Goal: Task Accomplishment & Management: Complete application form

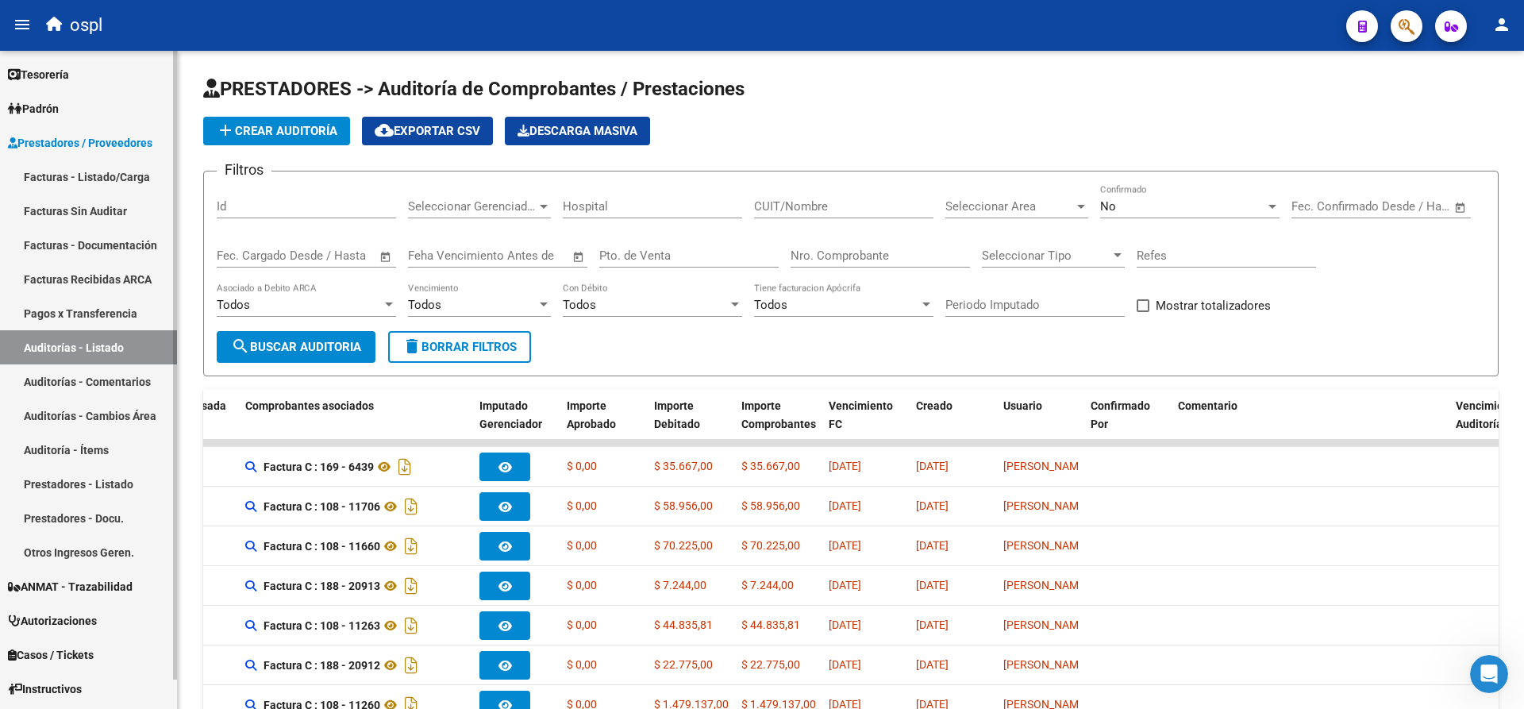
click at [91, 183] on link "Facturas - Listado/Carga" at bounding box center [88, 177] width 177 height 34
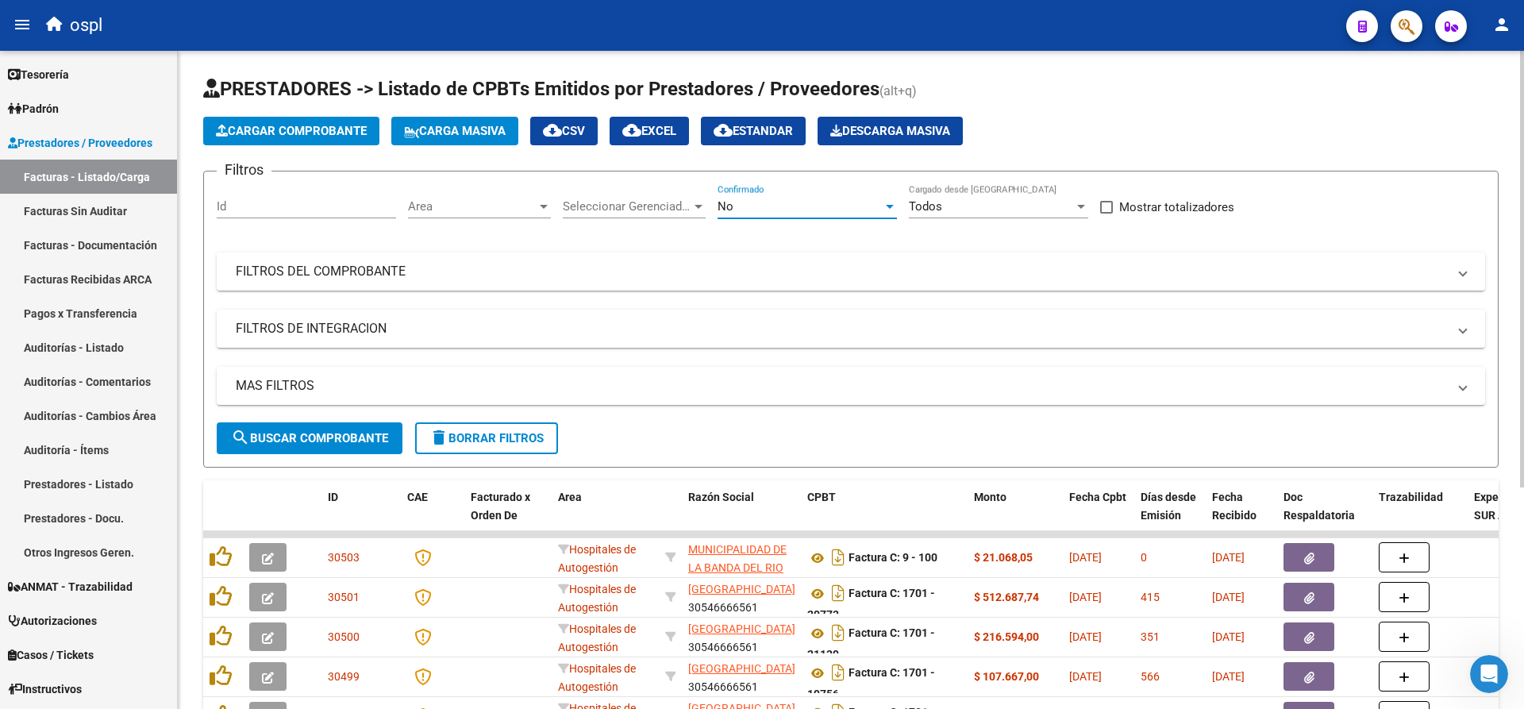
click at [794, 204] on div "No" at bounding box center [800, 206] width 165 height 14
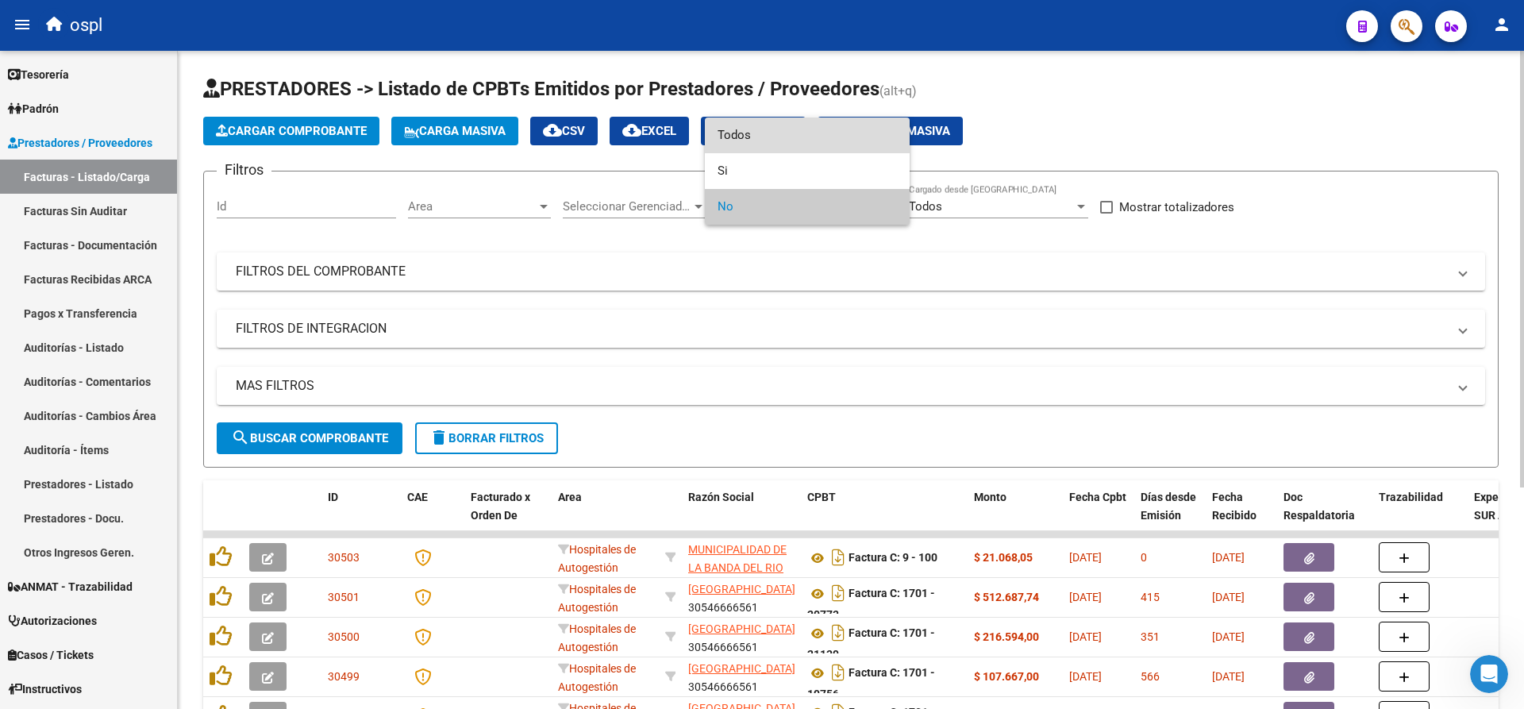
drag, startPoint x: 772, startPoint y: 144, endPoint x: 551, endPoint y: 208, distance: 229.9
click at [770, 144] on span "Todos" at bounding box center [807, 135] width 179 height 36
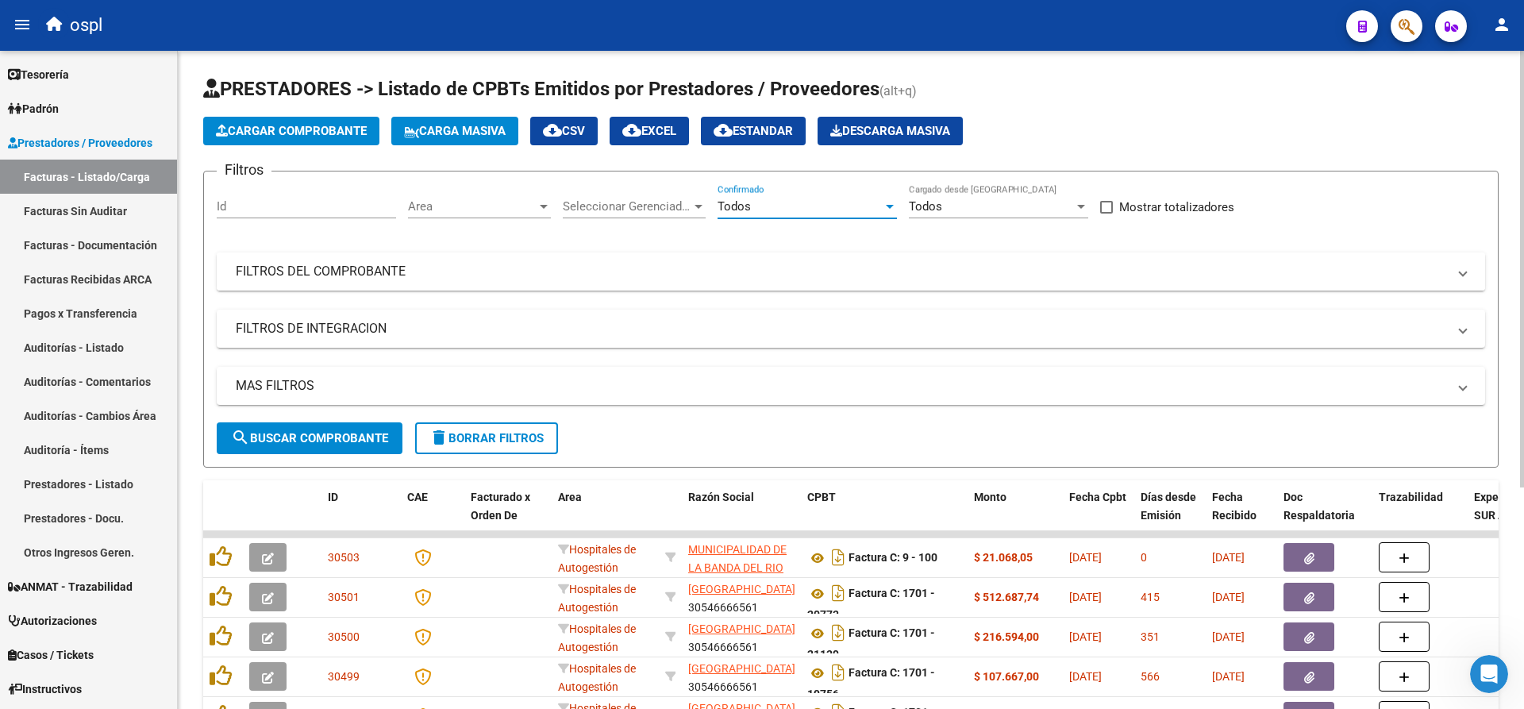
click at [375, 280] on mat-expansion-panel-header "FILTROS DEL COMPROBANTE" at bounding box center [851, 271] width 1269 height 38
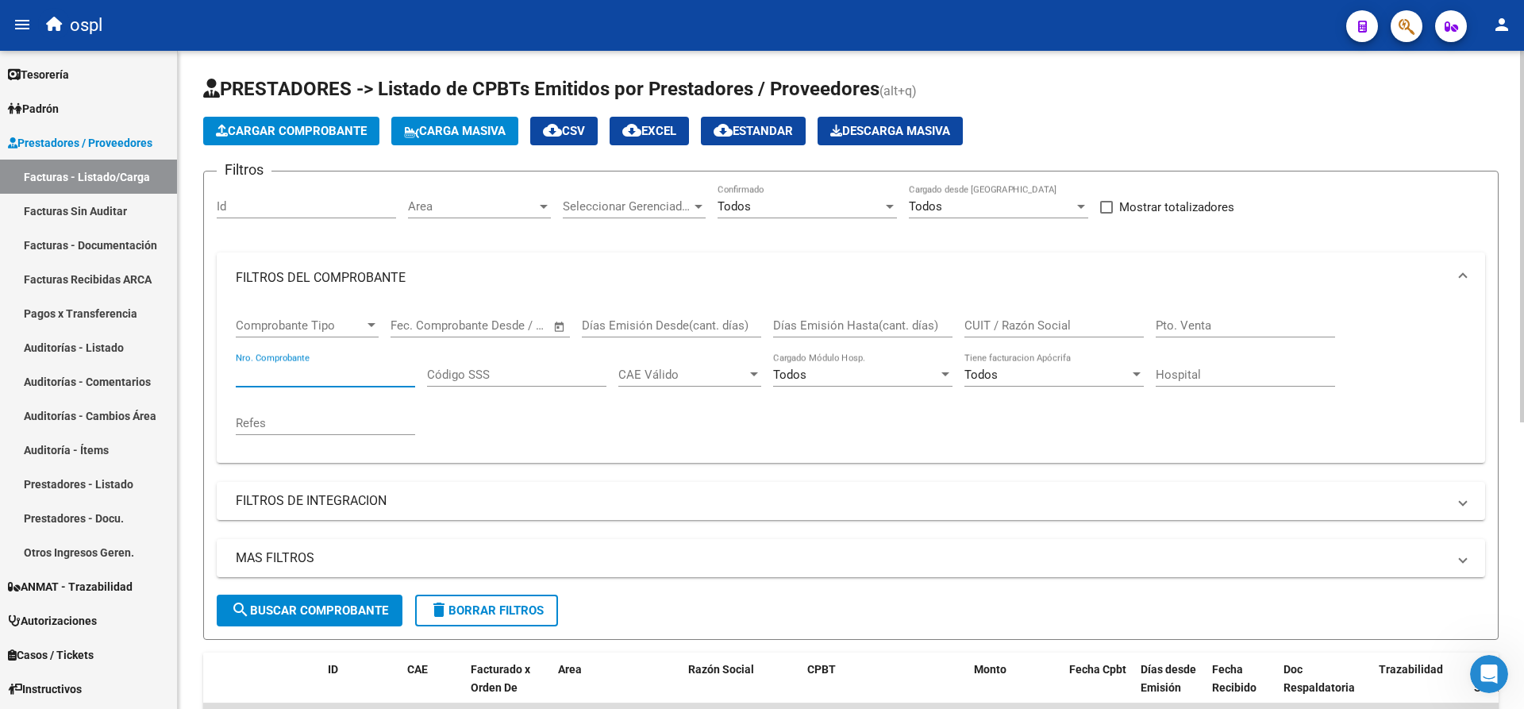
click at [361, 375] on input "Nro. Comprobante" at bounding box center [325, 375] width 179 height 14
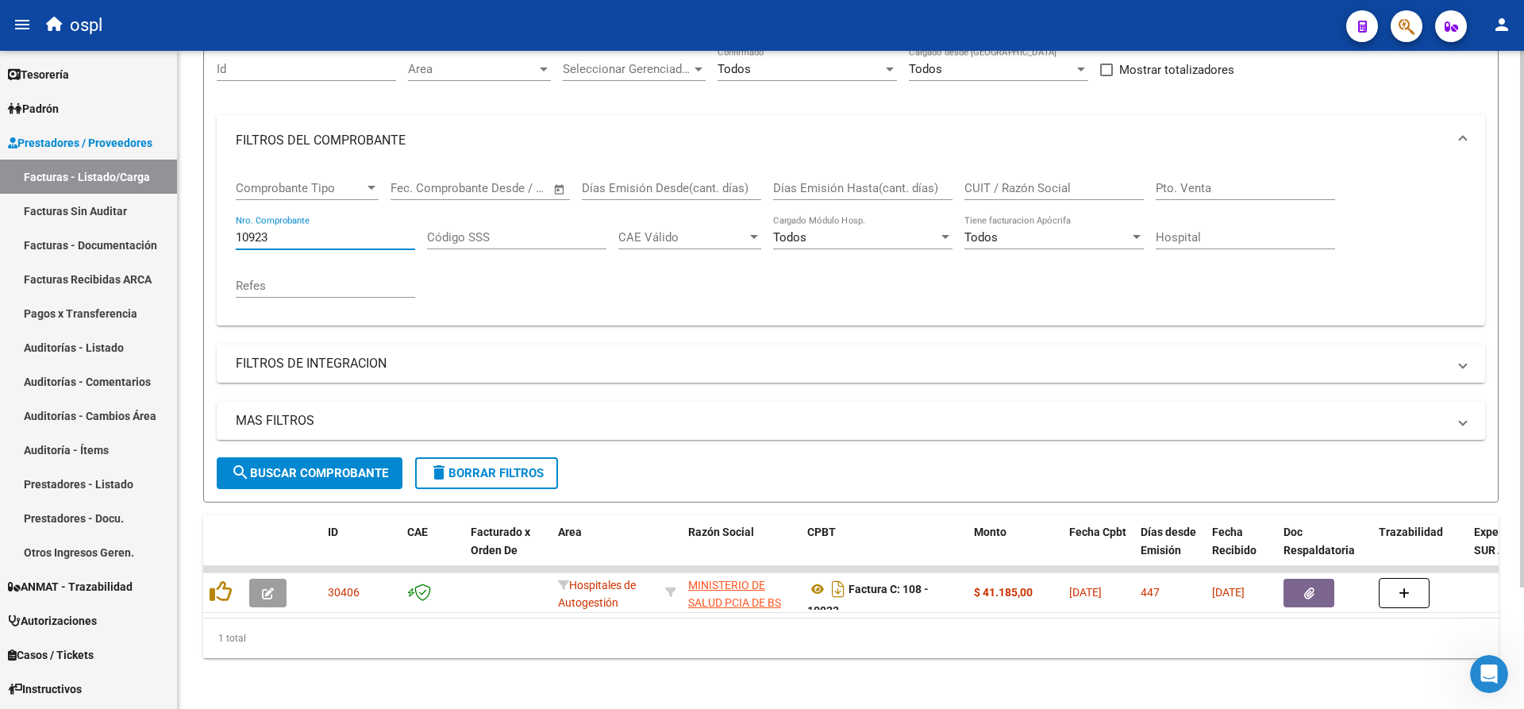
scroll to position [149, 0]
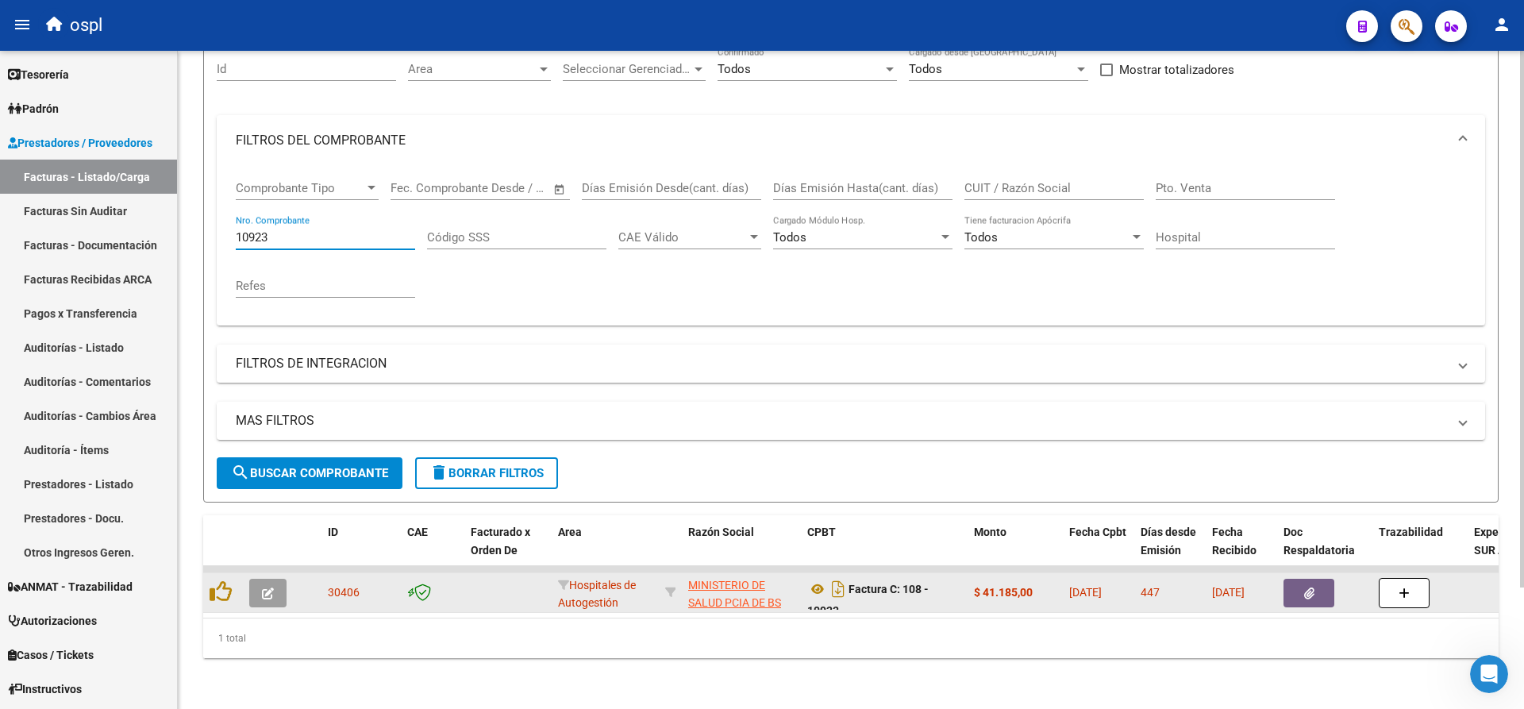
type input "10923"
click at [1295, 581] on button "button" at bounding box center [1309, 593] width 51 height 29
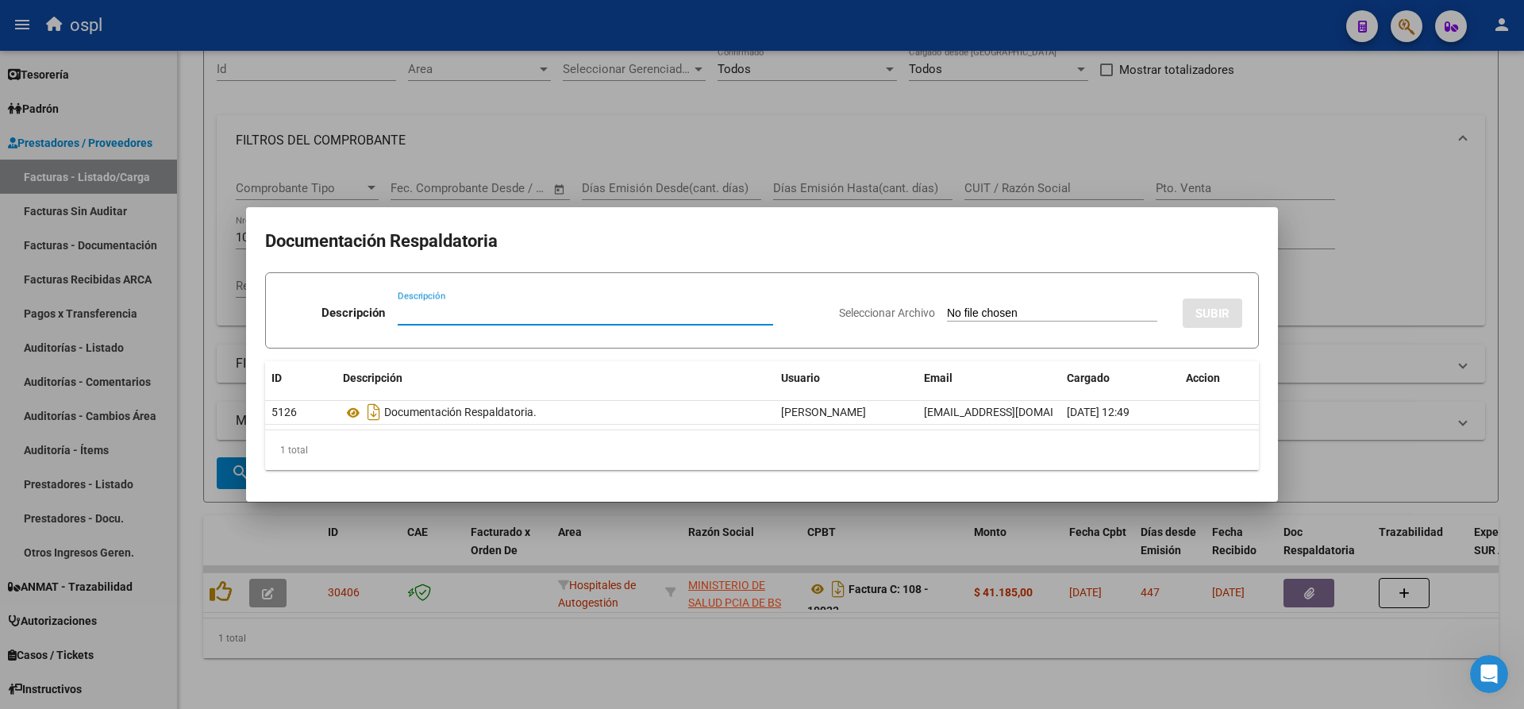
click at [1046, 313] on input "Seleccionar Archivo" at bounding box center [1052, 313] width 210 height 15
type input "C:\fakepath\RECHAZO 10923-EURNEKIAN.pdf"
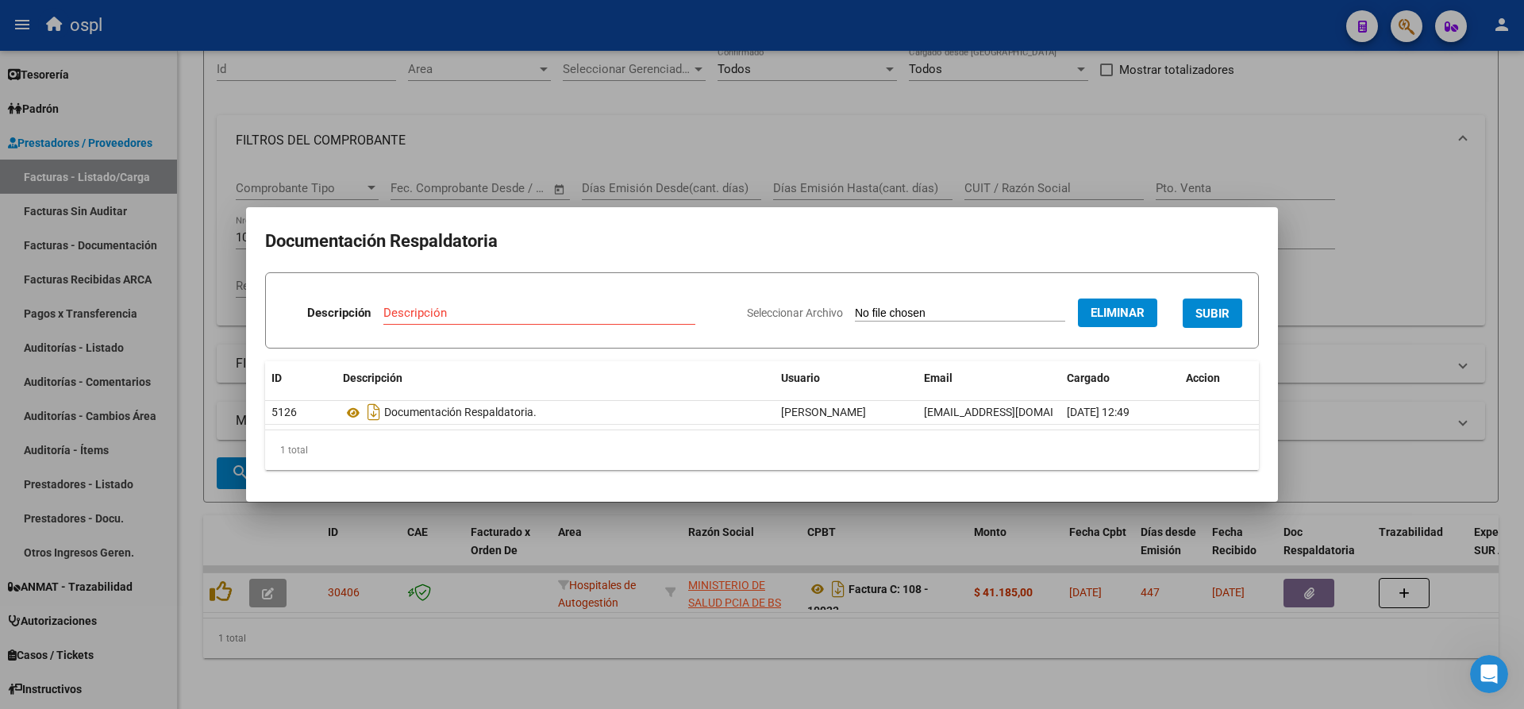
drag, startPoint x: 568, startPoint y: 310, endPoint x: 556, endPoint y: 312, distance: 12.9
click at [564, 310] on input "Descripción" at bounding box center [539, 313] width 312 height 14
type input "Rechazo"
click at [1223, 323] on button "SUBIR" at bounding box center [1213, 312] width 60 height 29
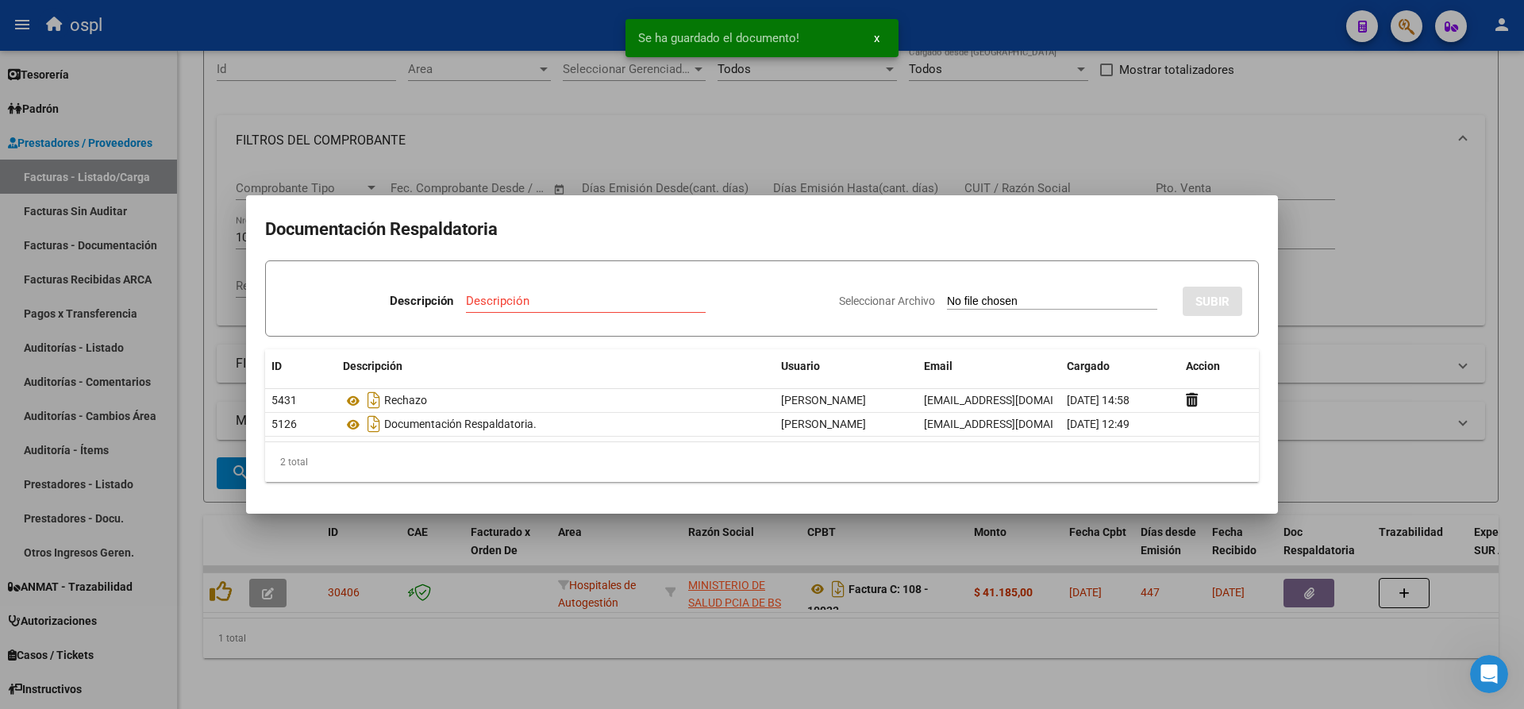
drag, startPoint x: 984, startPoint y: 29, endPoint x: 962, endPoint y: 47, distance: 28.2
click at [981, 29] on div at bounding box center [762, 354] width 1524 height 709
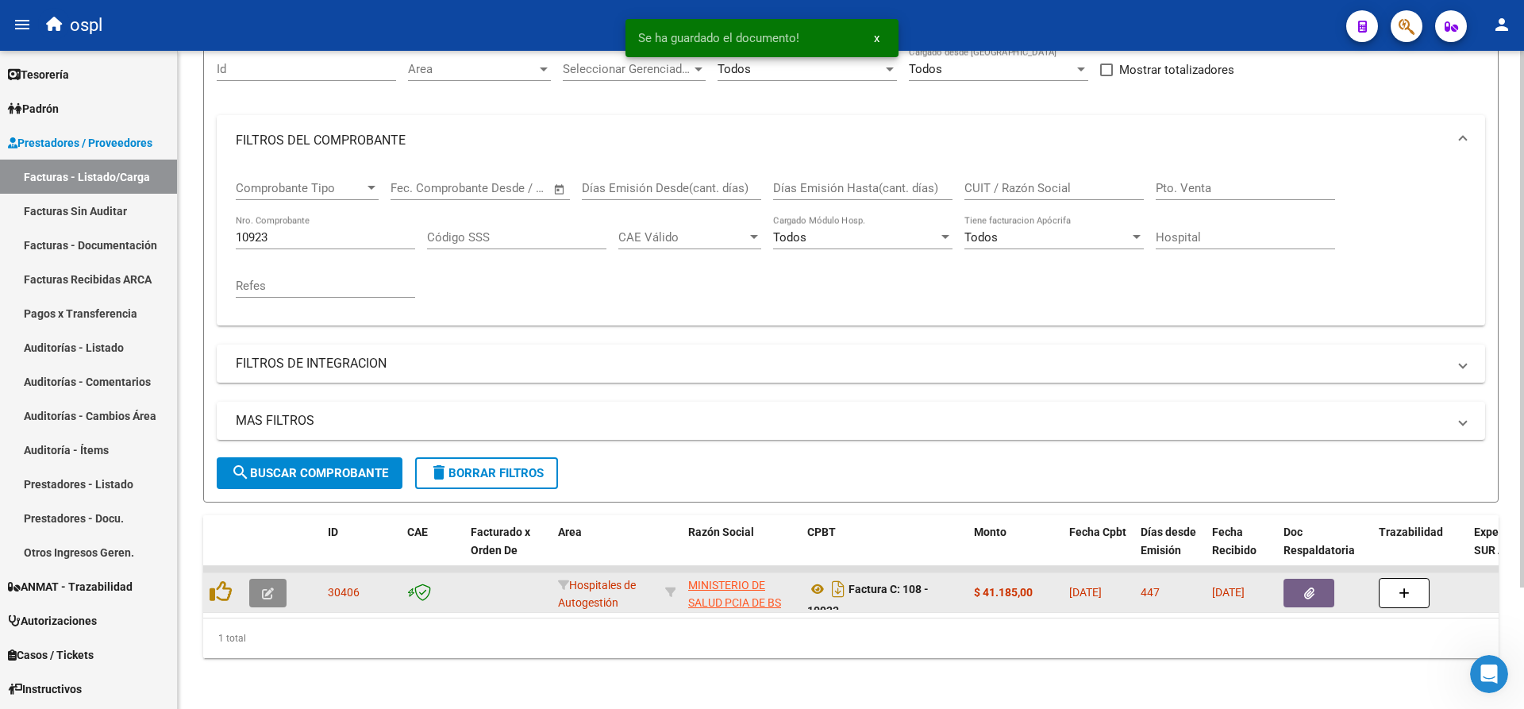
click at [264, 587] on icon "button" at bounding box center [268, 593] width 12 height 12
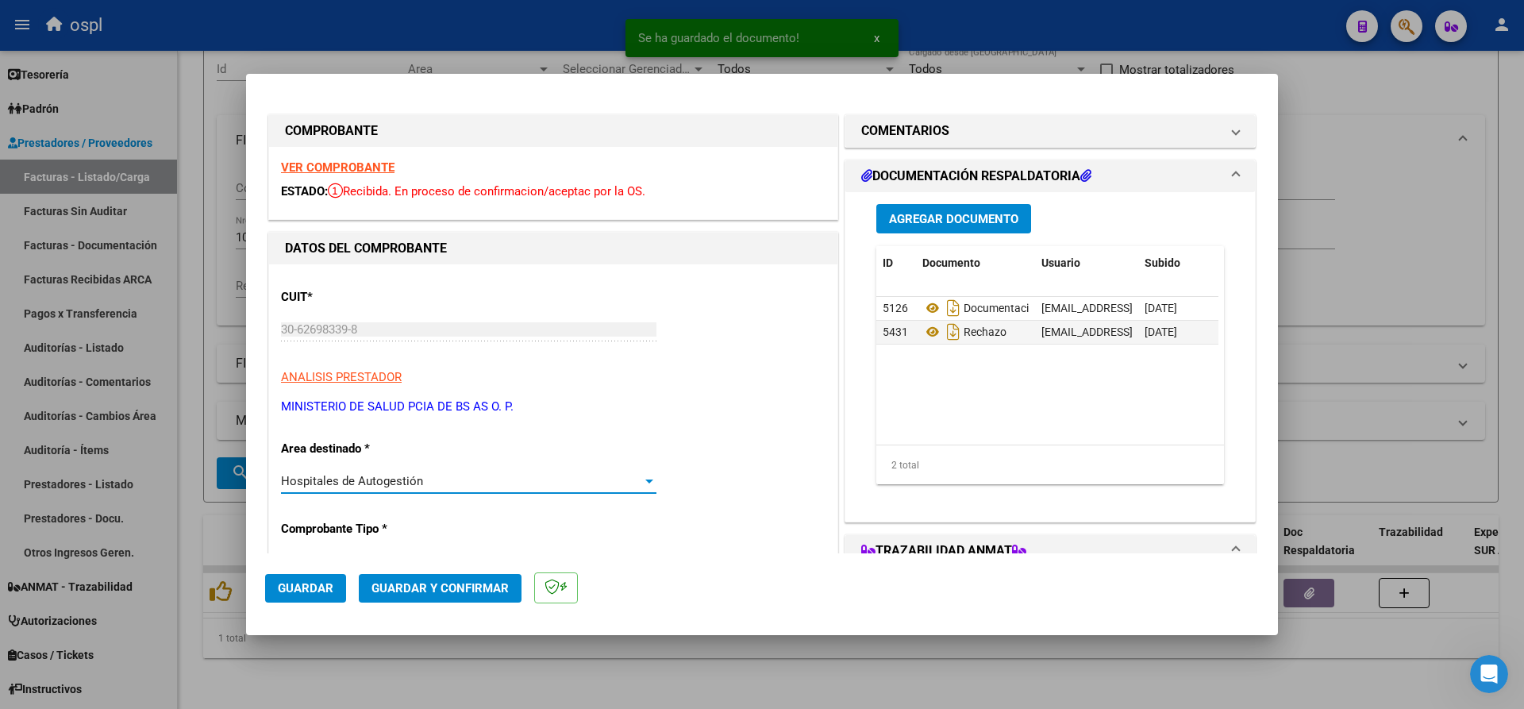
click at [362, 479] on span "Hospitales de Autogestión" at bounding box center [352, 481] width 142 height 14
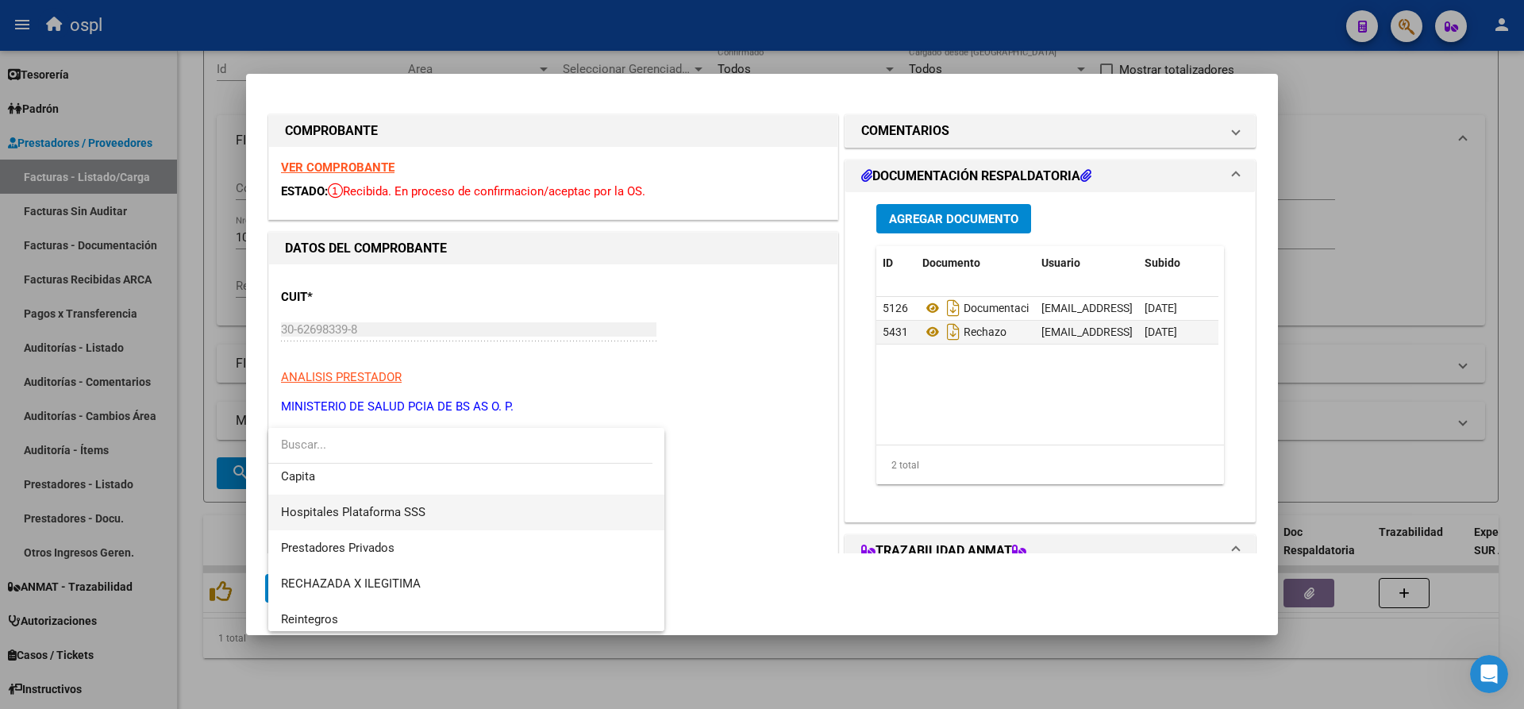
scroll to position [154, 0]
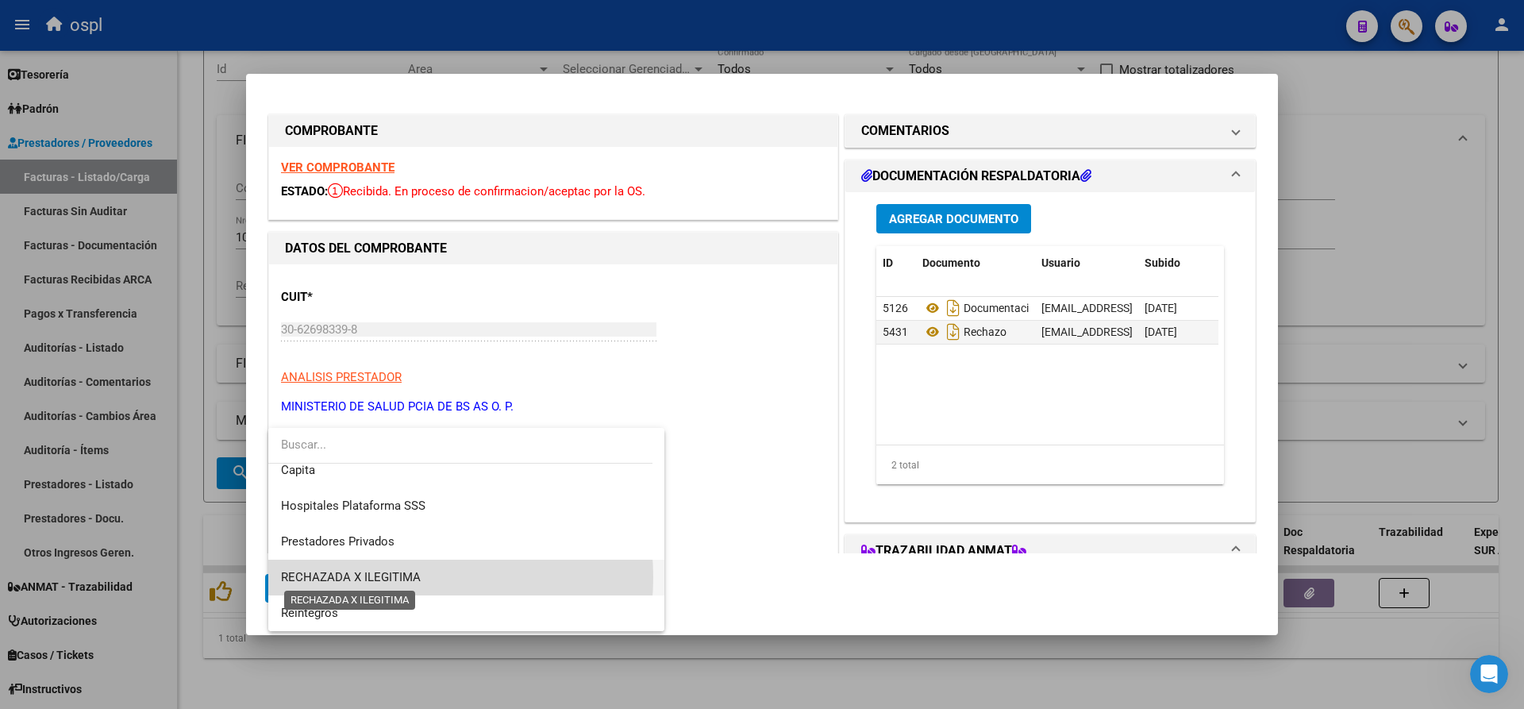
click at [383, 577] on span "RECHAZADA X ILEGITIMA" at bounding box center [351, 577] width 140 height 14
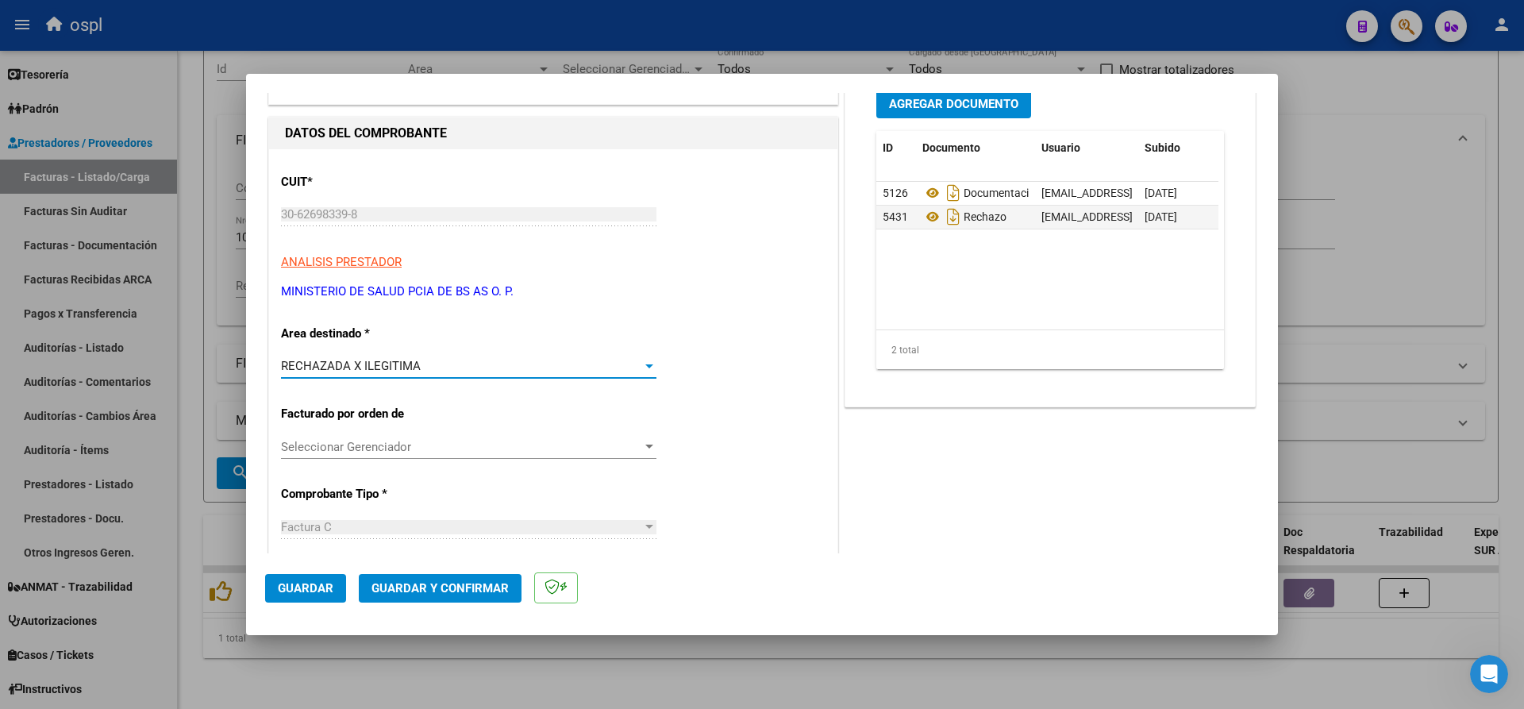
scroll to position [238, 0]
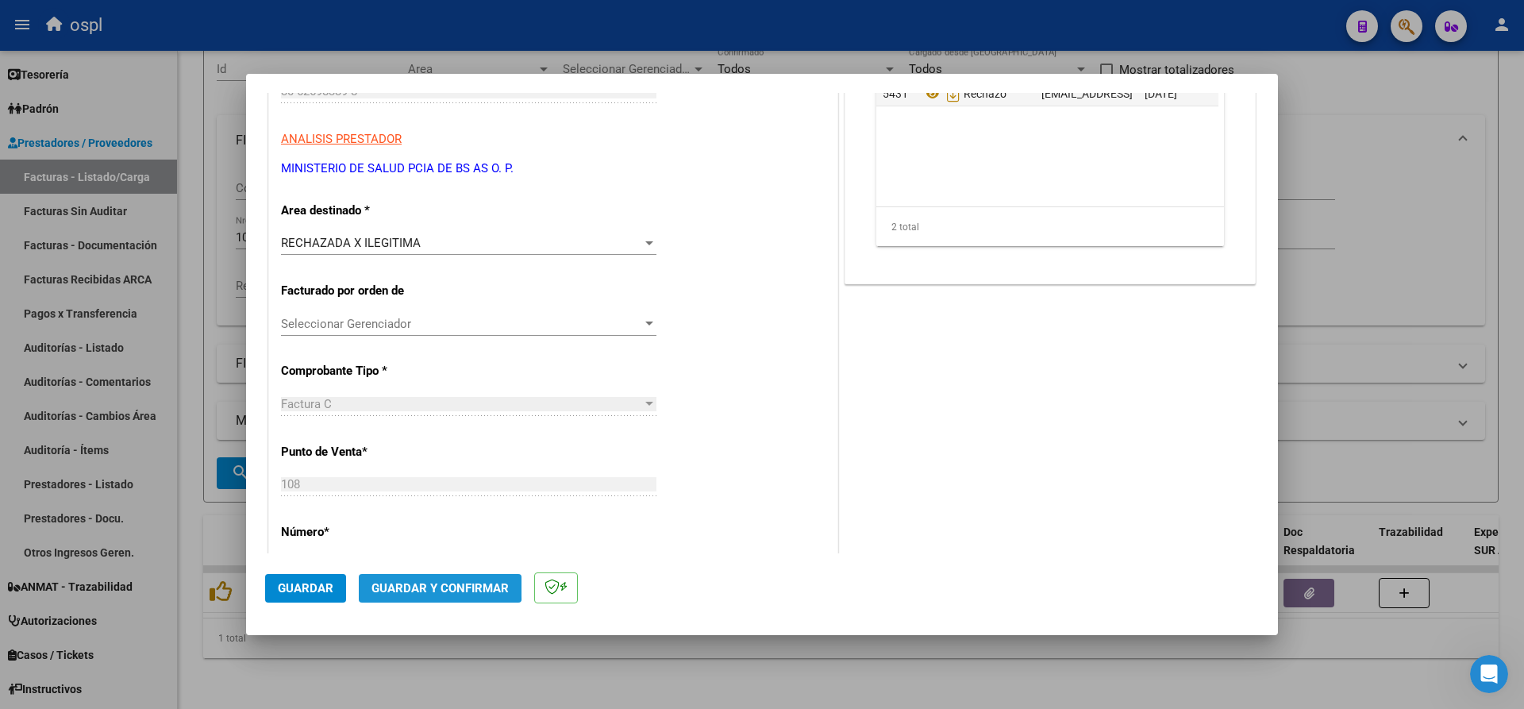
click at [430, 584] on span "Guardar y Confirmar" at bounding box center [440, 588] width 137 height 14
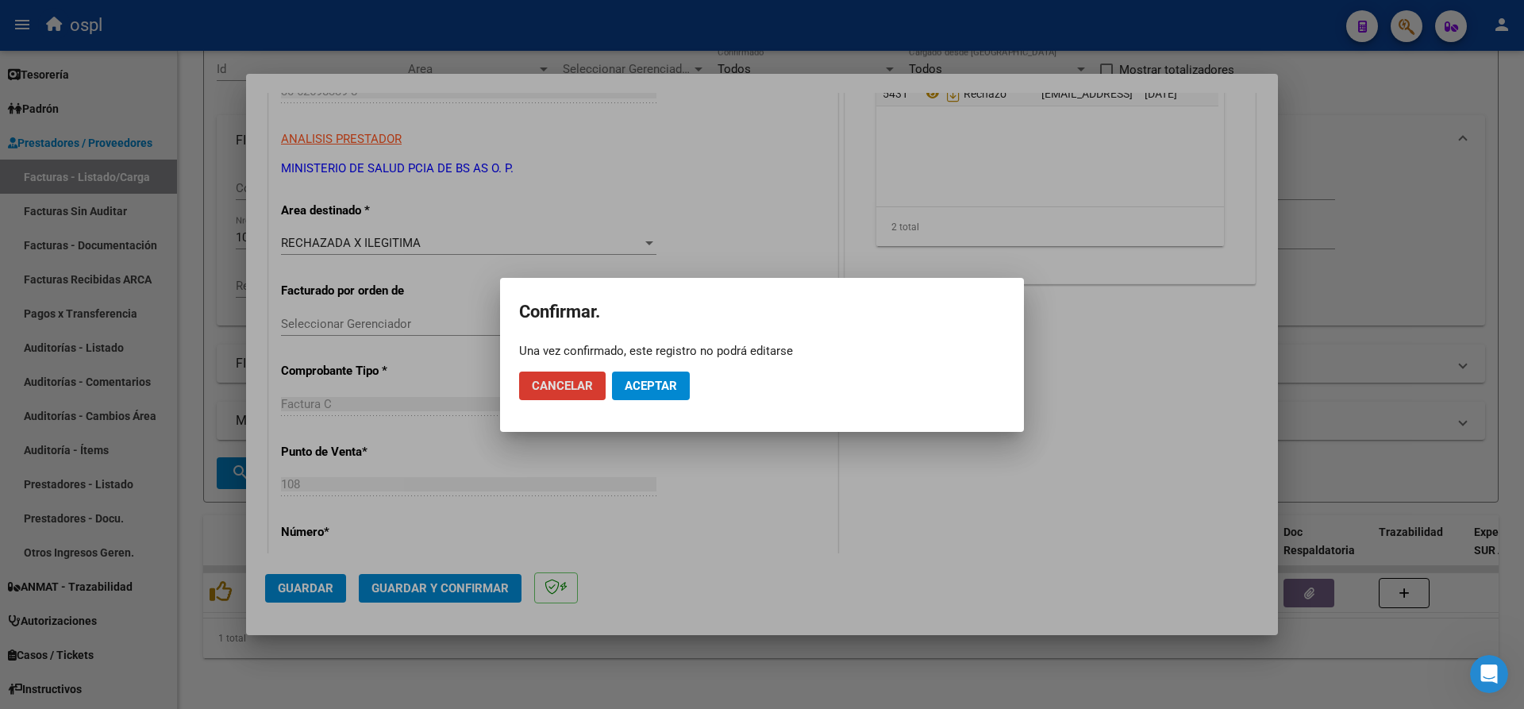
click at [658, 379] on span "Aceptar" at bounding box center [651, 386] width 52 height 14
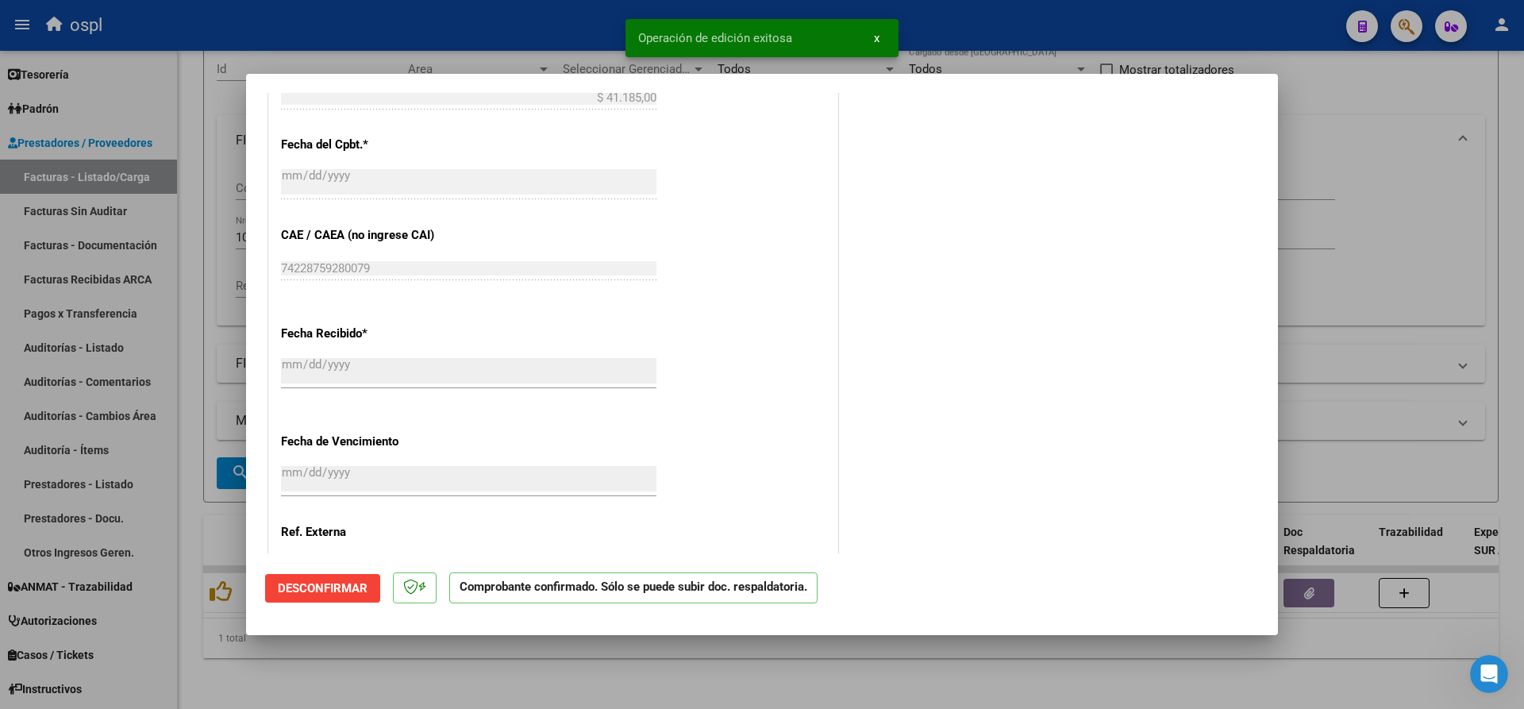
scroll to position [603, 0]
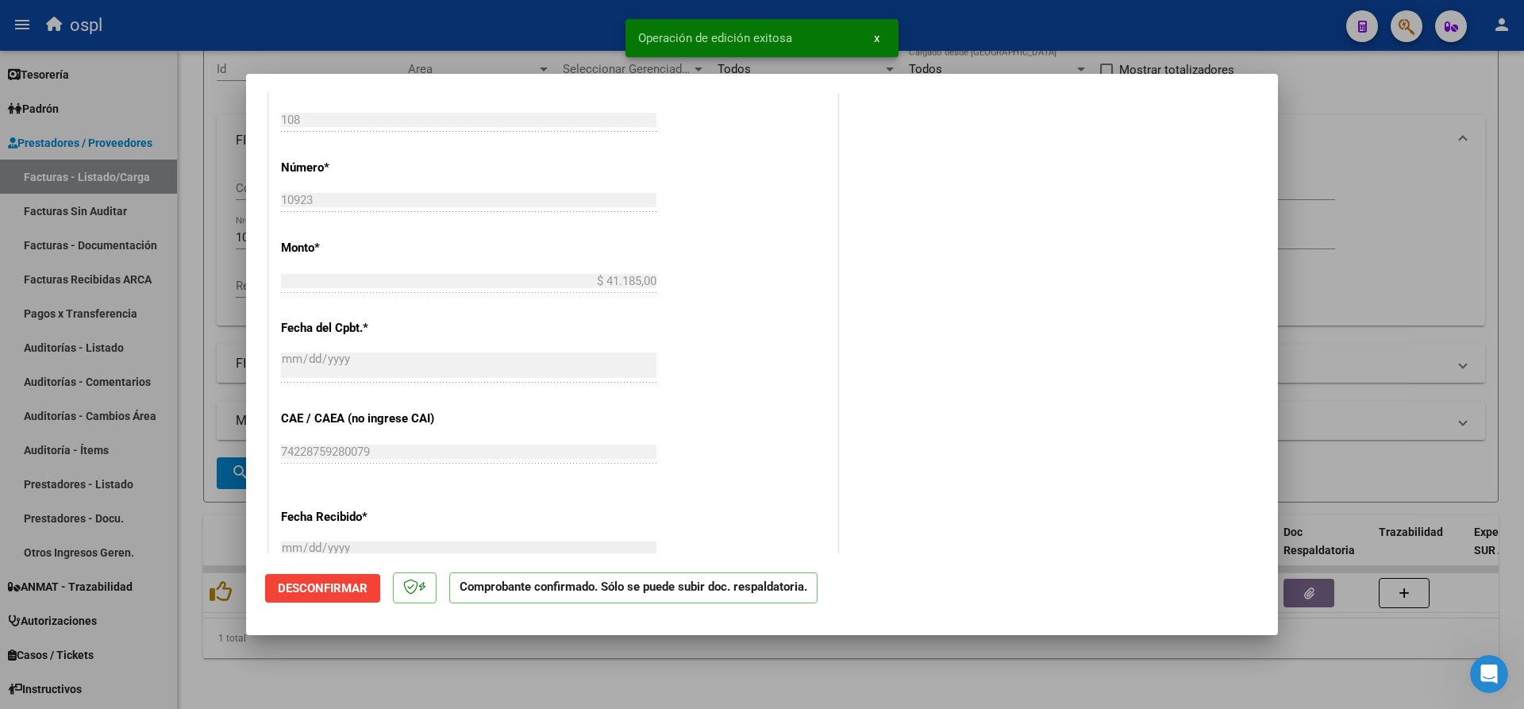
click at [72, 212] on div at bounding box center [762, 354] width 1524 height 709
type input "$ 0,00"
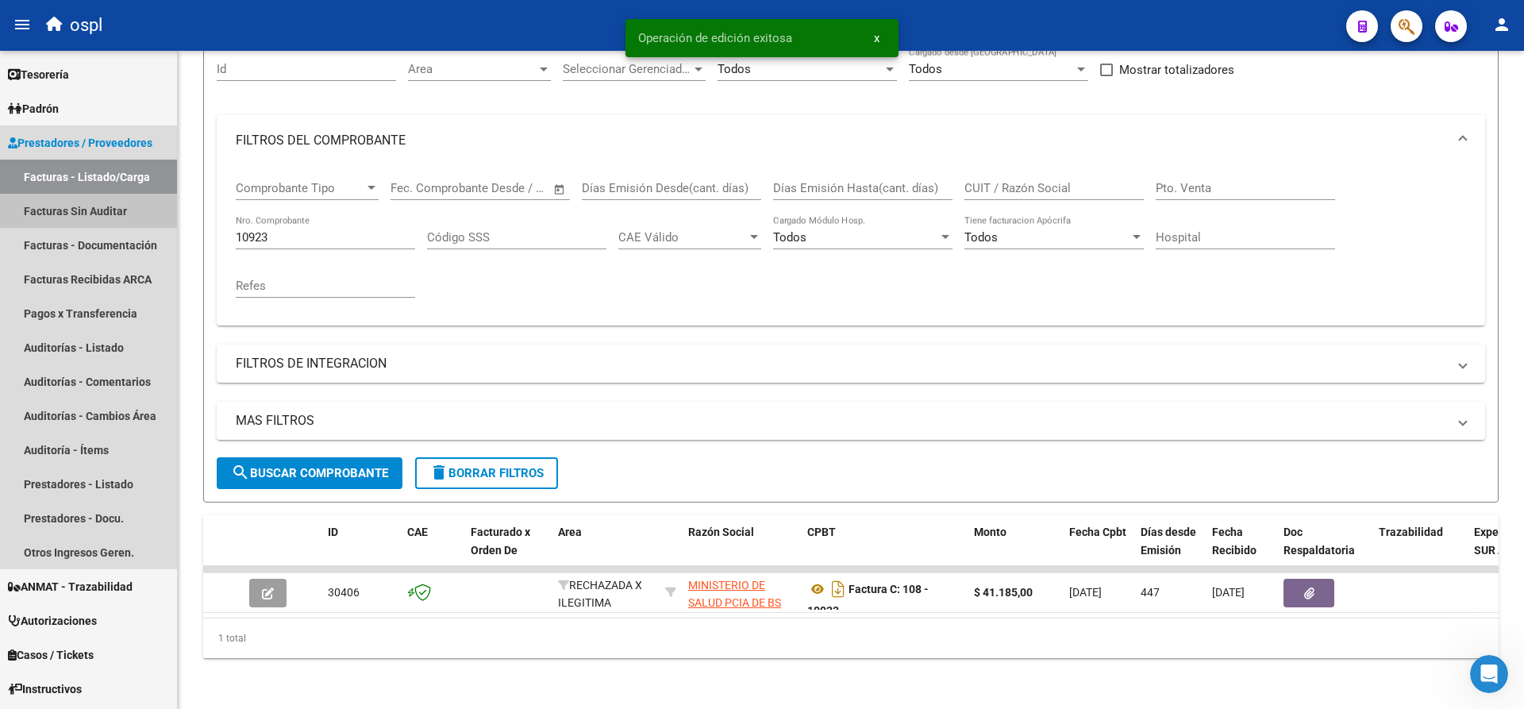
click at [72, 212] on link "Facturas Sin Auditar" at bounding box center [88, 211] width 177 height 34
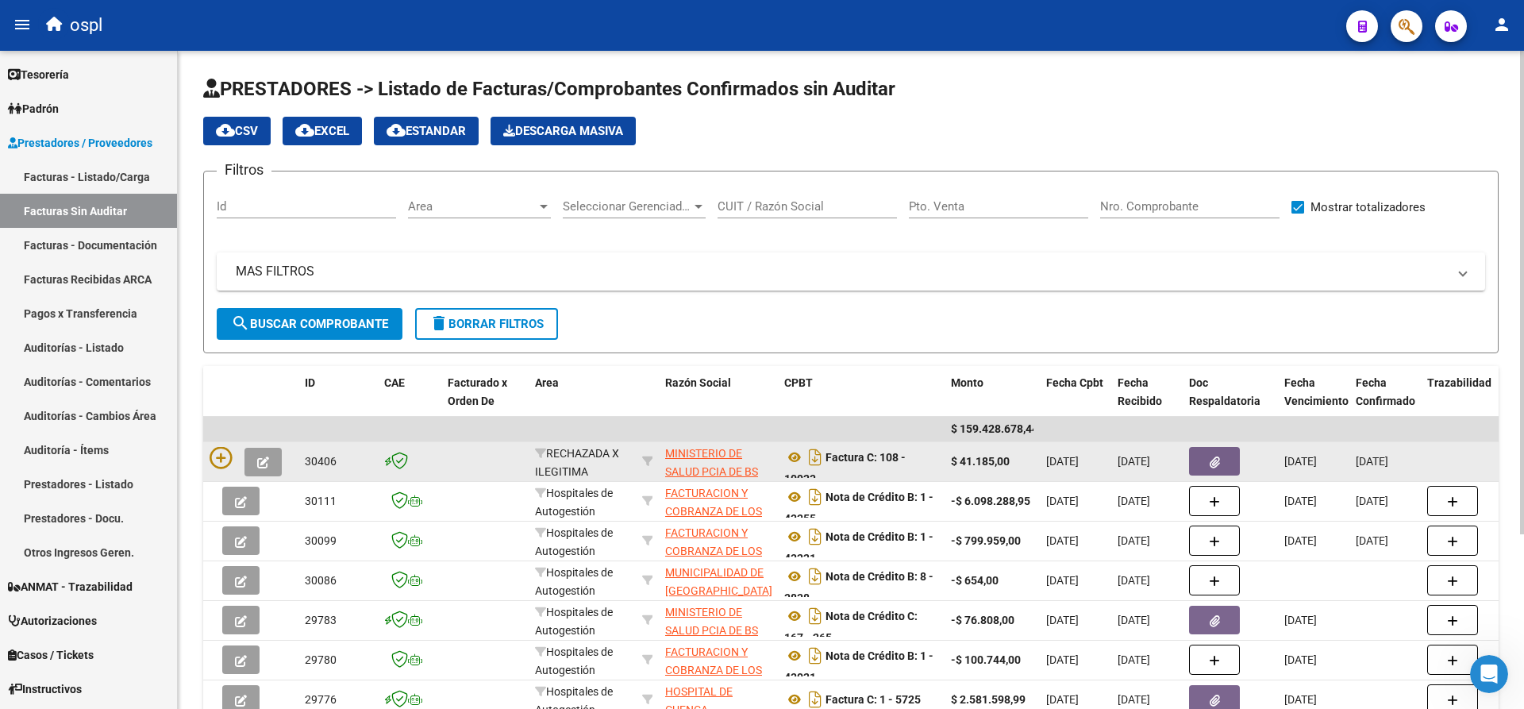
scroll to position [79, 0]
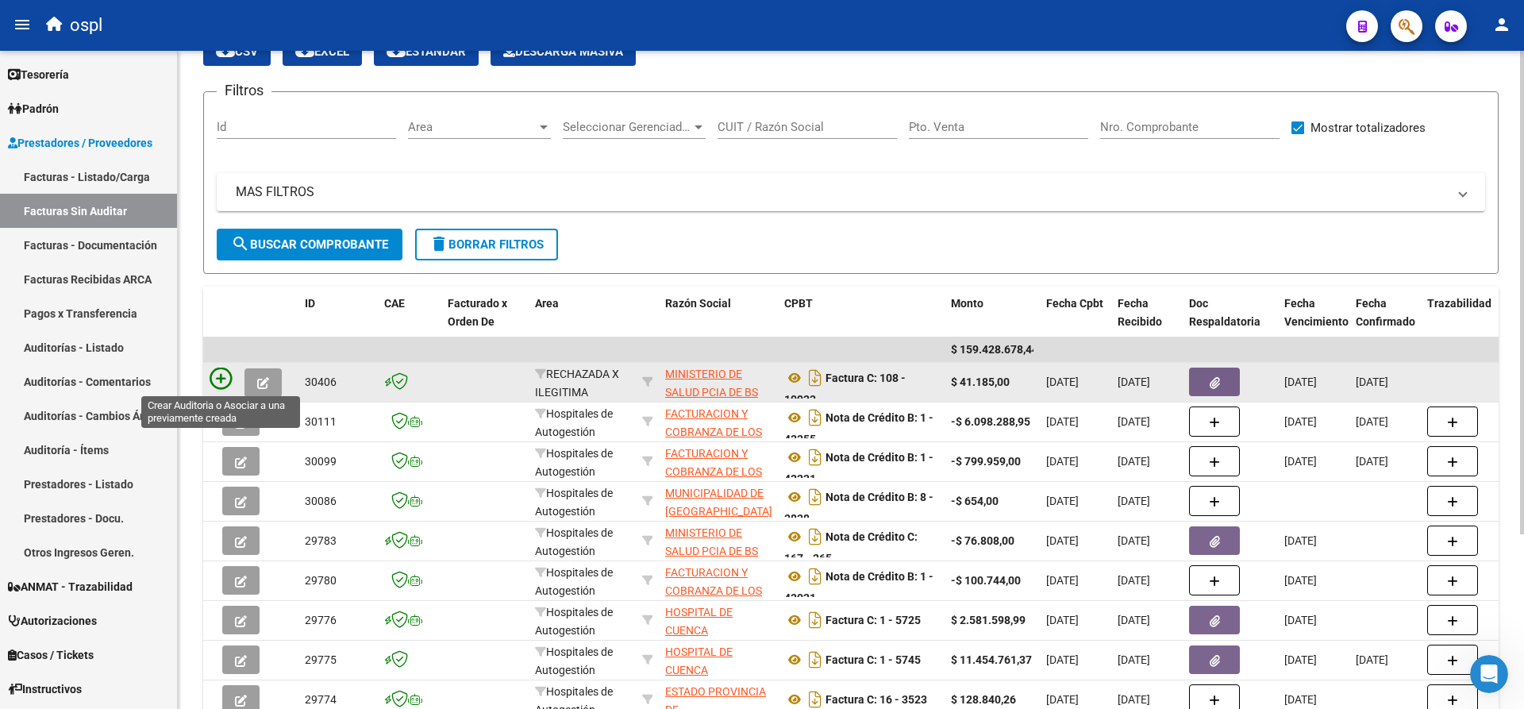
click at [221, 382] on icon at bounding box center [221, 379] width 22 height 22
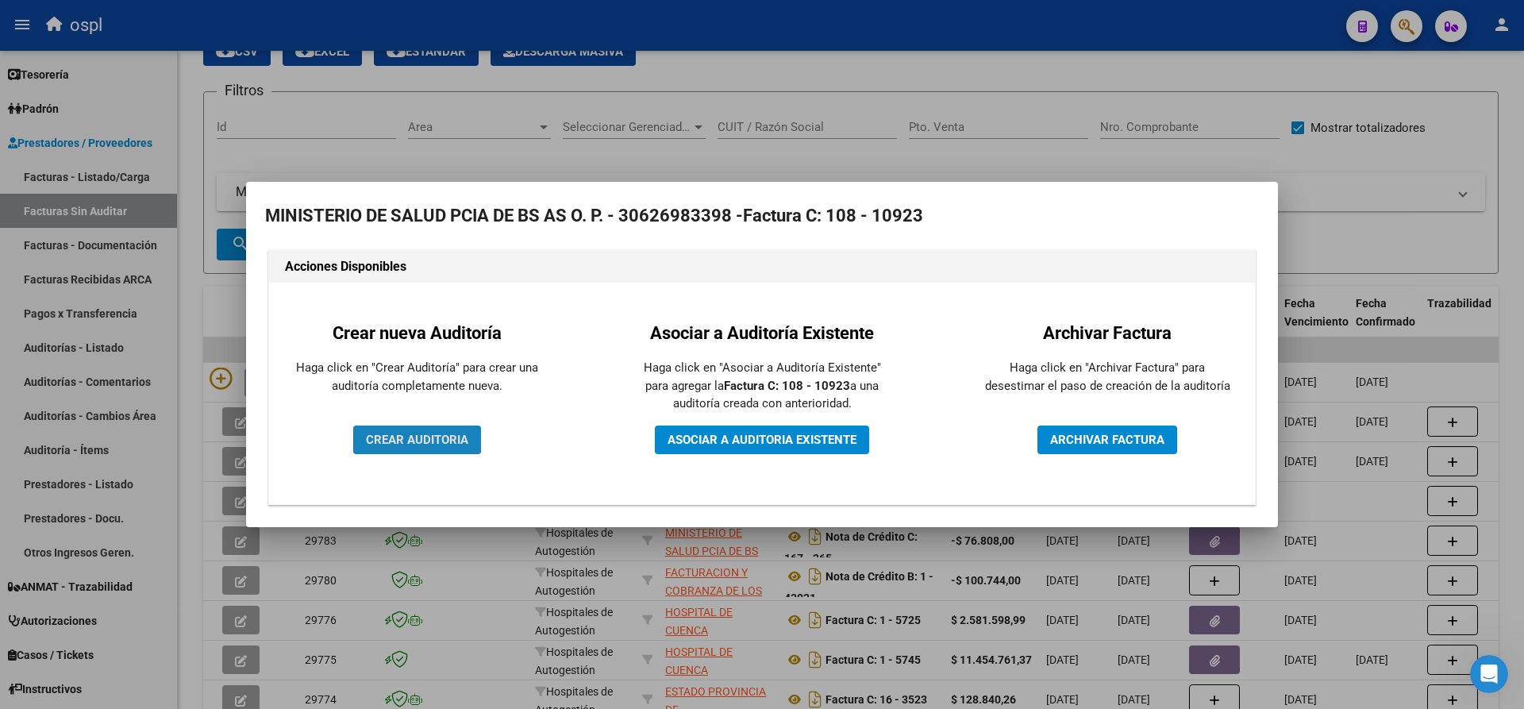
click at [403, 437] on span "CREAR AUDITORIA" at bounding box center [417, 440] width 102 height 14
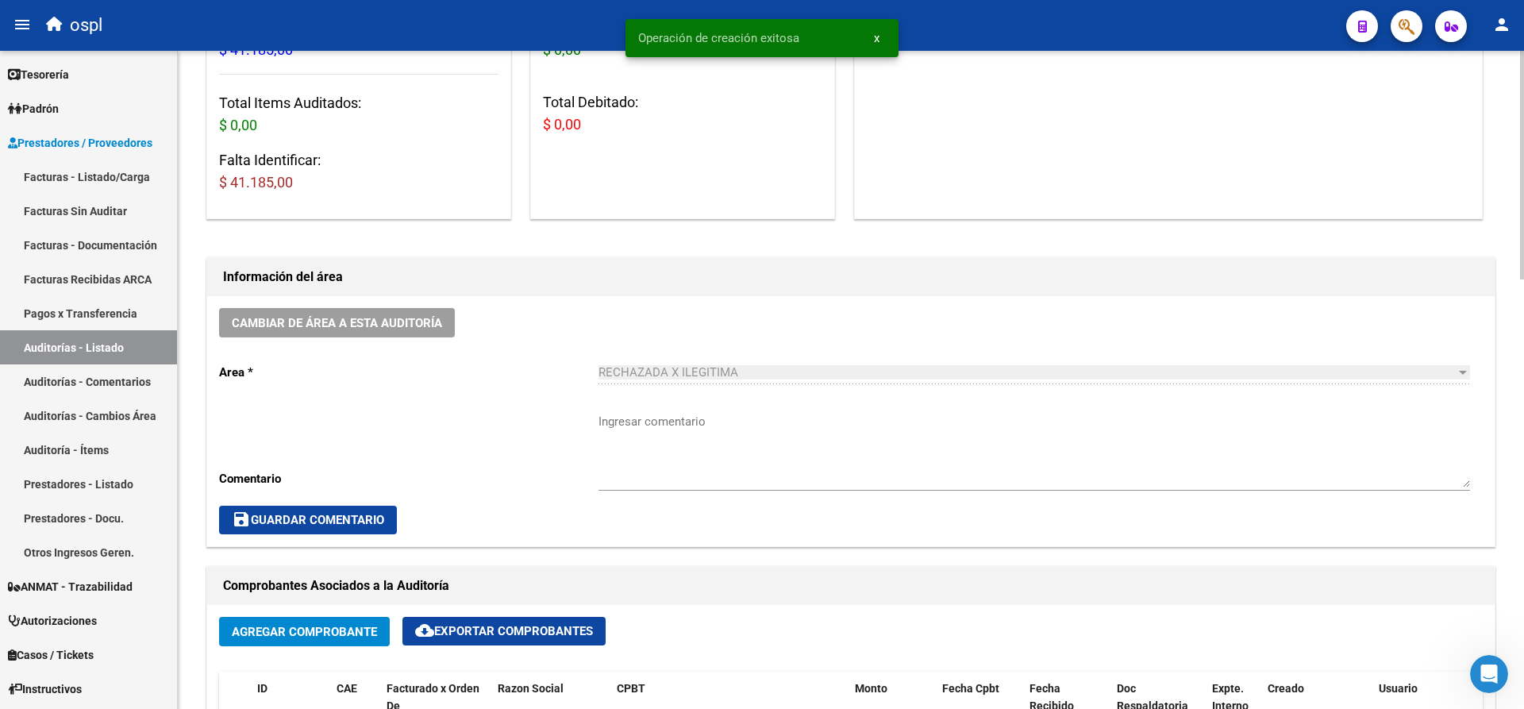
scroll to position [159, 0]
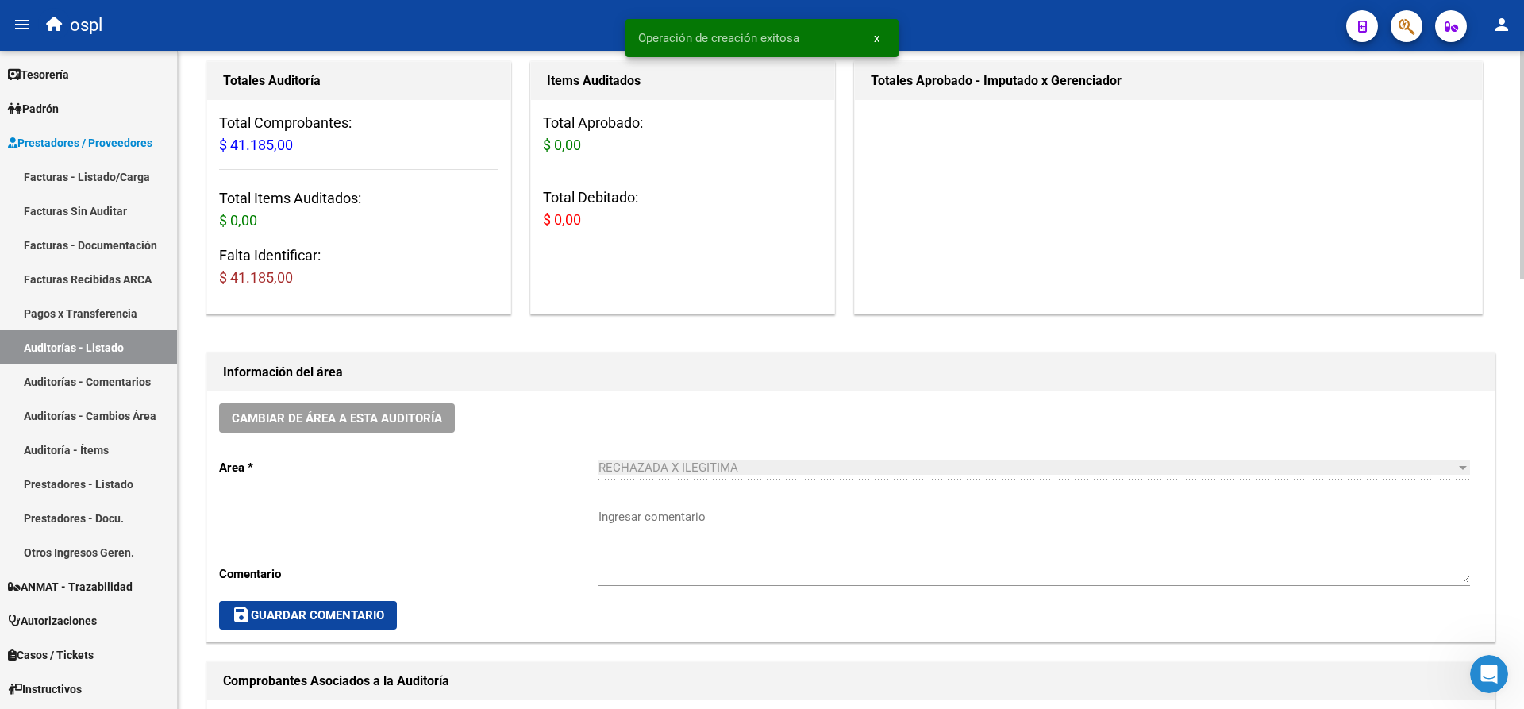
drag, startPoint x: 306, startPoint y: 285, endPoint x: 233, endPoint y: 279, distance: 73.3
click at [233, 279] on h3 "Falta Identificar: $ 41.185,00" at bounding box center [358, 267] width 279 height 44
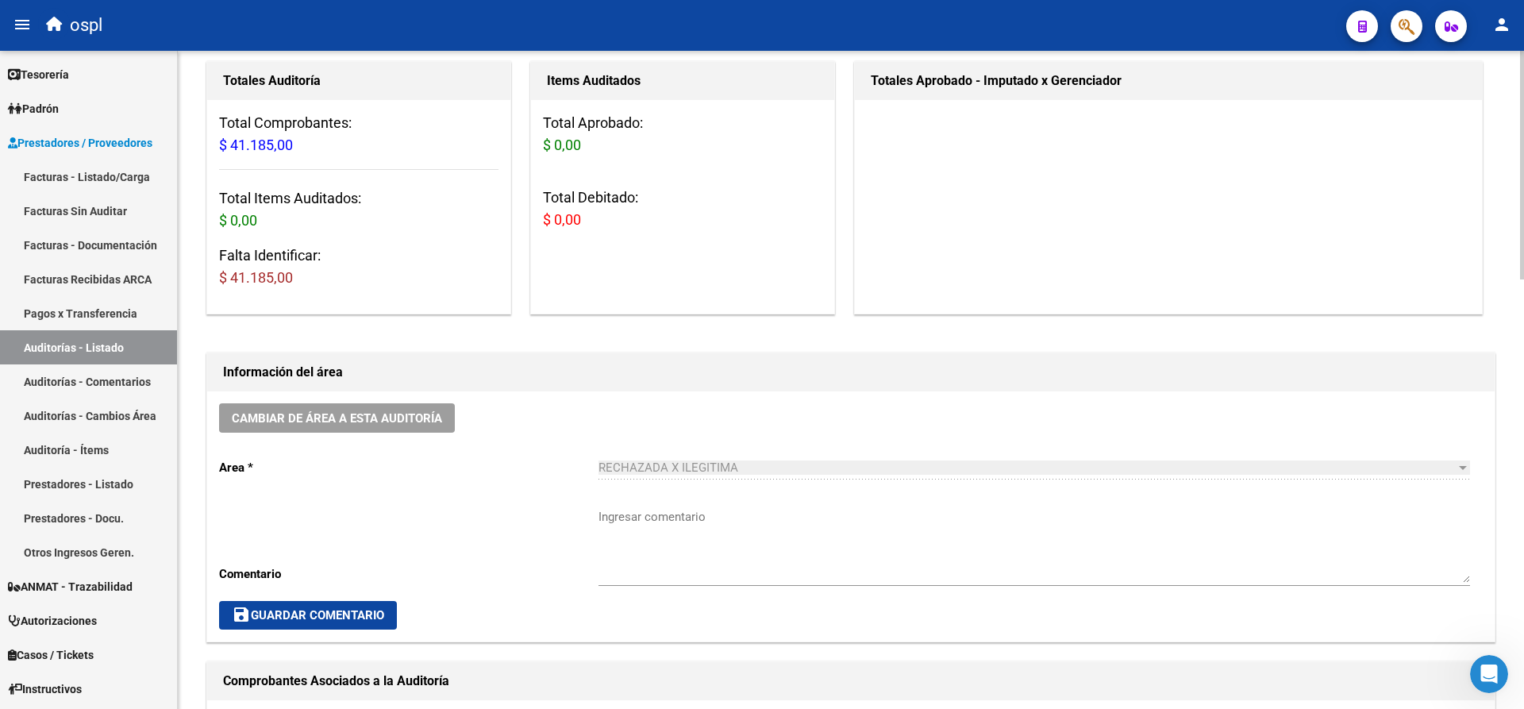
copy span "41.185,00"
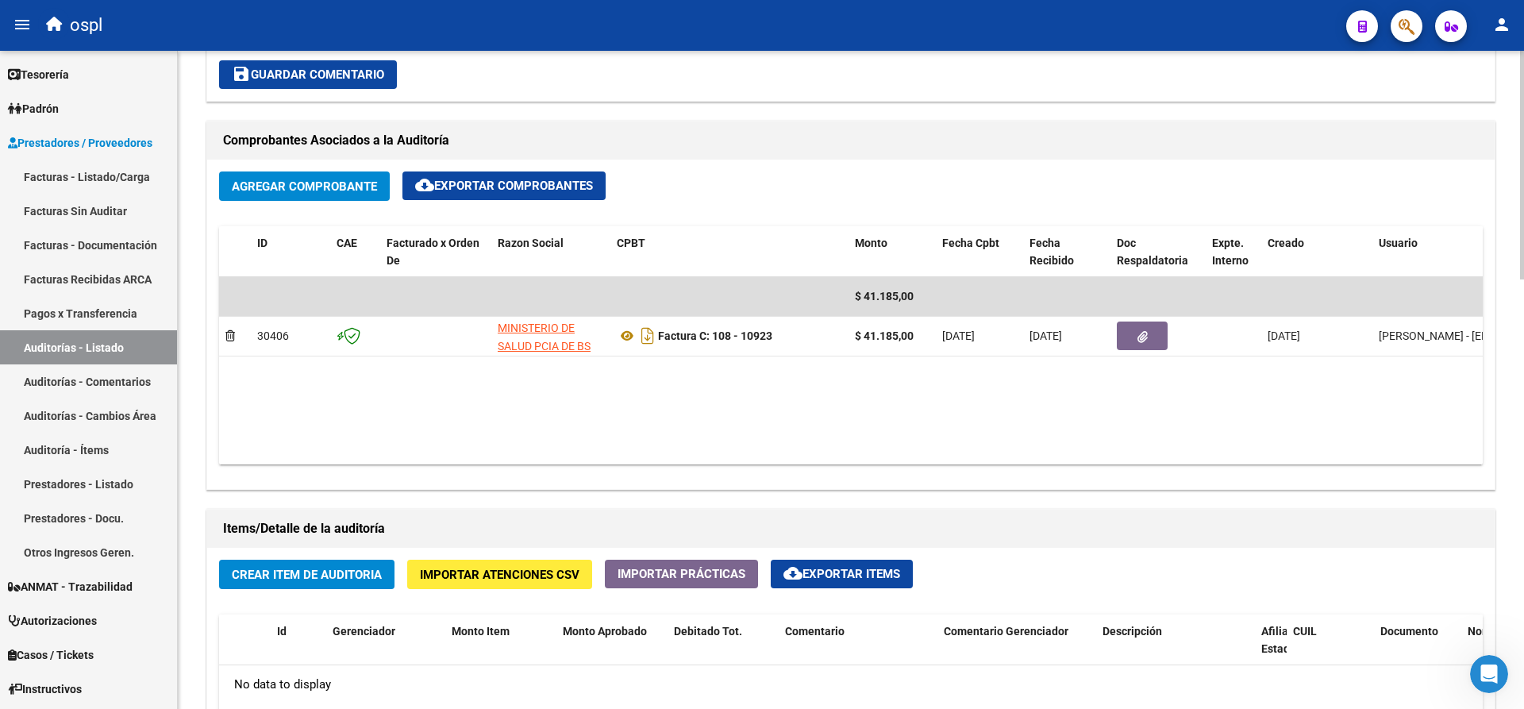
scroll to position [873, 0]
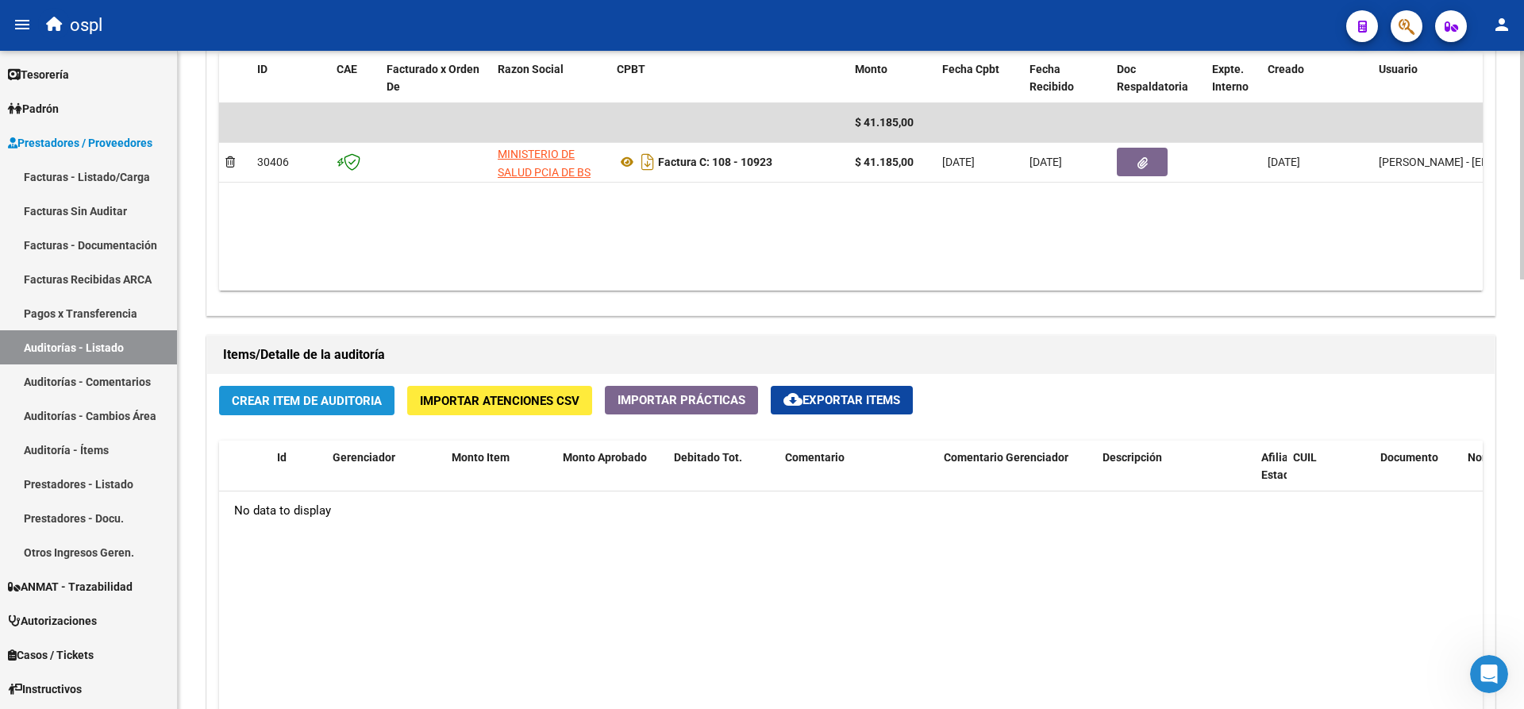
click at [313, 402] on span "Crear Item de Auditoria" at bounding box center [307, 401] width 150 height 14
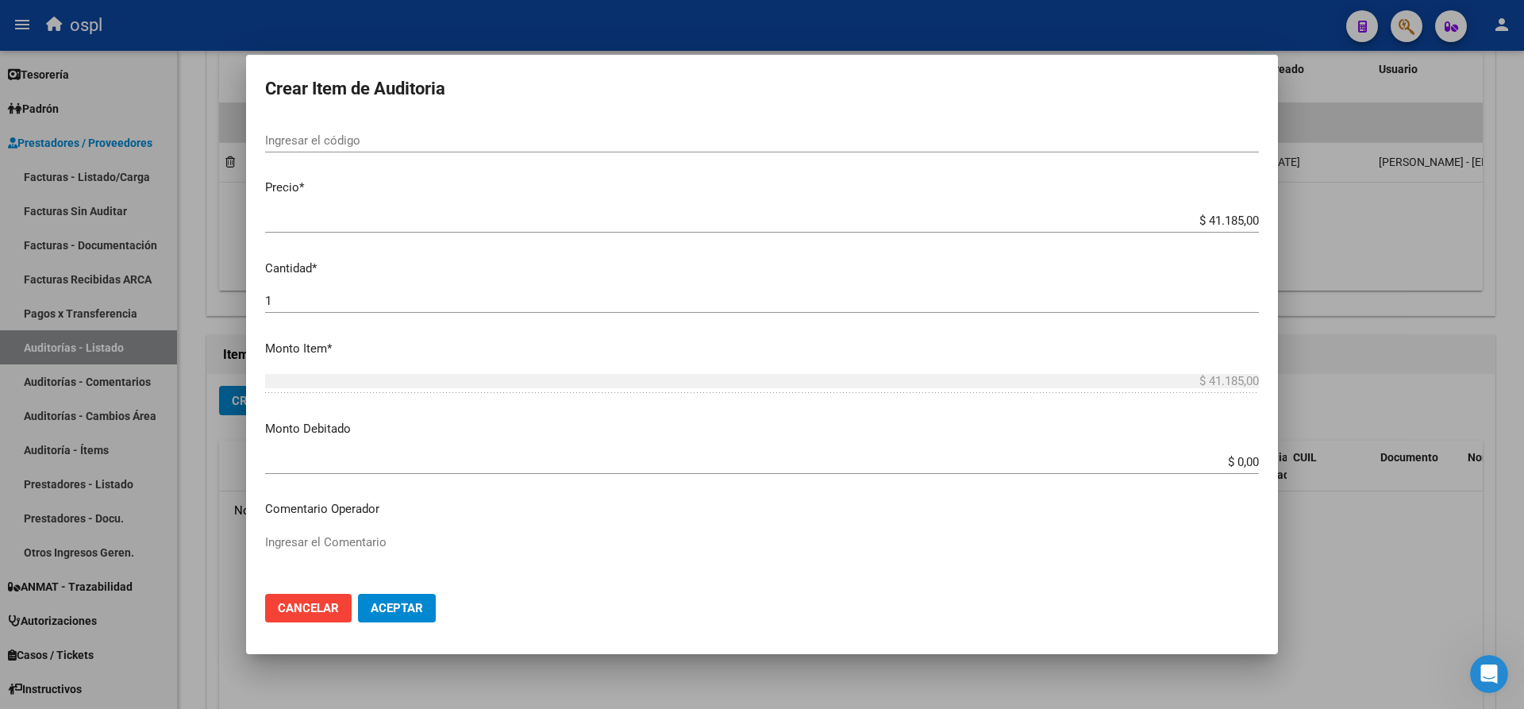
scroll to position [318, 0]
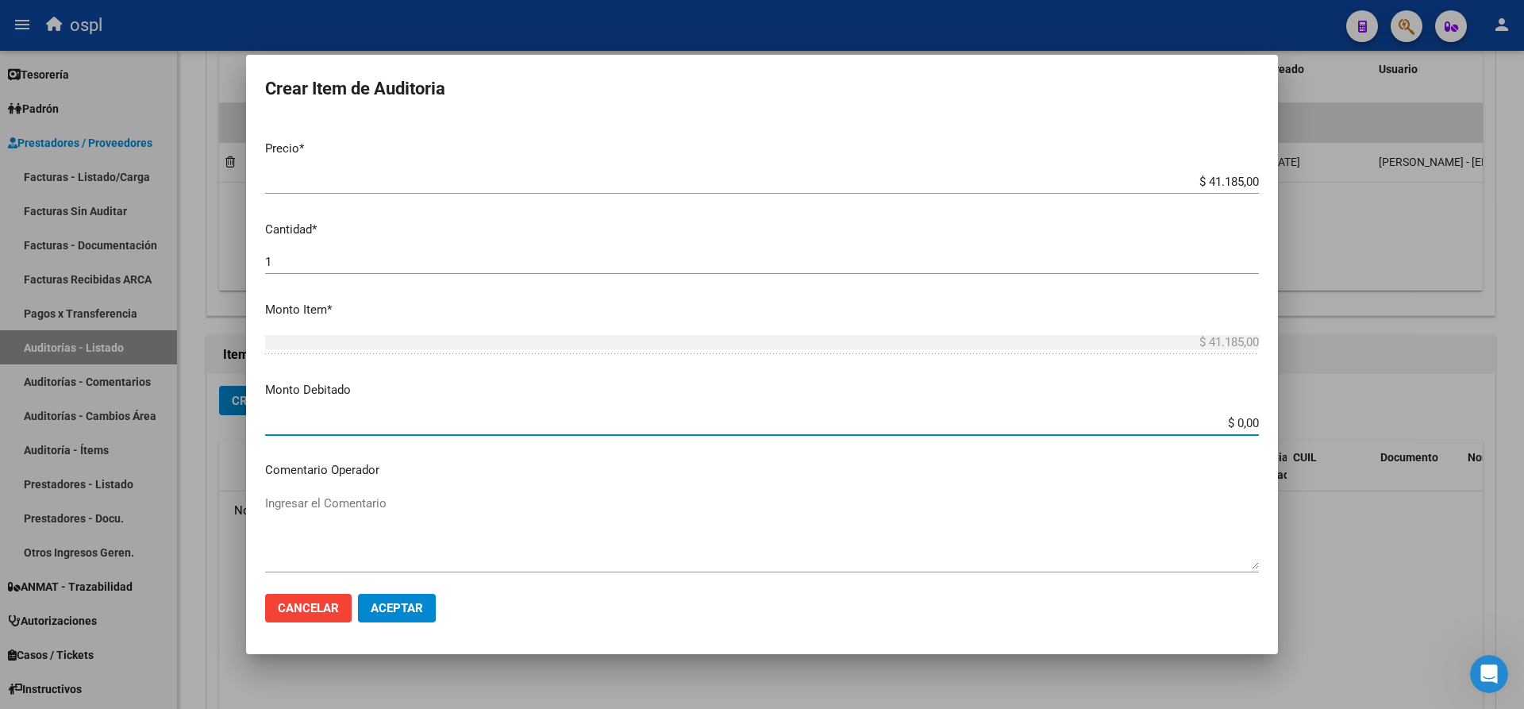
drag, startPoint x: 1217, startPoint y: 425, endPoint x: 1259, endPoint y: 421, distance: 42.3
click at [1259, 421] on app-form-text-field "Monto Debitado $ 0,00 Ingresar el monto" at bounding box center [768, 405] width 1007 height 49
paste input "41.185"
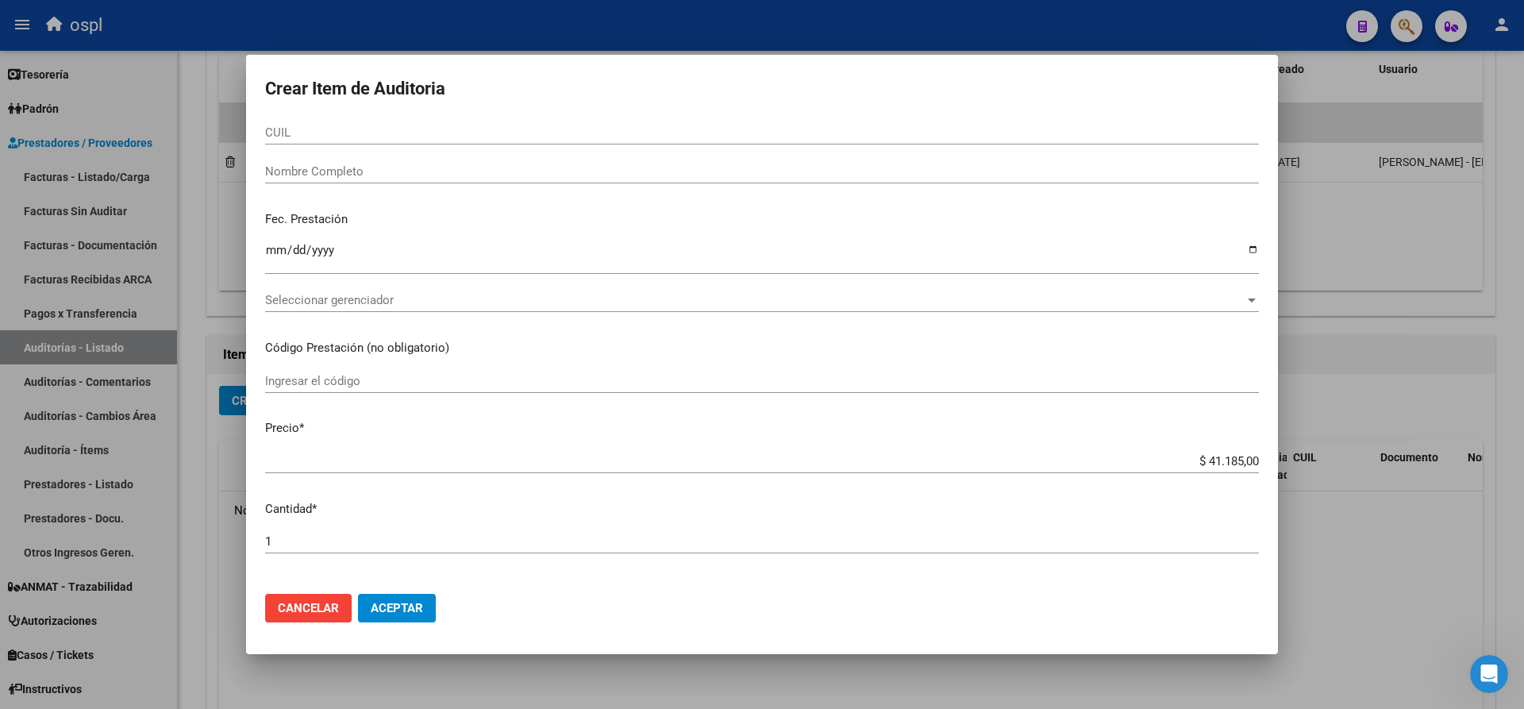
scroll to position [0, 0]
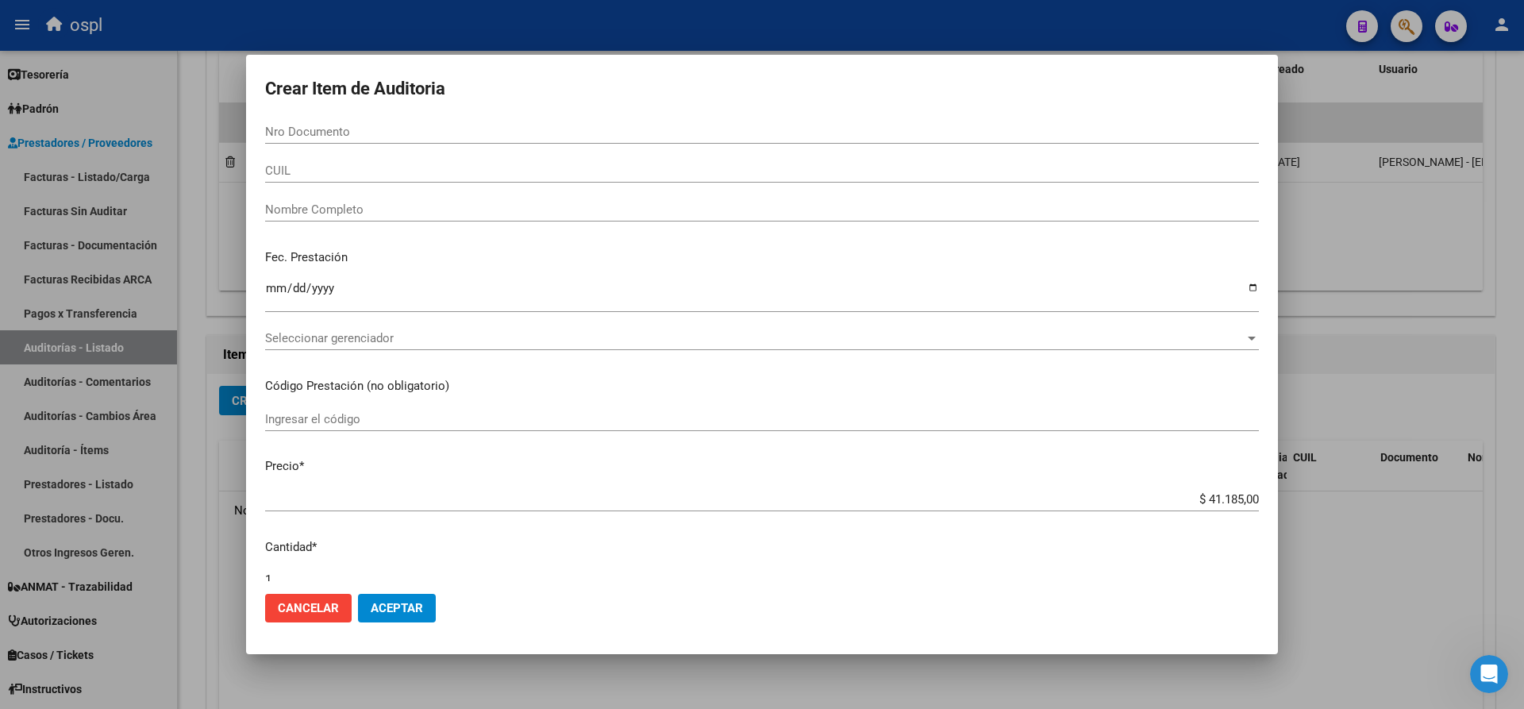
type input "$ 41.185,00"
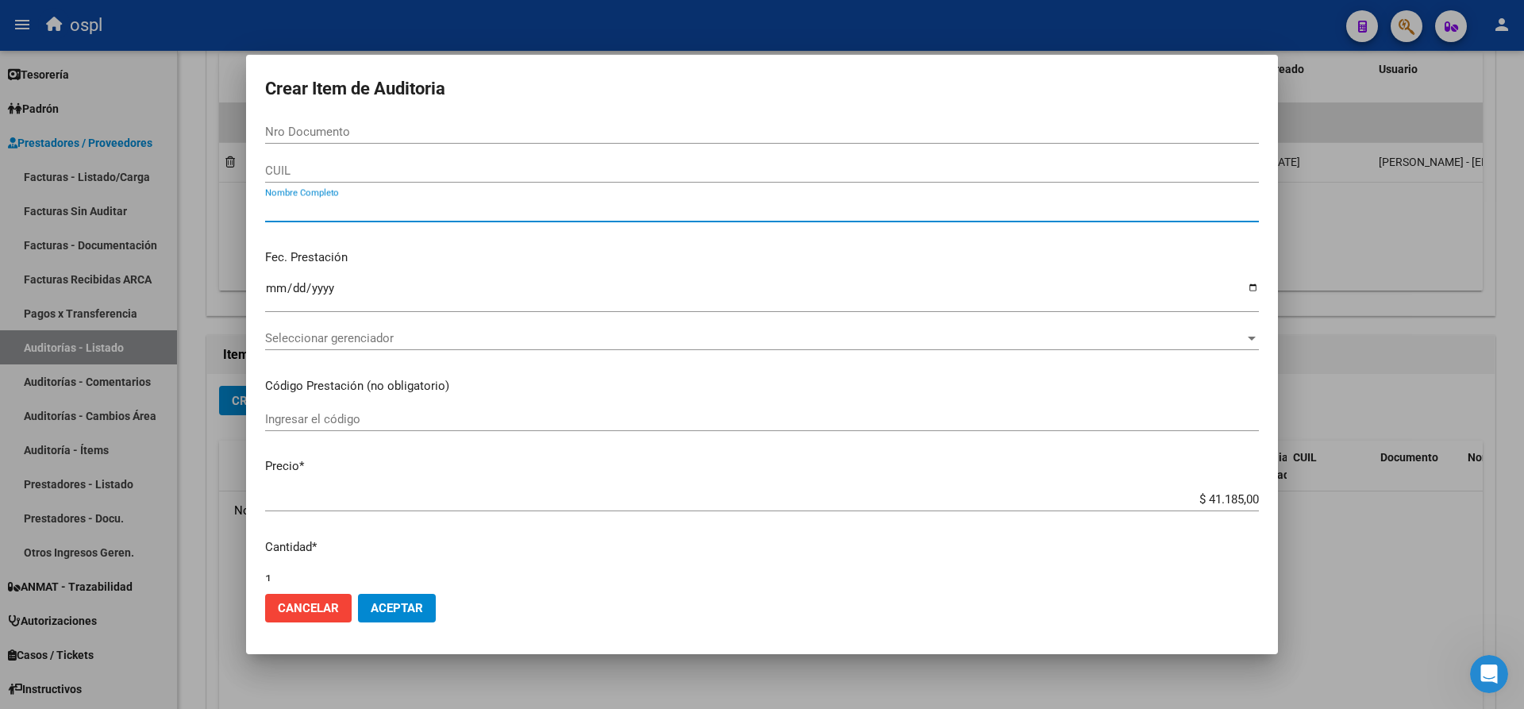
click at [436, 204] on input "Nombre Completo" at bounding box center [762, 209] width 994 height 14
type input "v"
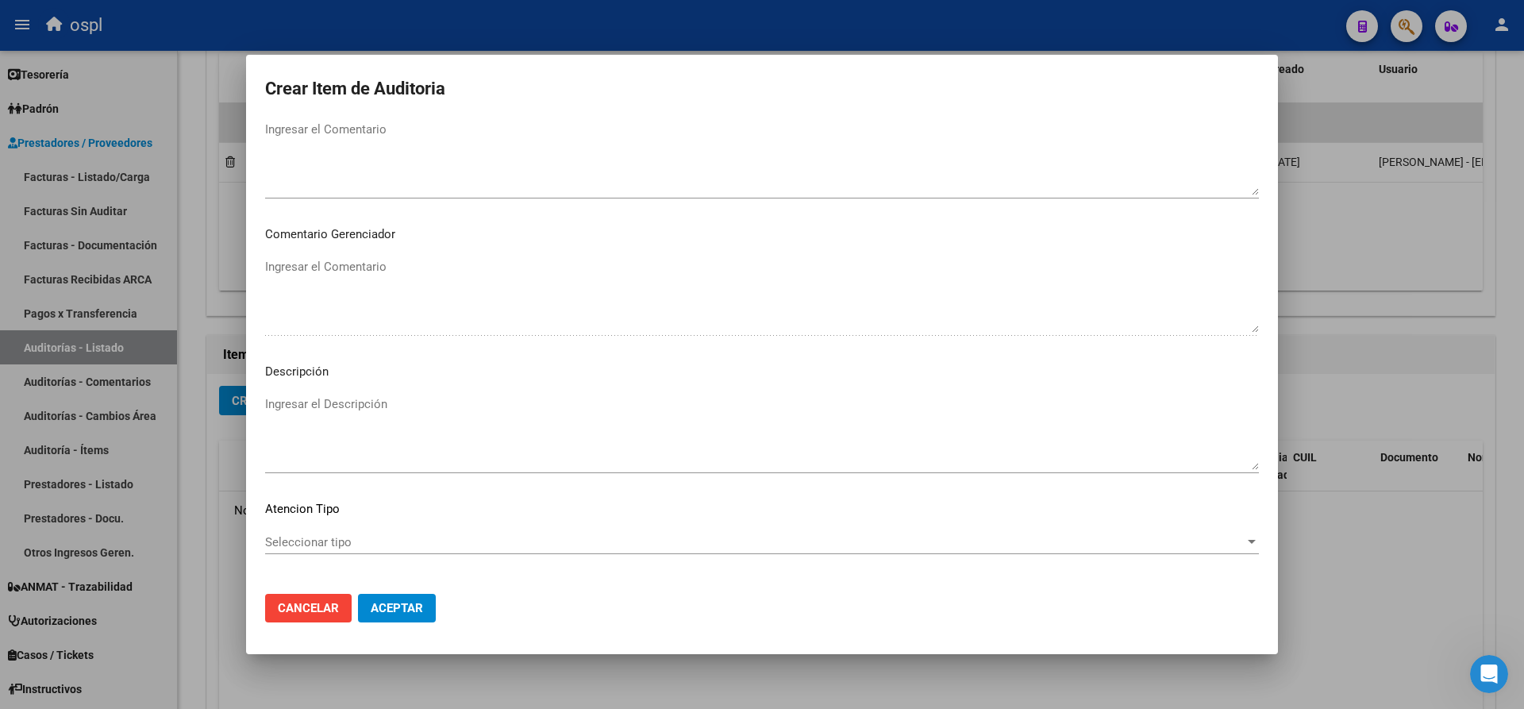
scroll to position [760, 0]
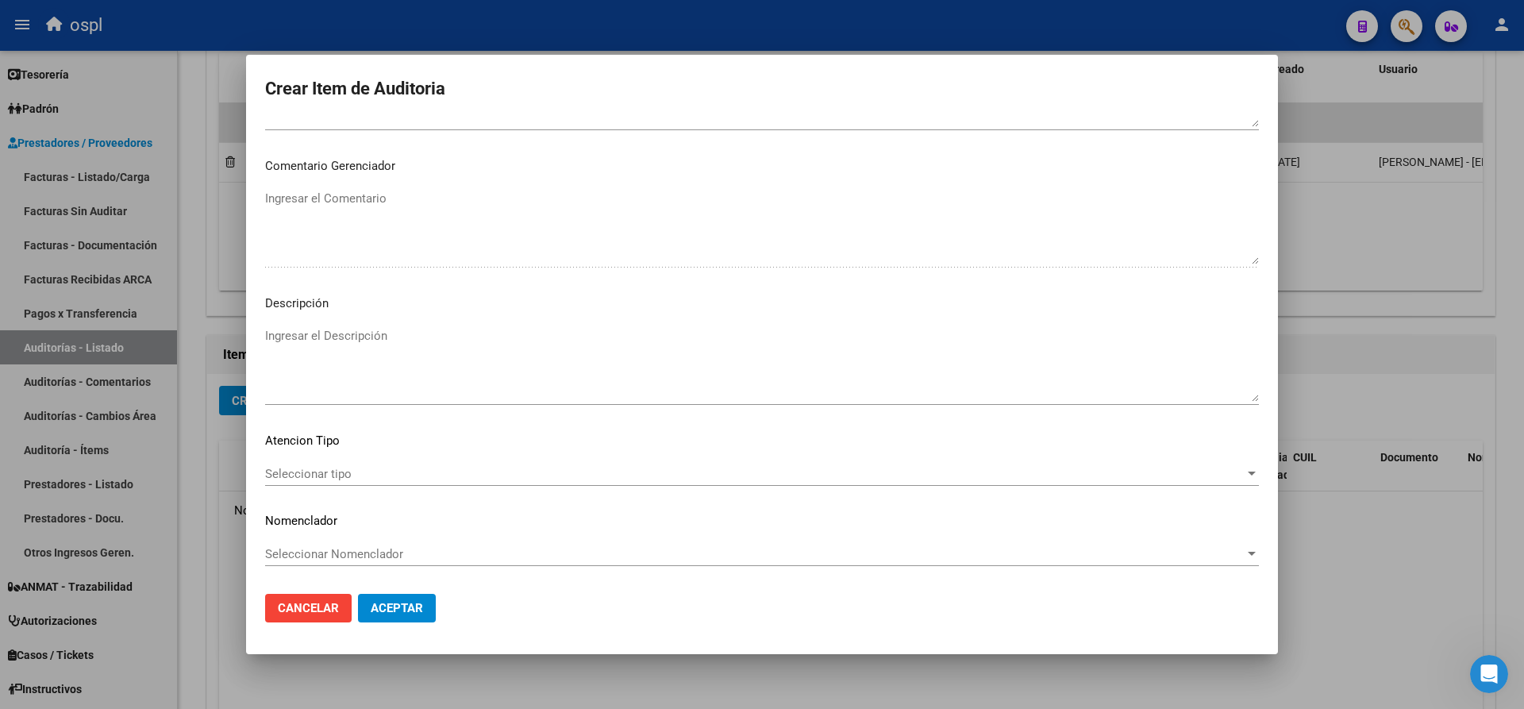
type input "VARIOS"
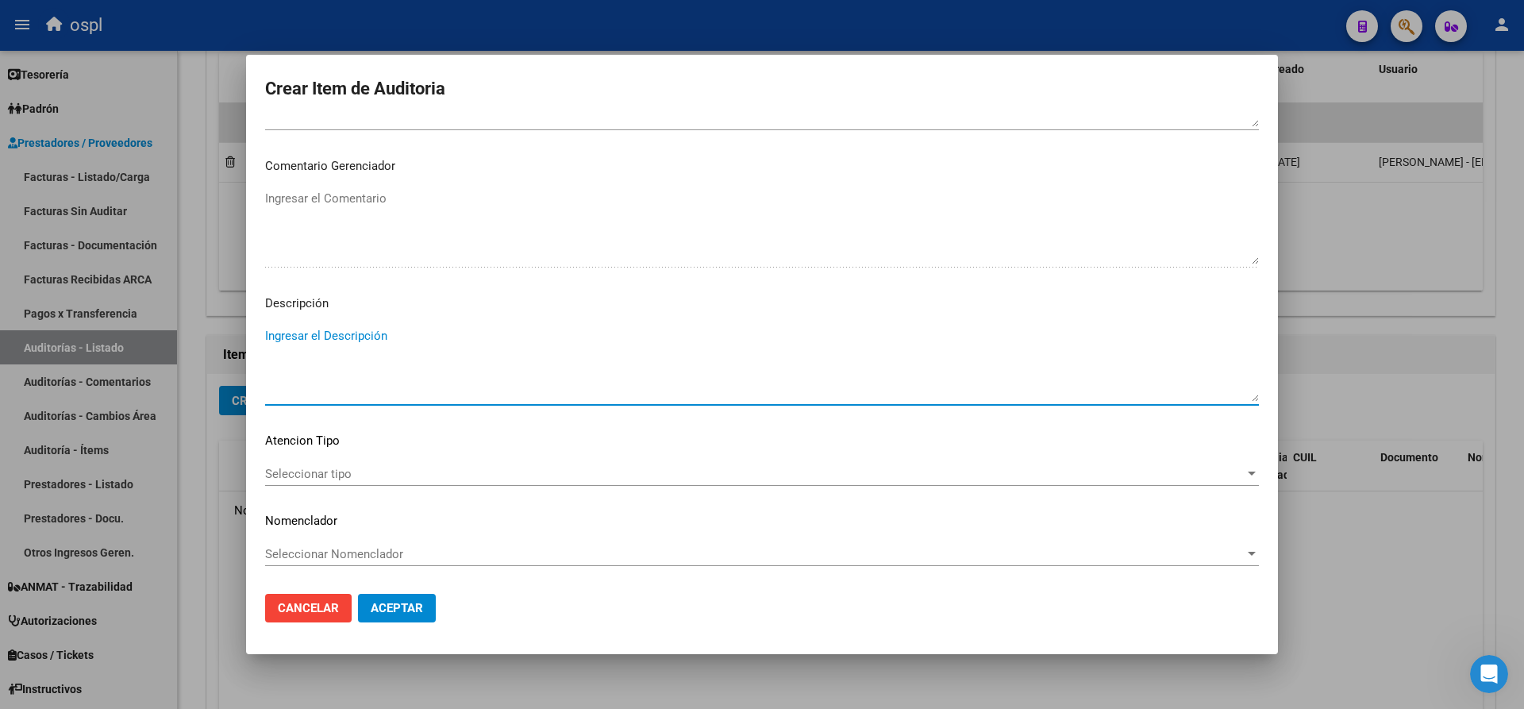
click at [387, 345] on textarea "Ingresar el Descripción" at bounding box center [762, 364] width 994 height 75
type textarea "FALTA DNI QUE ACREDITE LA ATENCIÓN MÉDICA"
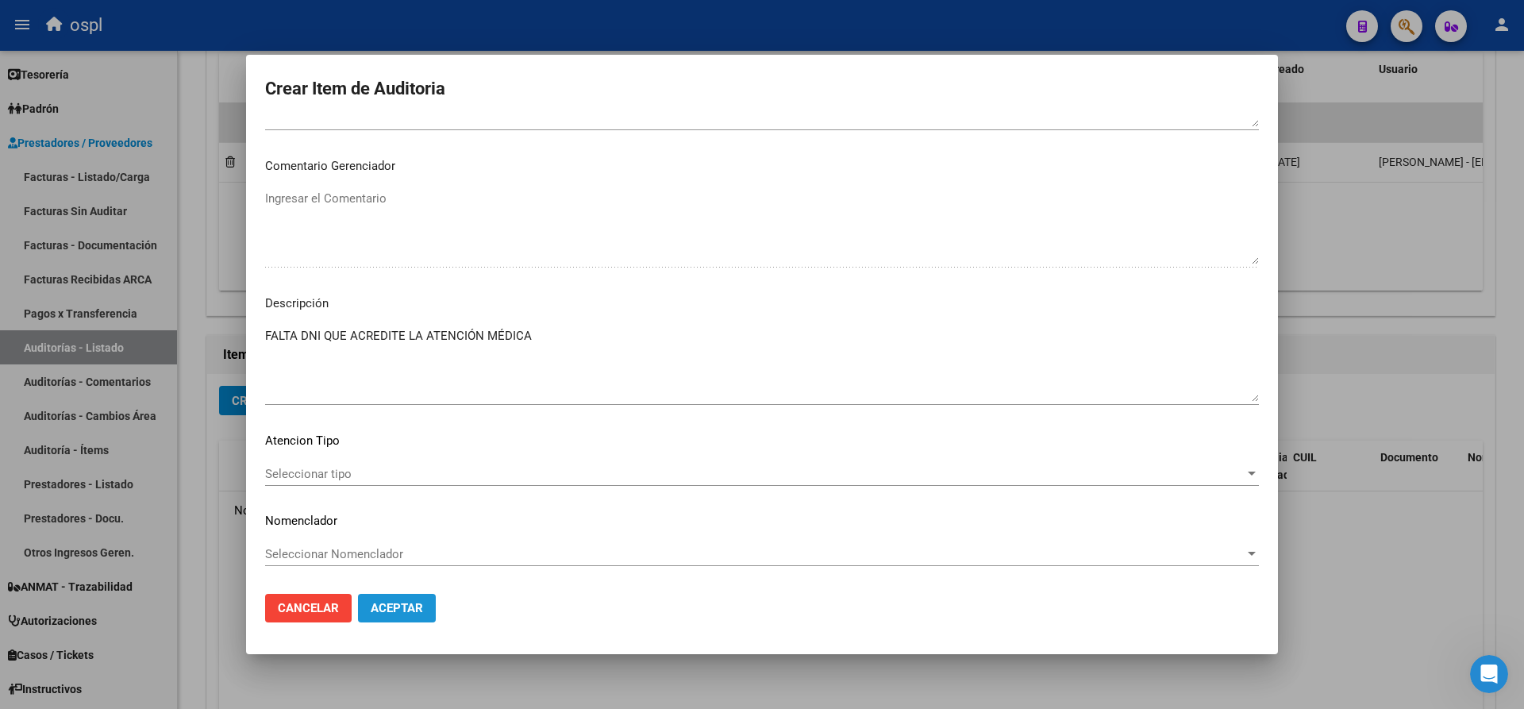
drag, startPoint x: 386, startPoint y: 601, endPoint x: 348, endPoint y: 469, distance: 137.2
click at [385, 591] on mat-dialog-actions "Cancelar Aceptar" at bounding box center [762, 608] width 994 height 54
click at [382, 607] on span "Aceptar" at bounding box center [397, 608] width 52 height 14
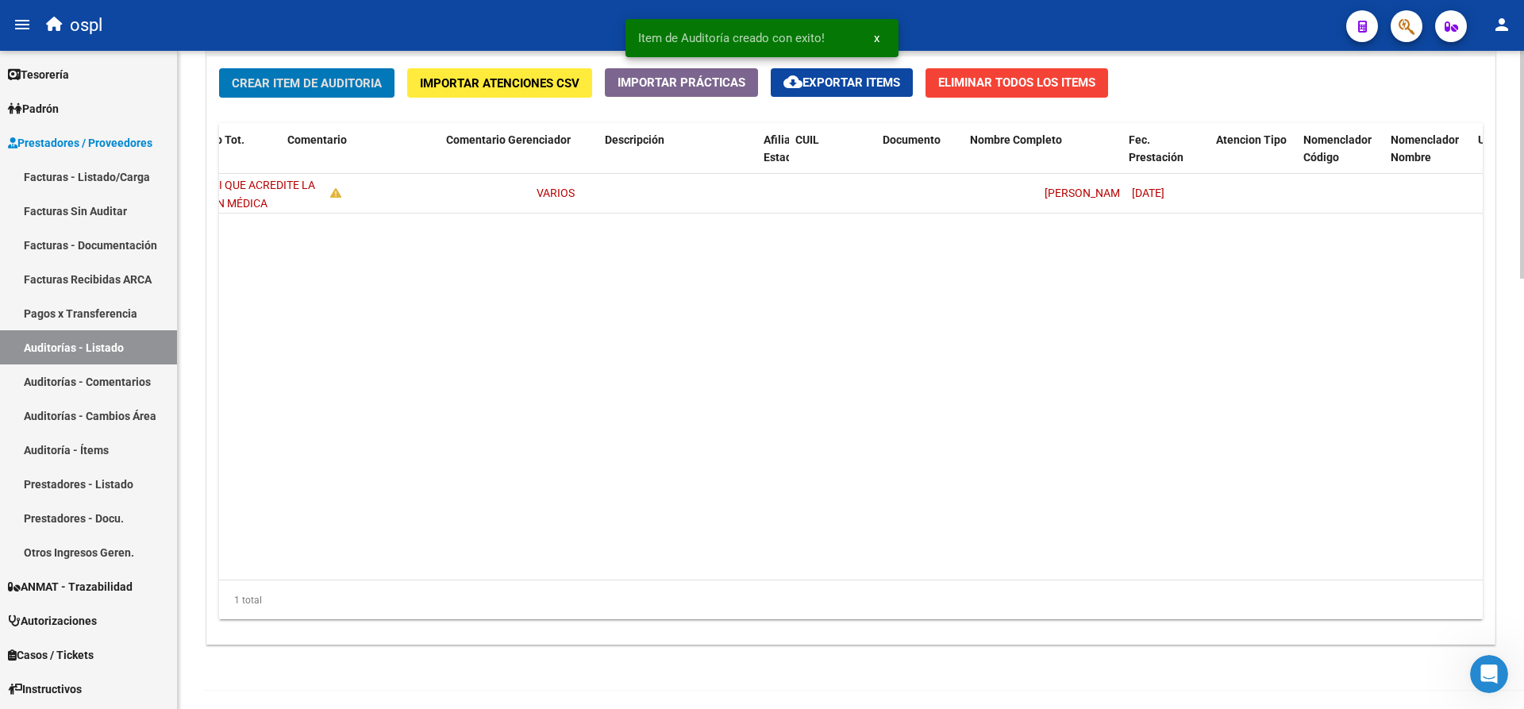
scroll to position [0, 0]
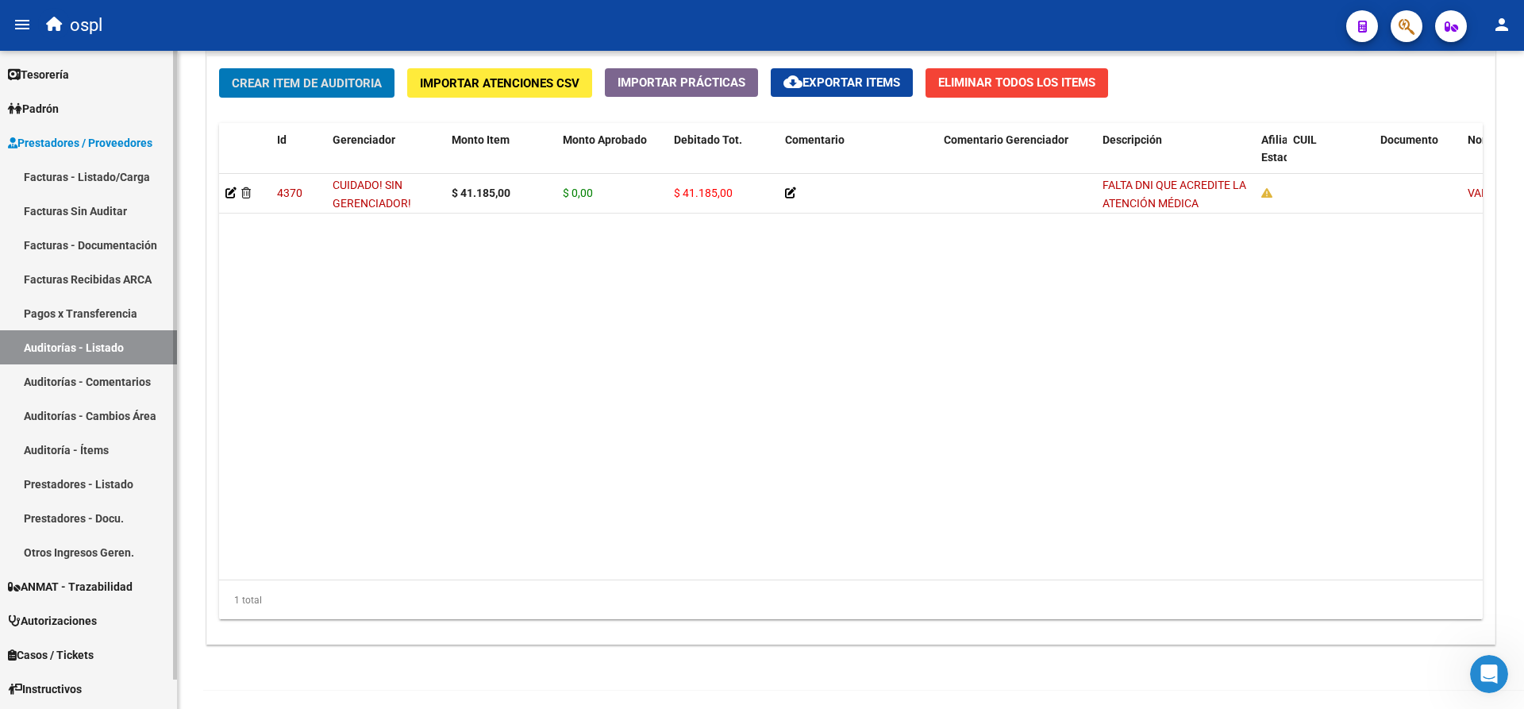
click at [137, 345] on link "Auditorías - Listado" at bounding box center [88, 347] width 177 height 34
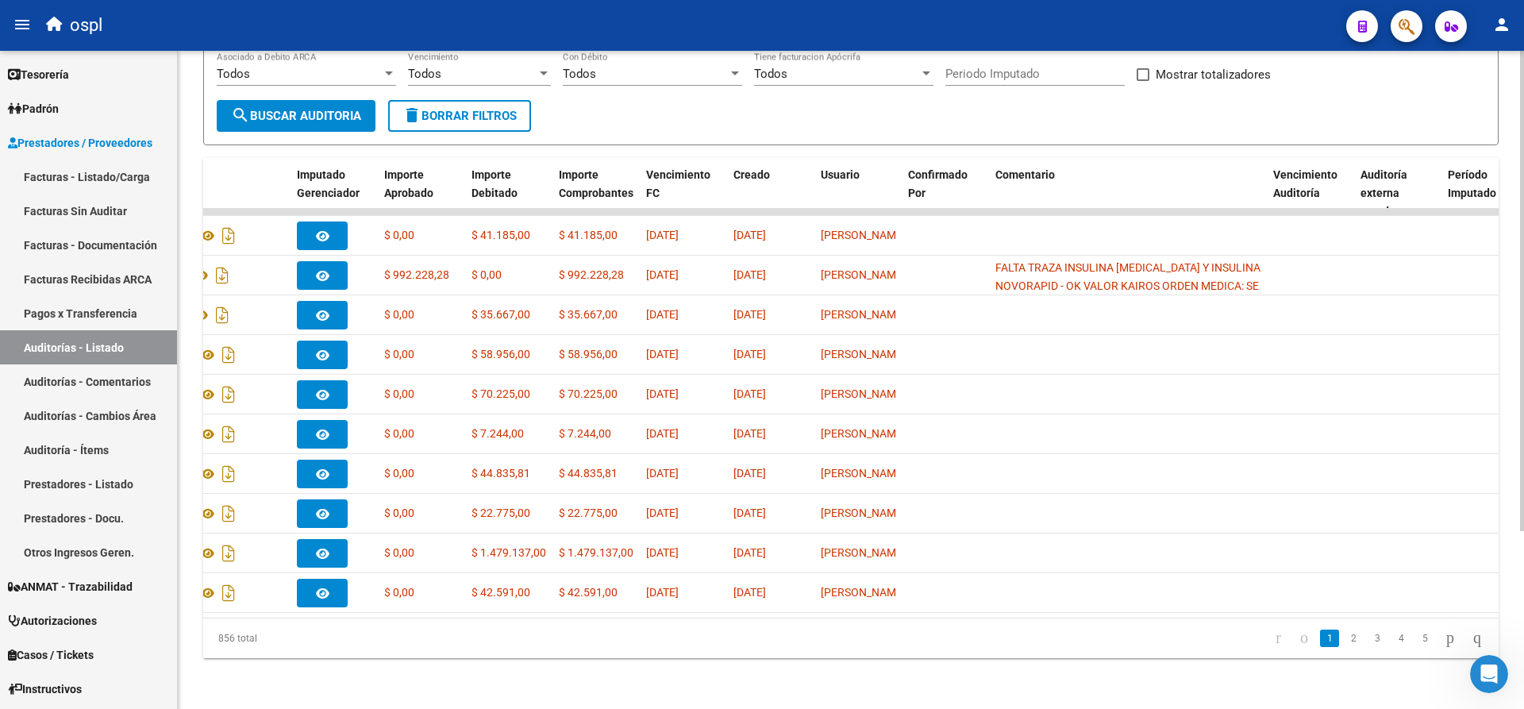
scroll to position [0, 611]
click at [1344, 644] on link "2" at bounding box center [1353, 638] width 19 height 17
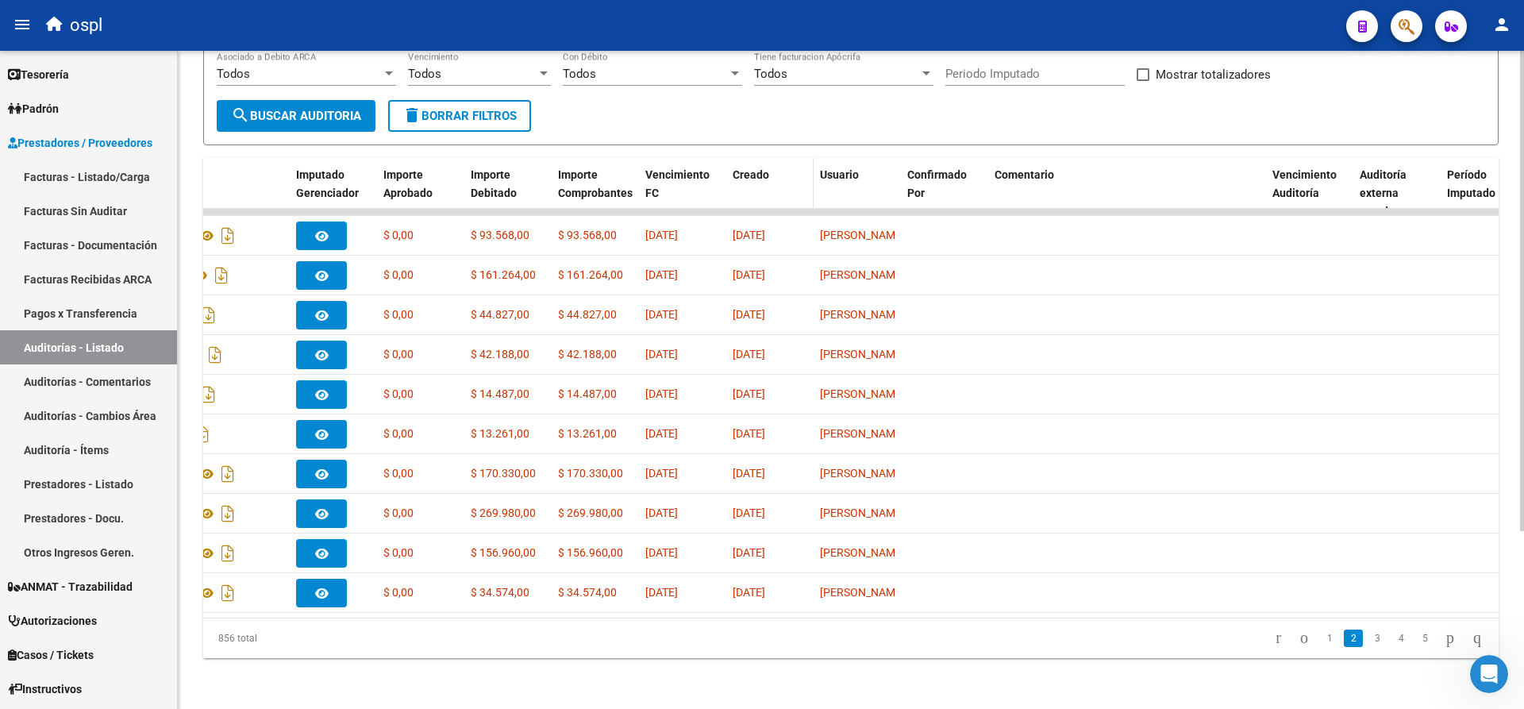
click at [737, 168] on span "Creado" at bounding box center [751, 174] width 37 height 13
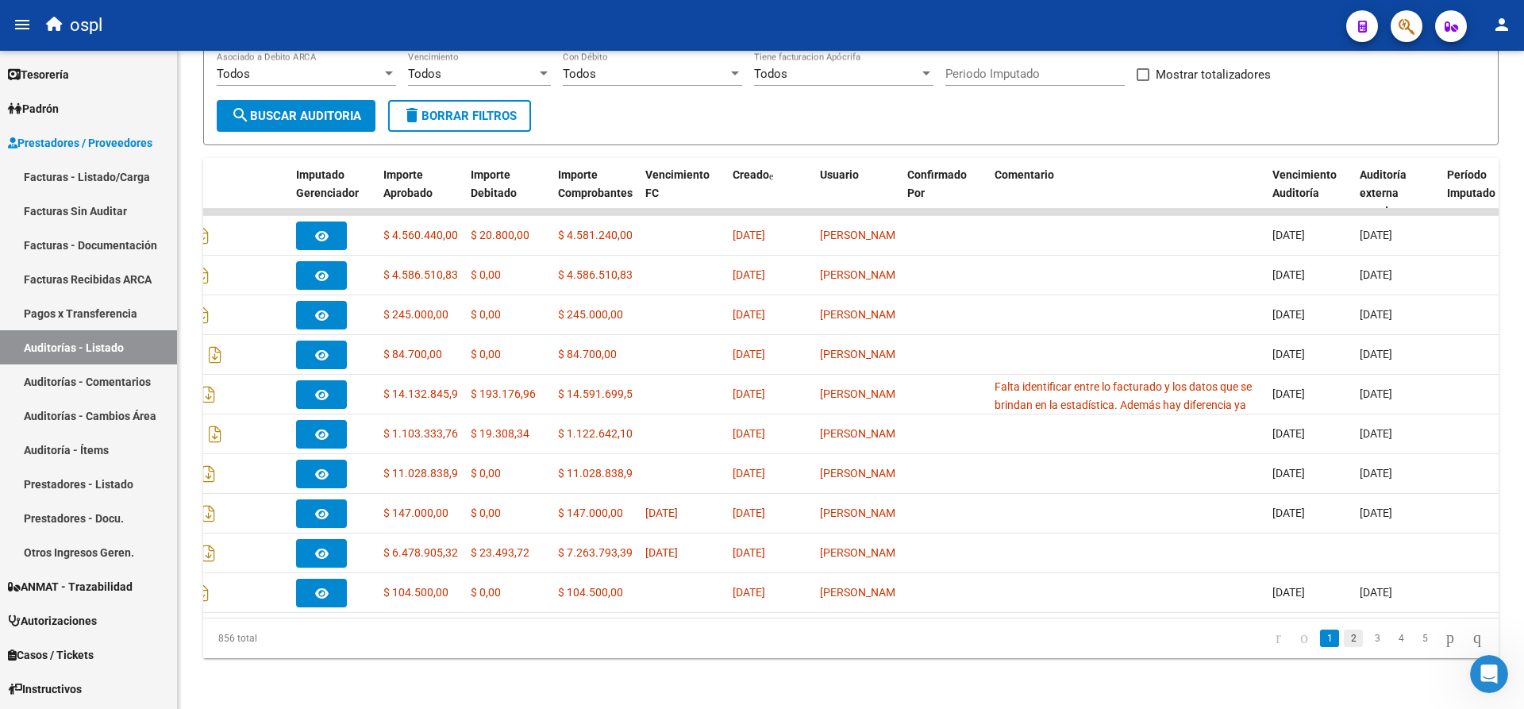
click at [1344, 637] on link "2" at bounding box center [1353, 638] width 19 height 17
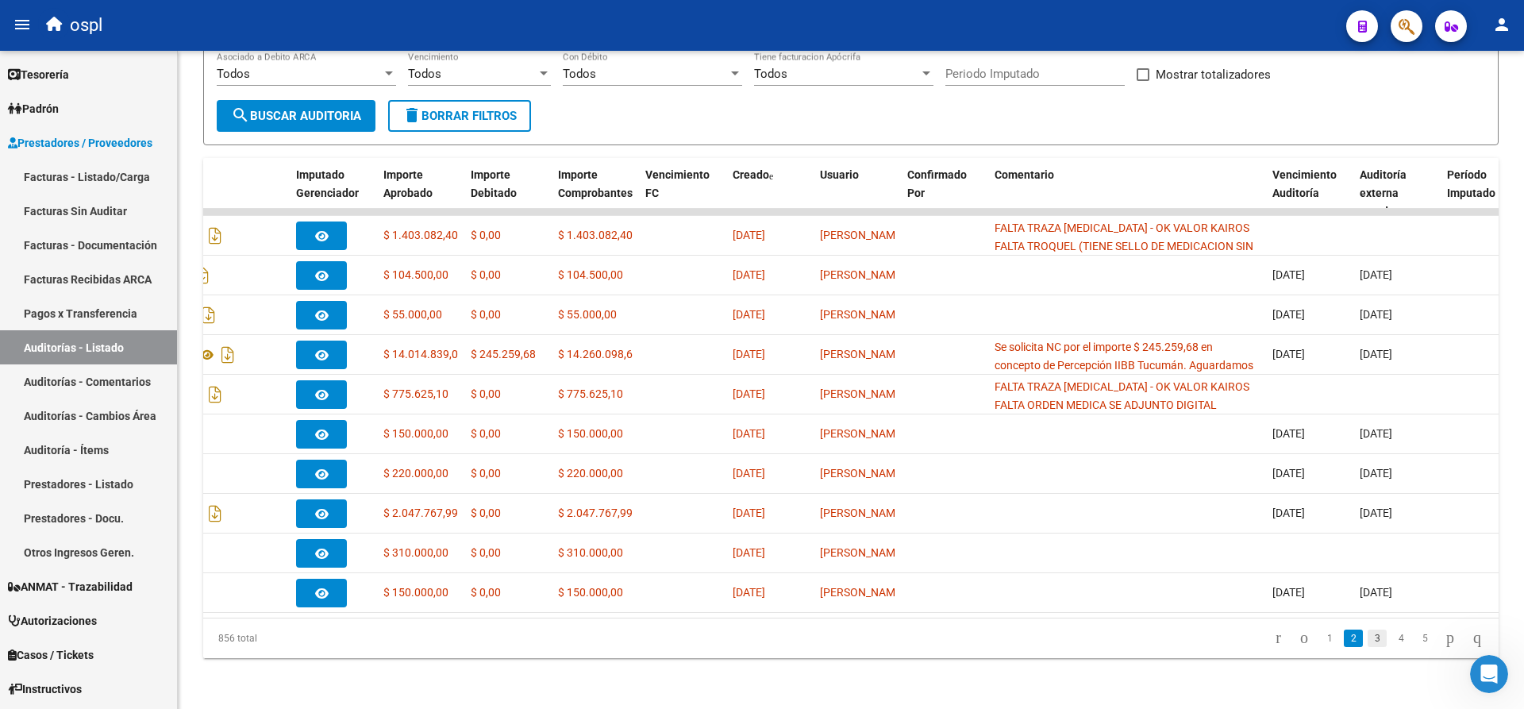
click at [1368, 640] on link "3" at bounding box center [1377, 638] width 19 height 17
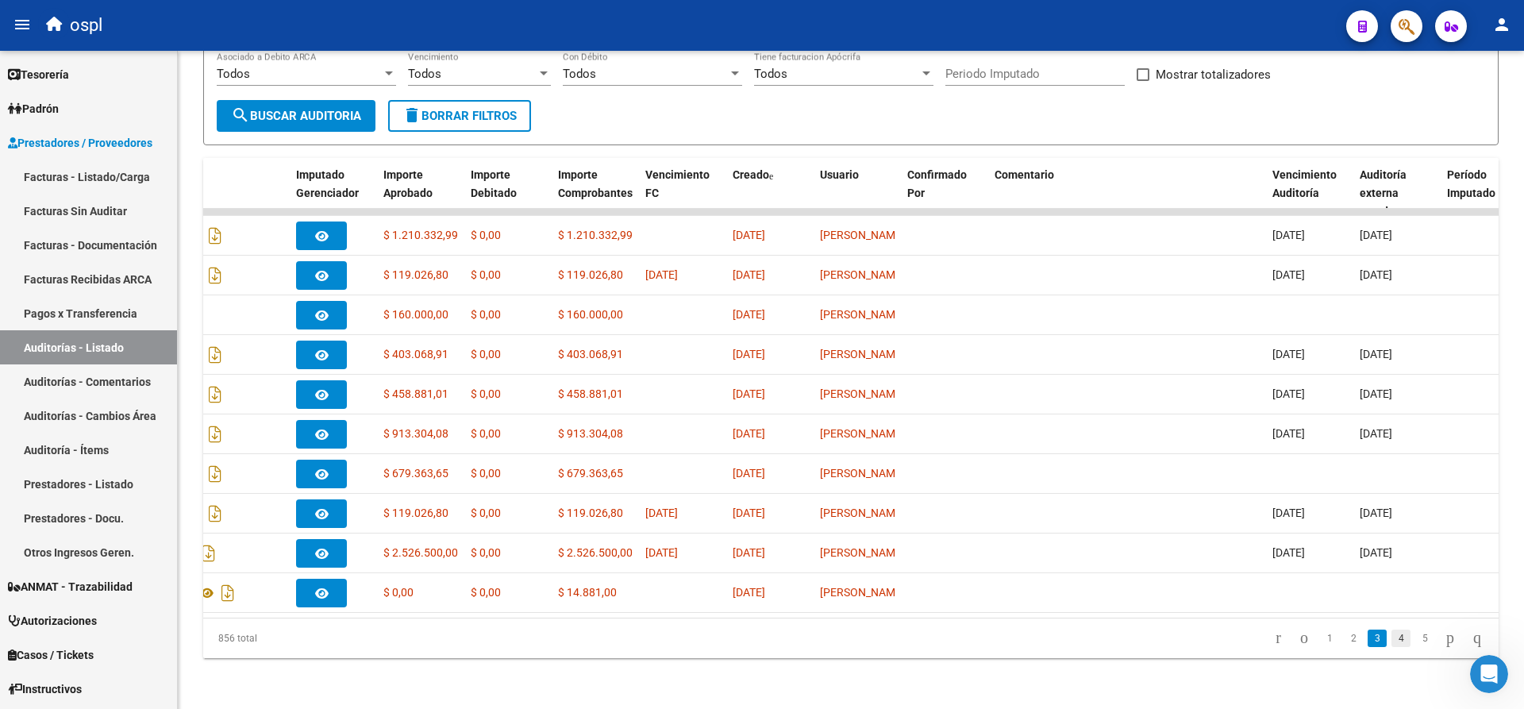
click at [1392, 643] on link "4" at bounding box center [1401, 638] width 19 height 17
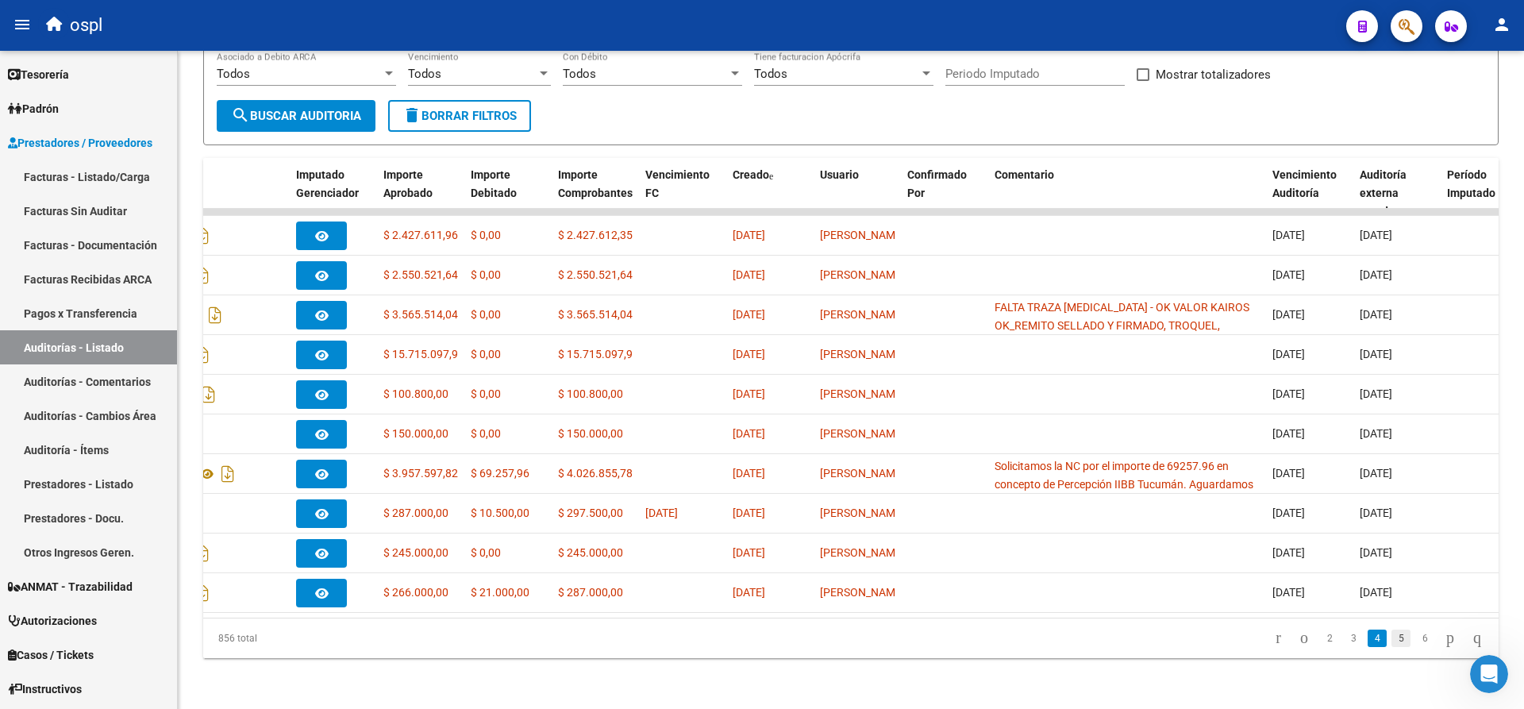
click at [1392, 641] on link "5" at bounding box center [1401, 638] width 19 height 17
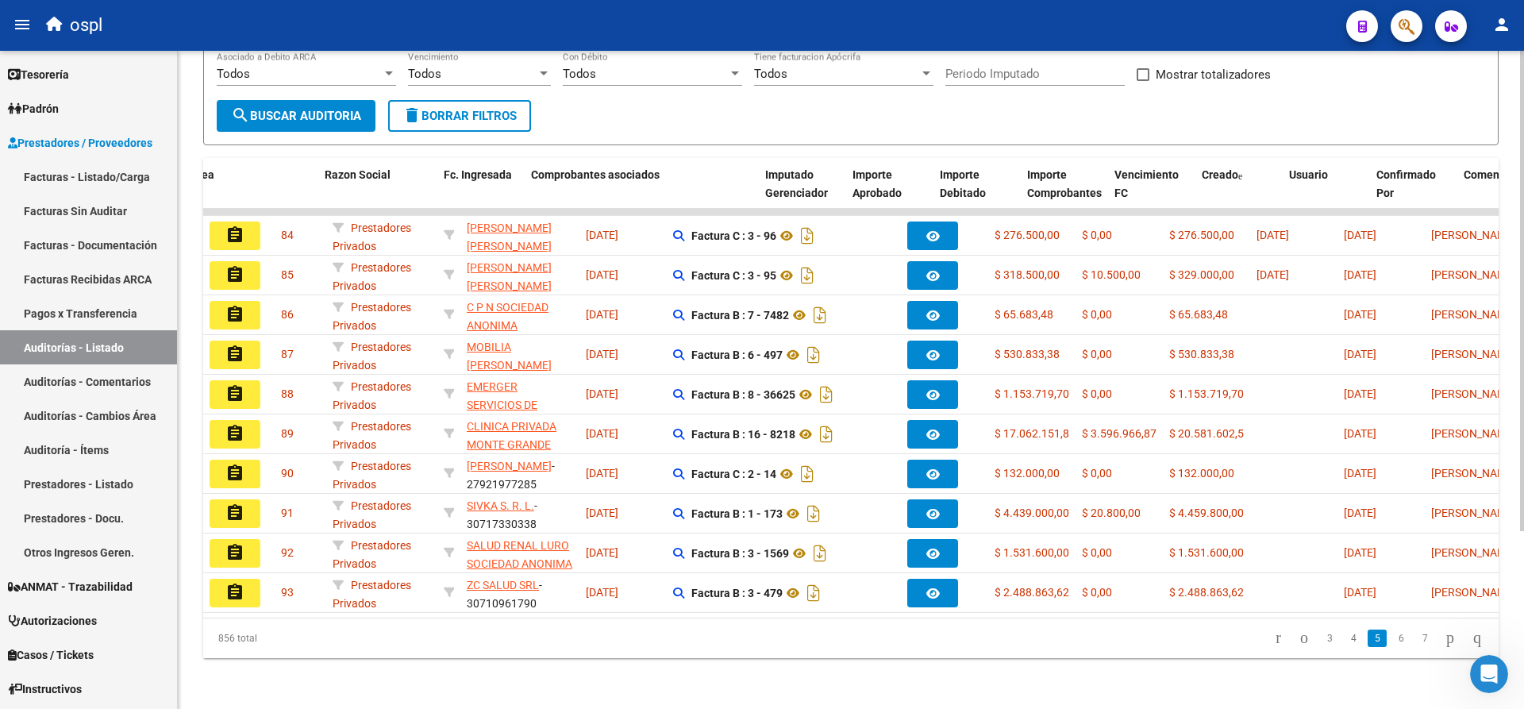
scroll to position [0, 368]
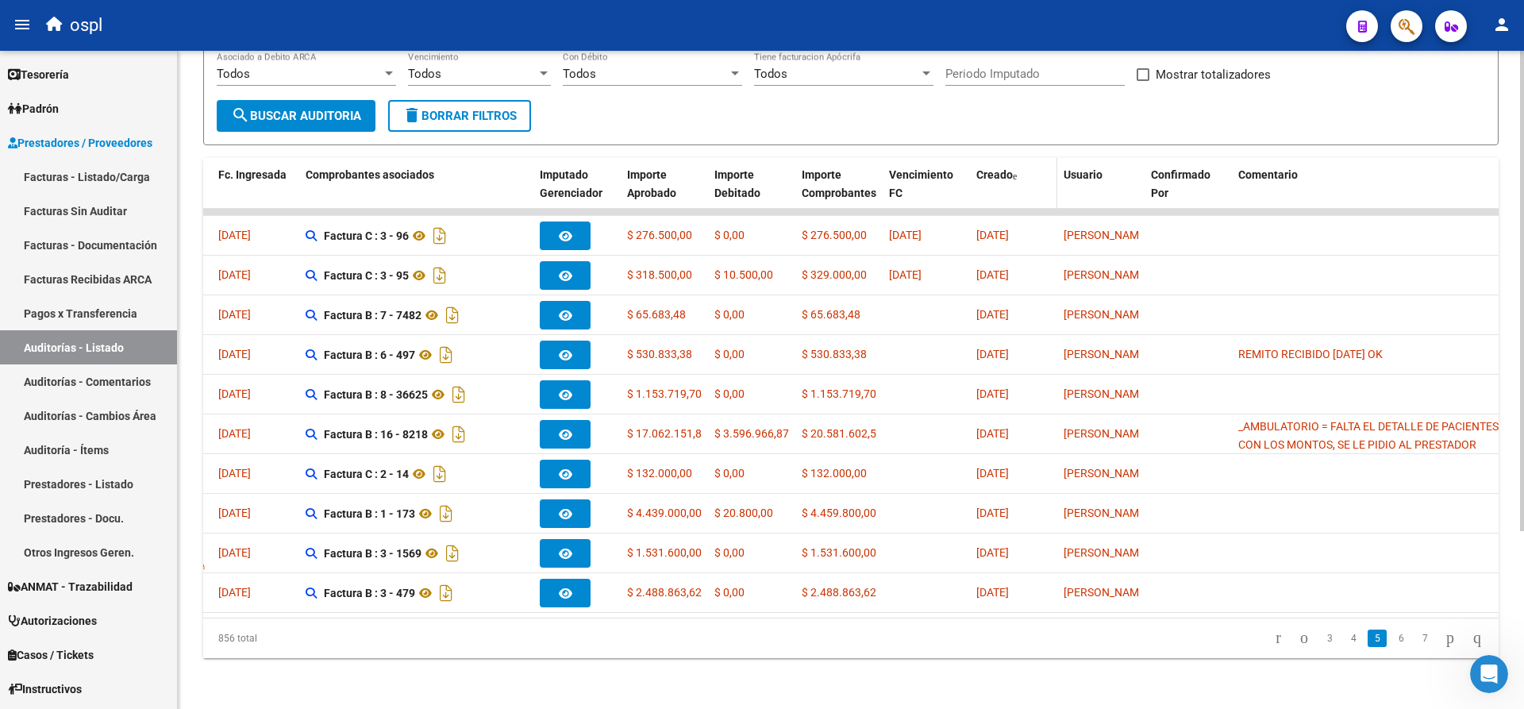
click at [1003, 172] on span "Creado" at bounding box center [994, 174] width 37 height 13
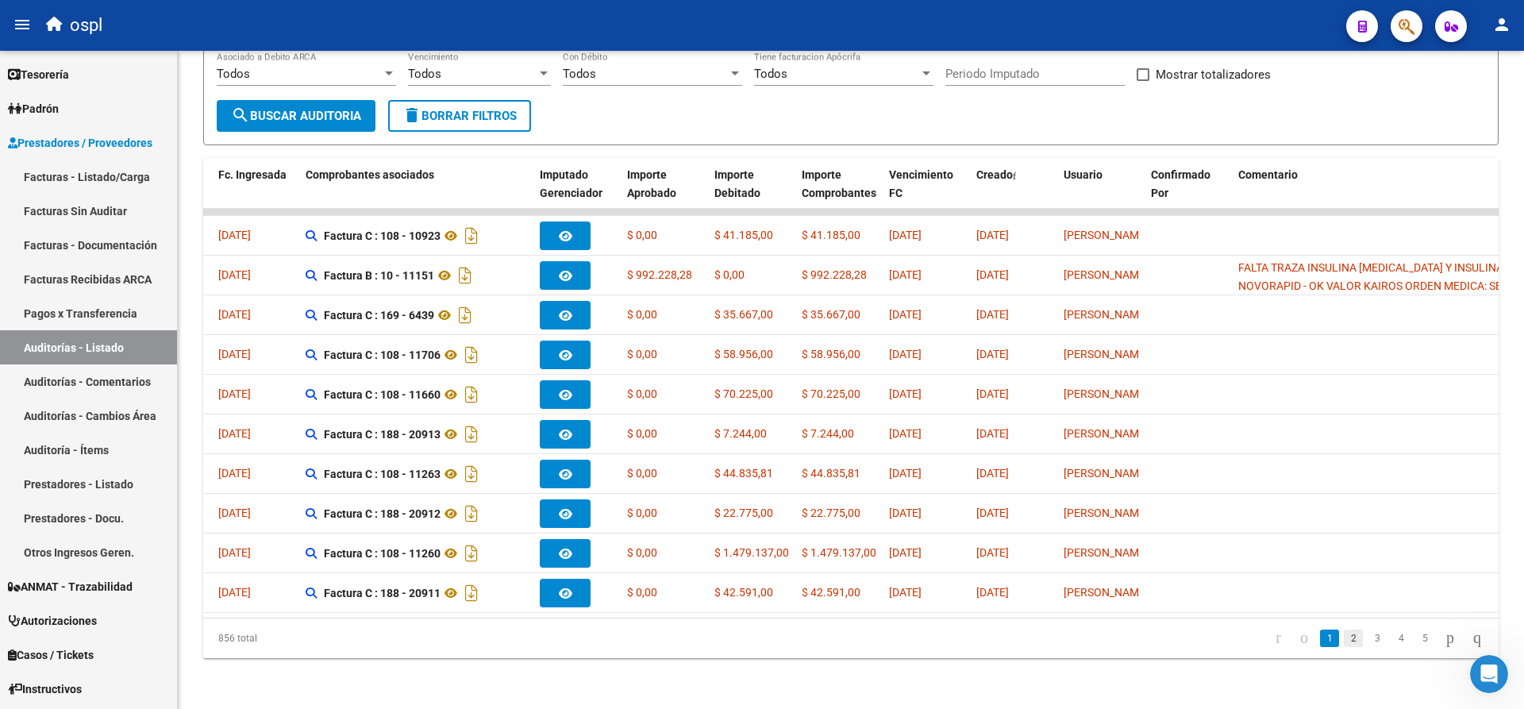
click at [1344, 639] on link "2" at bounding box center [1353, 638] width 19 height 17
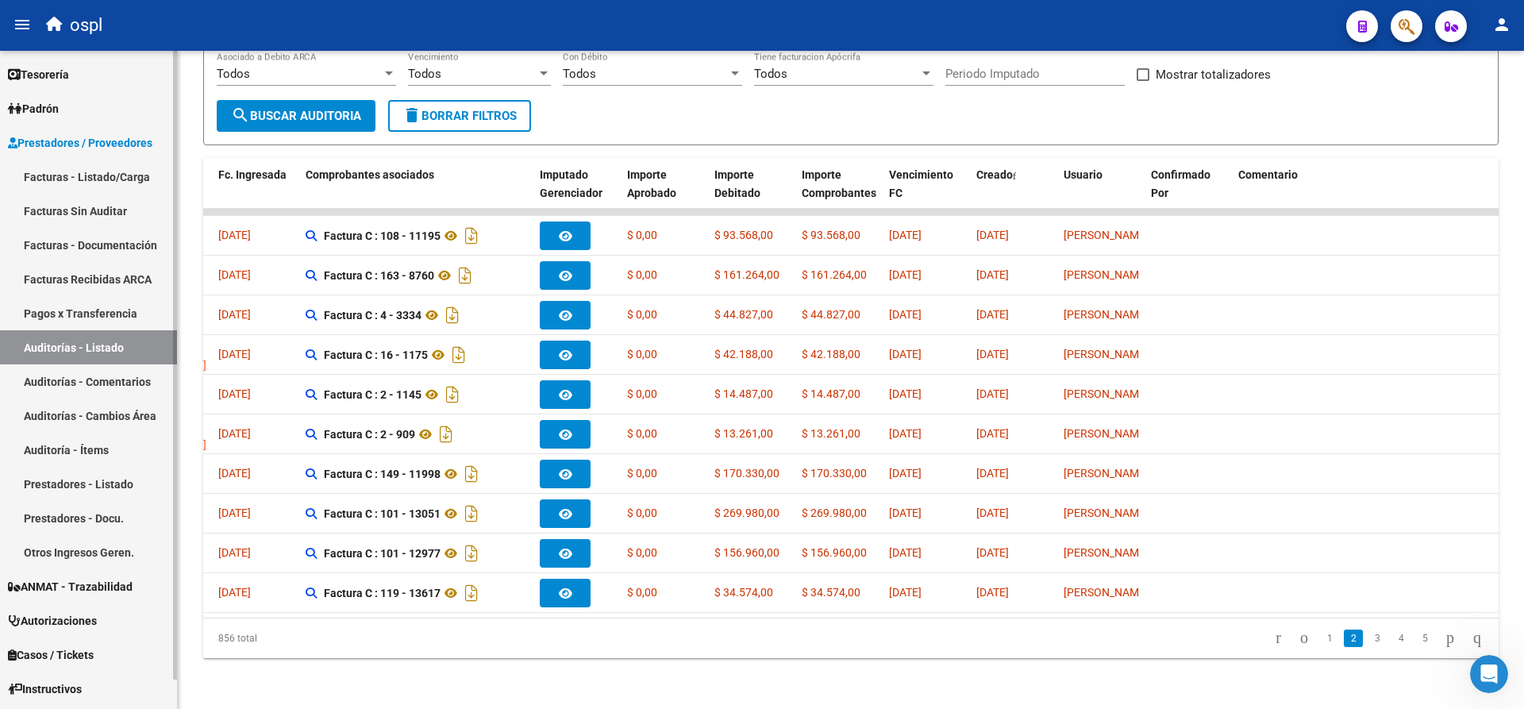
click at [93, 174] on link "Facturas - Listado/Carga" at bounding box center [88, 177] width 177 height 34
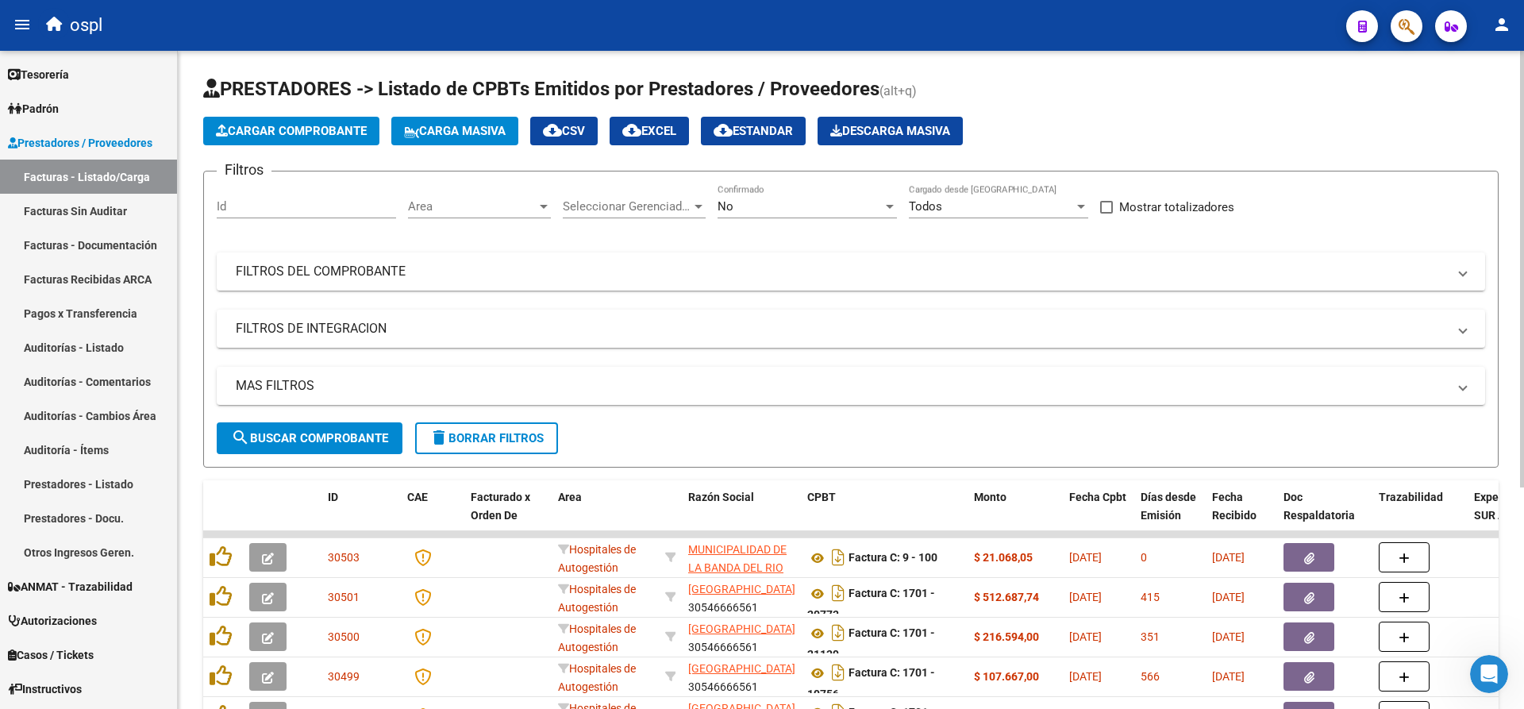
click at [745, 207] on div "No" at bounding box center [800, 206] width 165 height 14
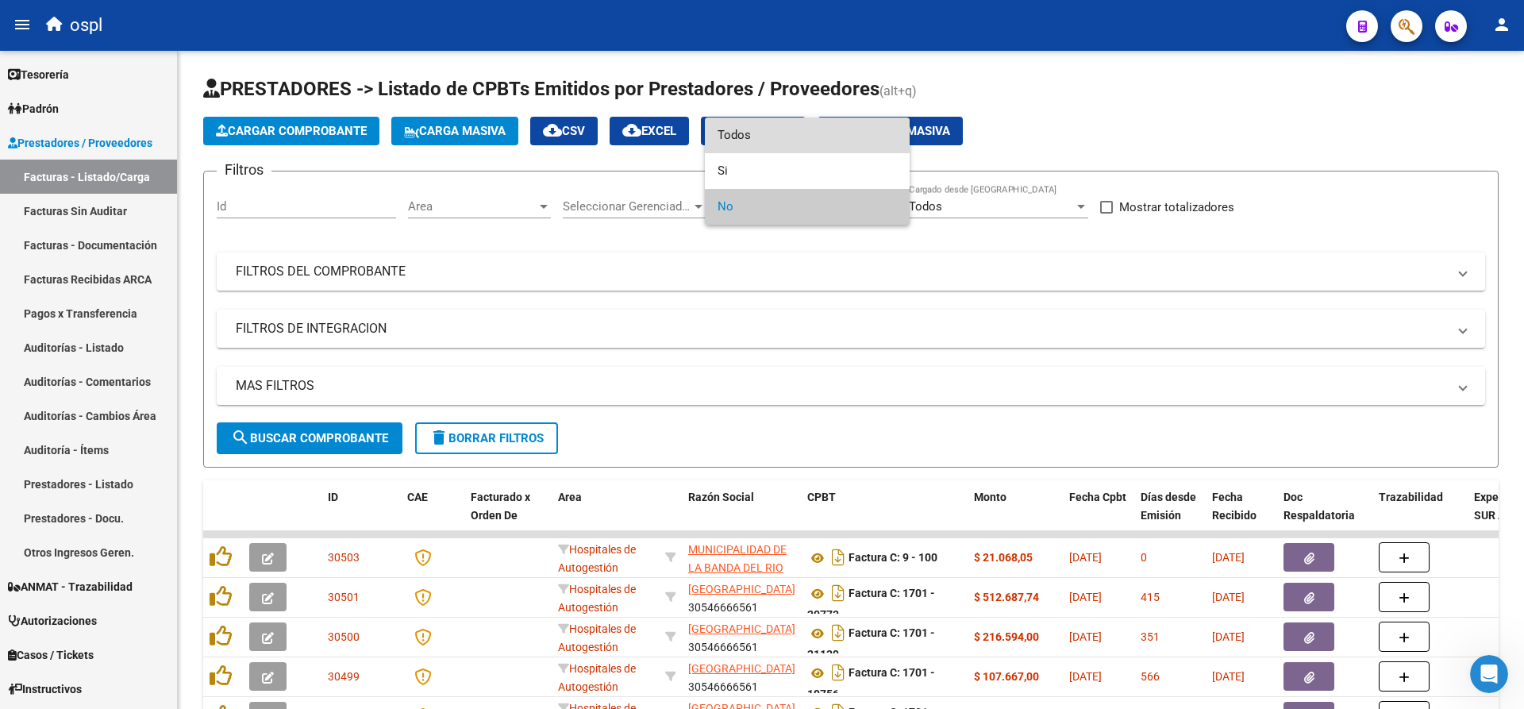
click at [764, 129] on span "Todos" at bounding box center [807, 135] width 179 height 36
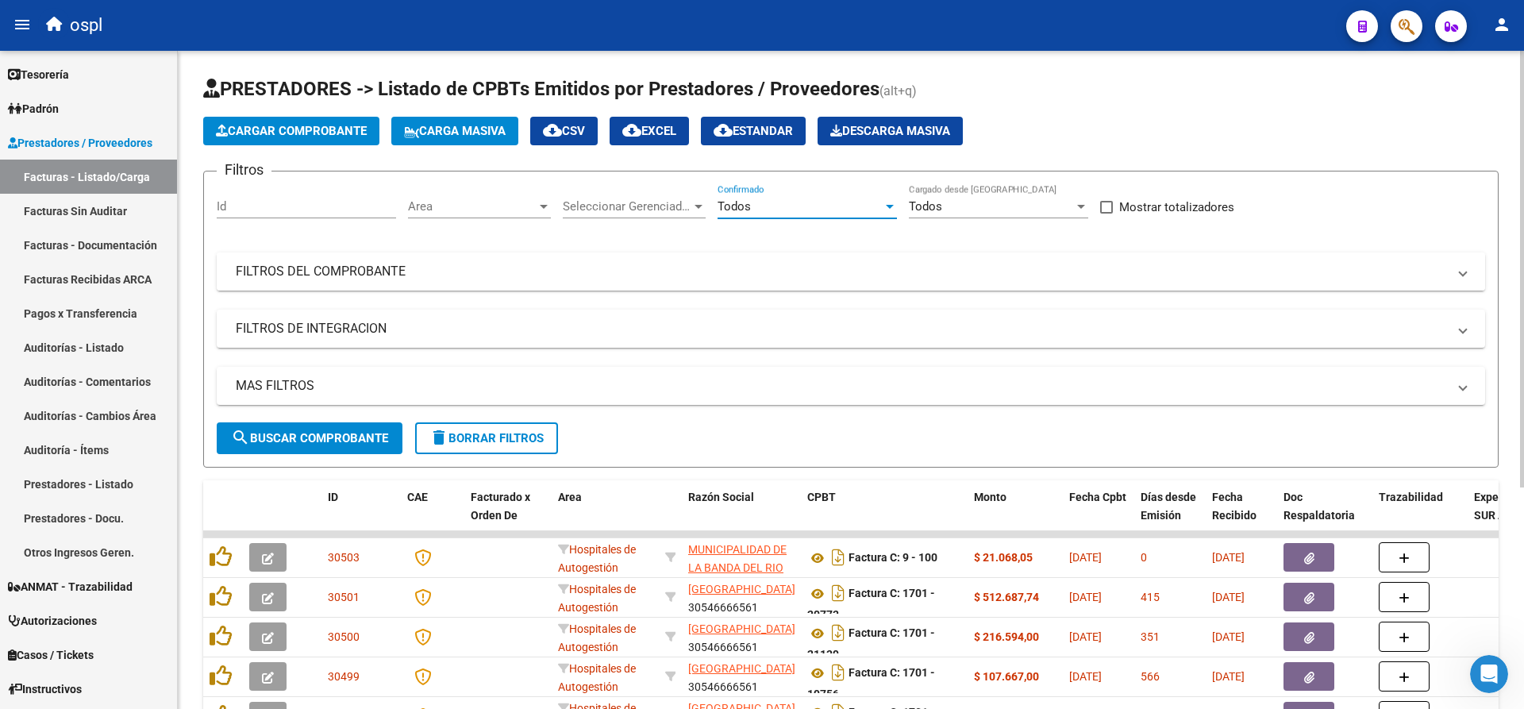
click at [421, 268] on mat-panel-title "FILTROS DEL COMPROBANTE" at bounding box center [841, 271] width 1211 height 17
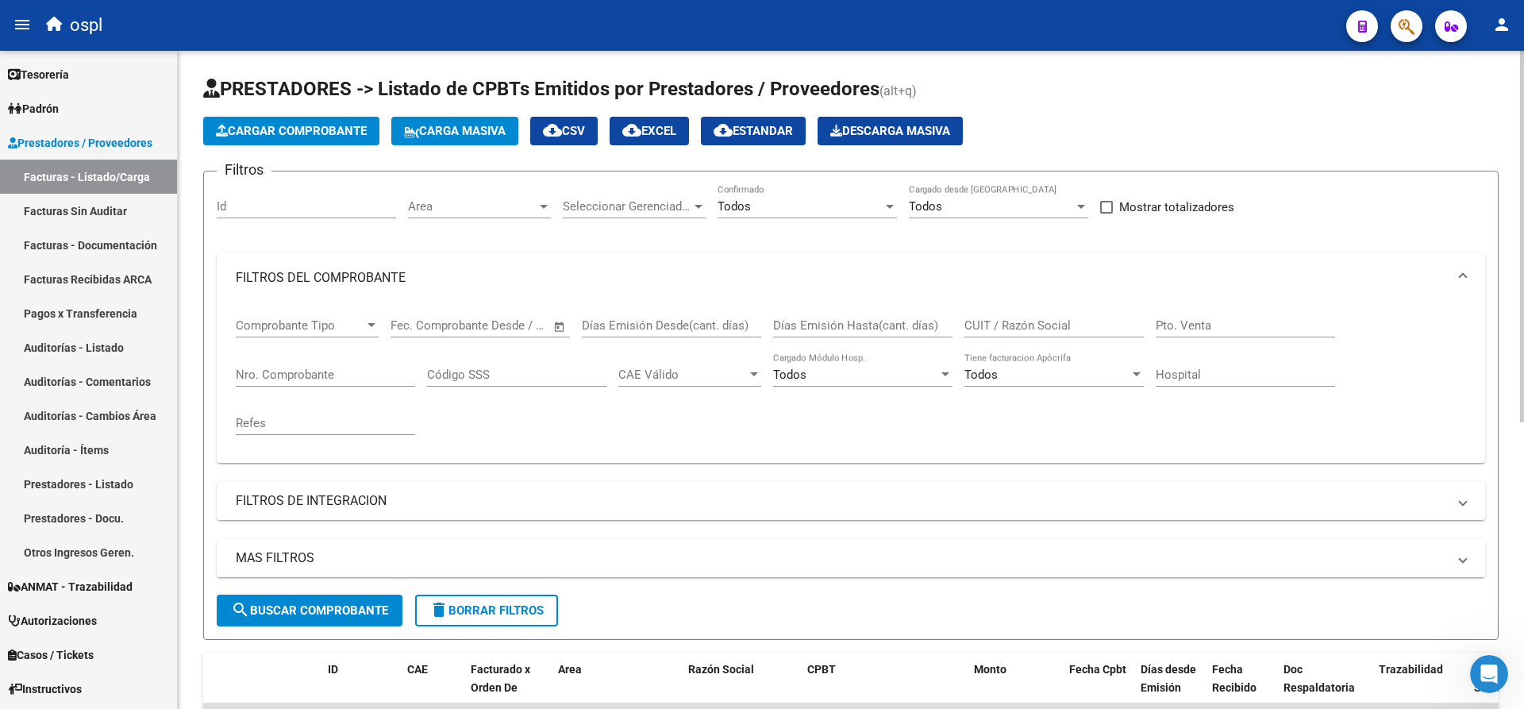
click at [368, 379] on input "Nro. Comprobante" at bounding box center [325, 375] width 179 height 14
type input "10835"
click at [327, 614] on span "search Buscar Comprobante" at bounding box center [309, 610] width 157 height 14
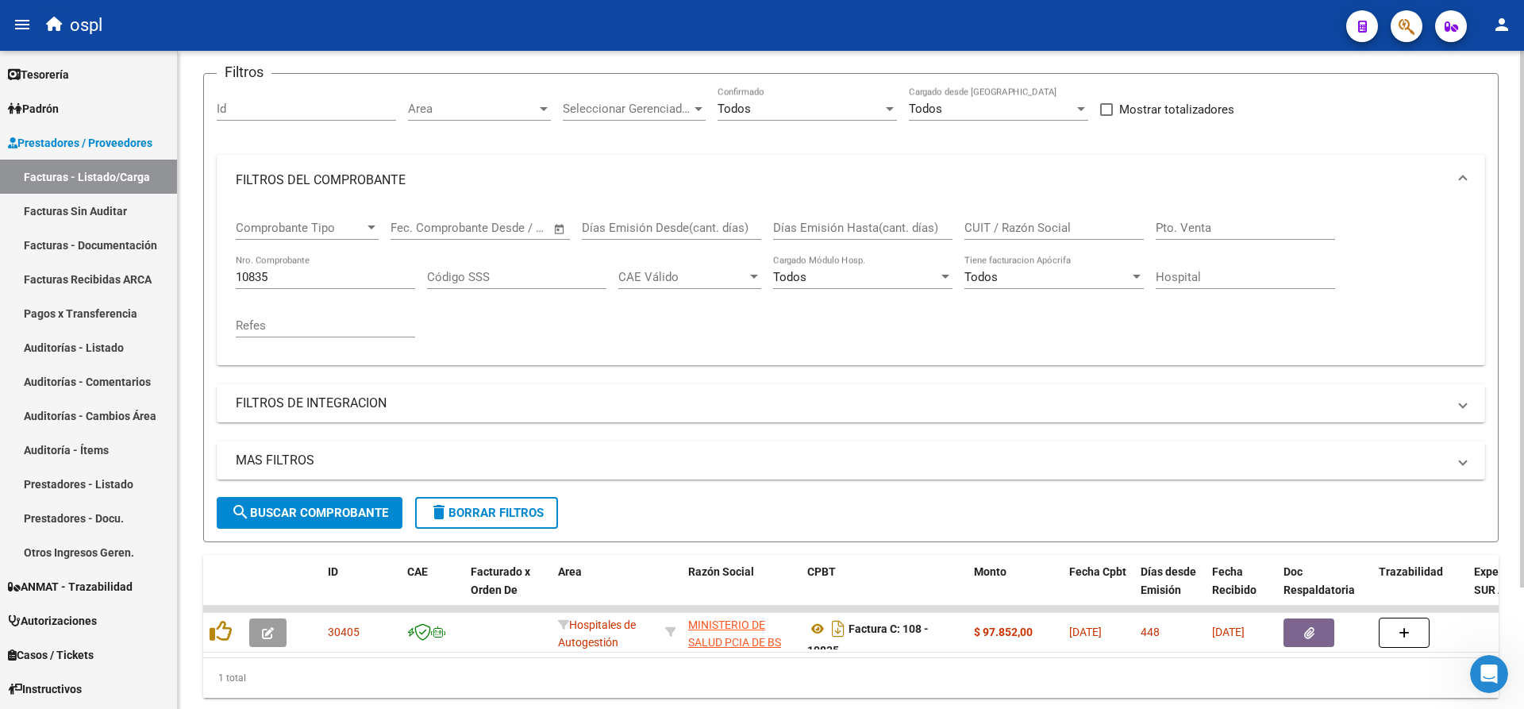
scroll to position [149, 0]
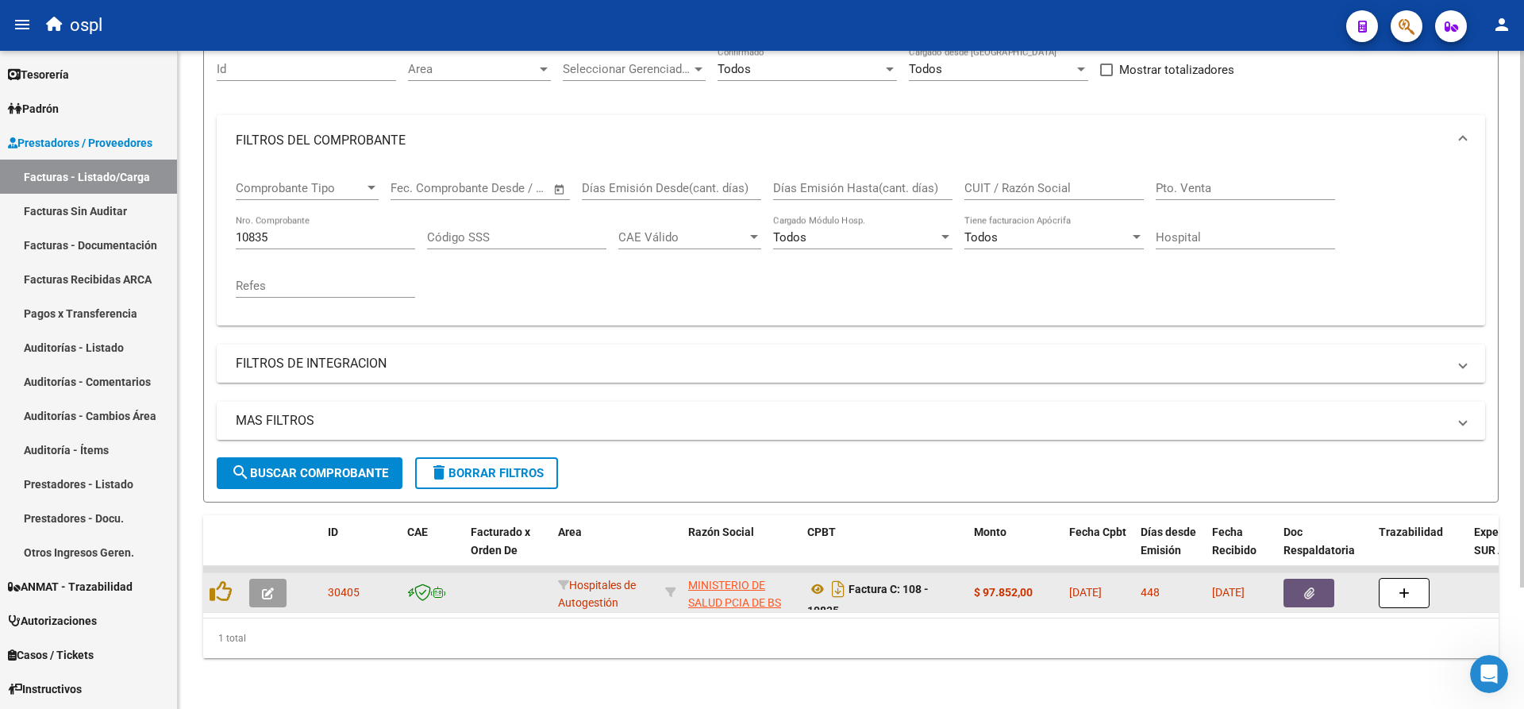
click at [1295, 585] on button "button" at bounding box center [1309, 593] width 51 height 29
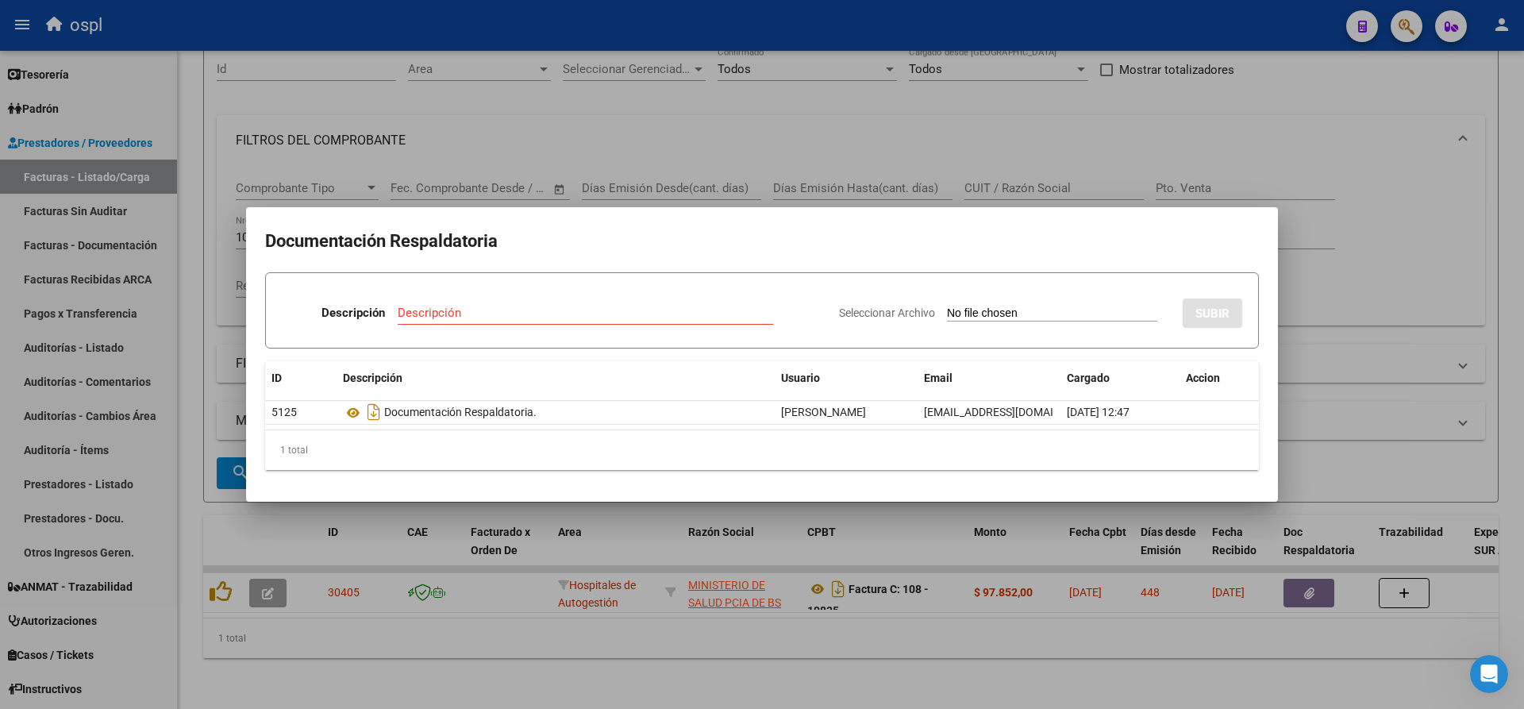
click at [1020, 318] on input "Seleccionar Archivo" at bounding box center [1052, 313] width 210 height 15
type input "C:\fakepath\RECHAZO 10835-EURNEKIAN.pdf"
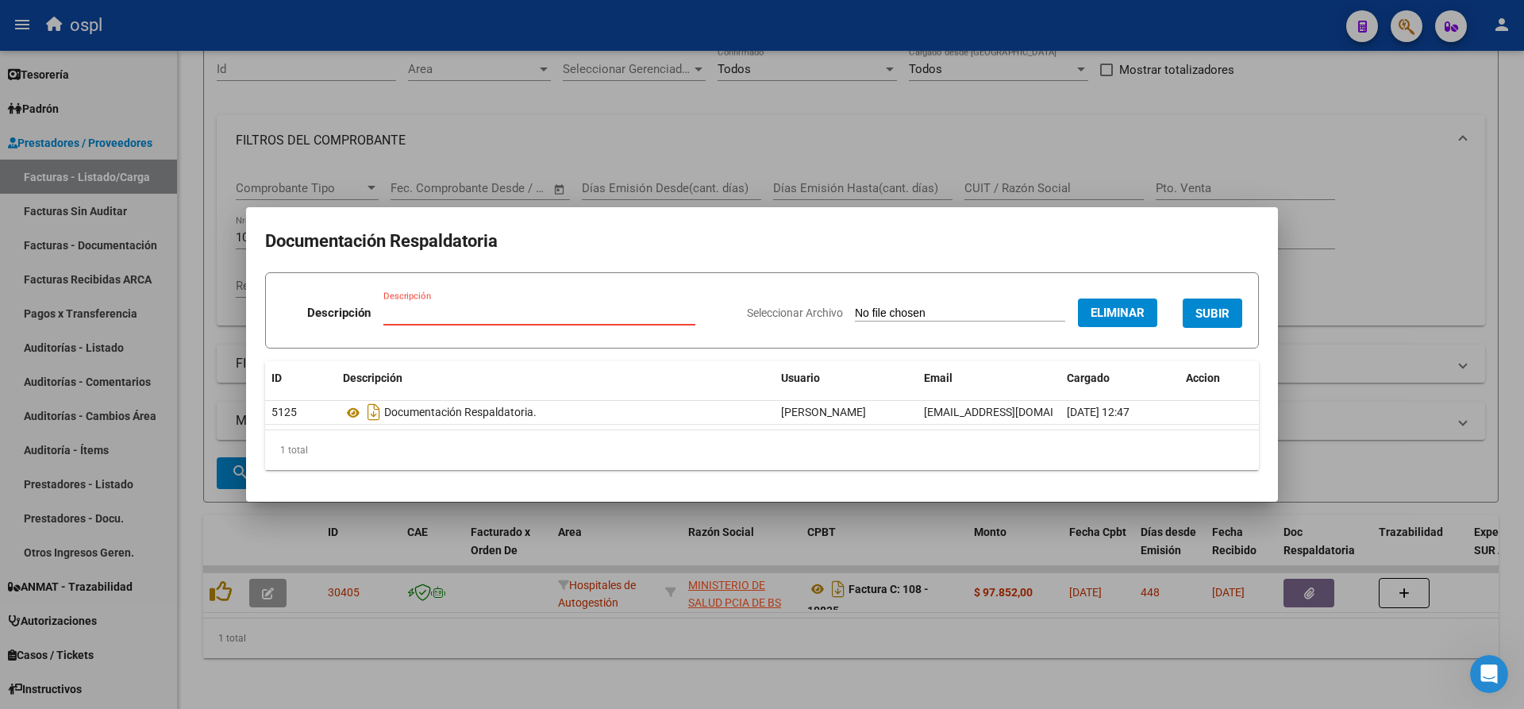
click at [559, 302] on div "Descripción" at bounding box center [539, 313] width 312 height 24
type input "RECHAZO"
click at [1197, 307] on span "SUBIR" at bounding box center [1213, 313] width 34 height 14
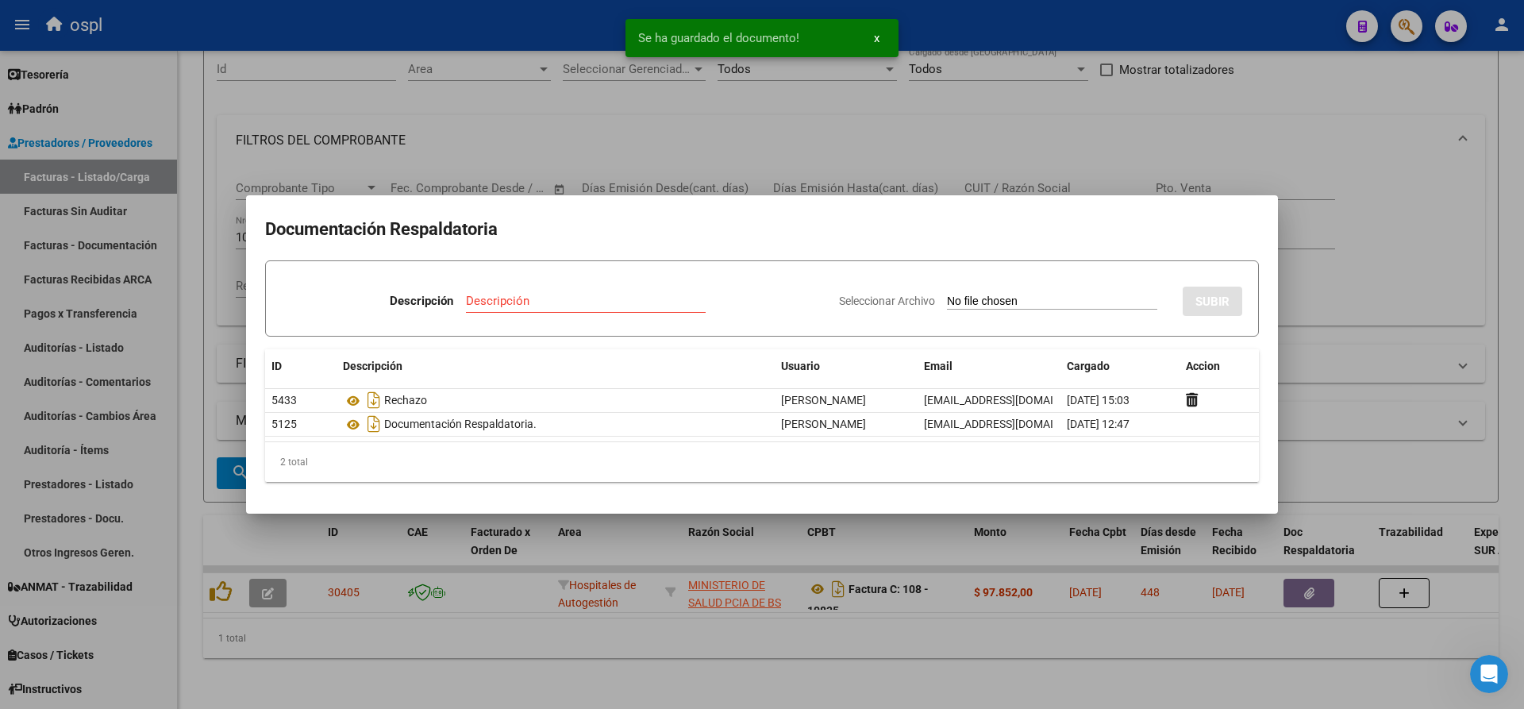
click at [561, 29] on div at bounding box center [762, 354] width 1524 height 709
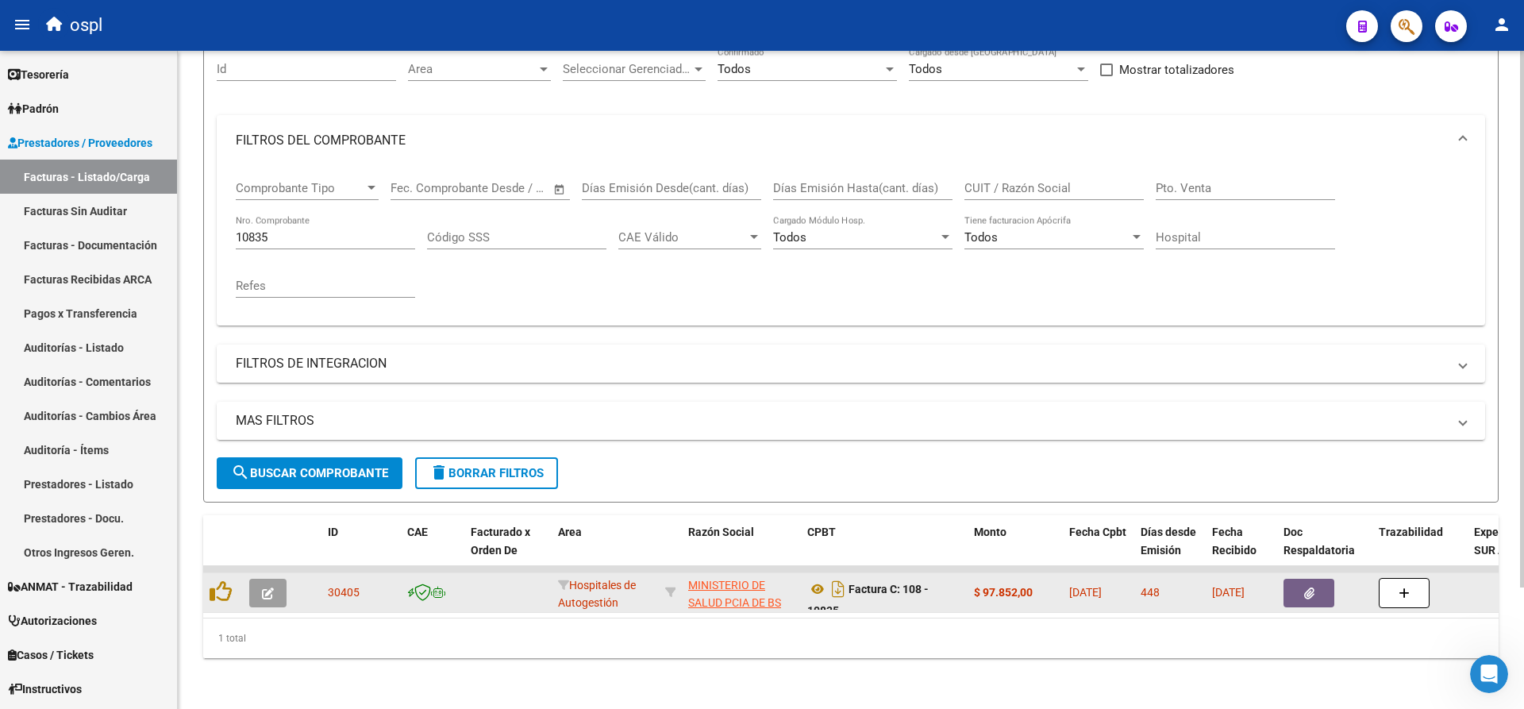
click at [277, 587] on button "button" at bounding box center [267, 593] width 37 height 29
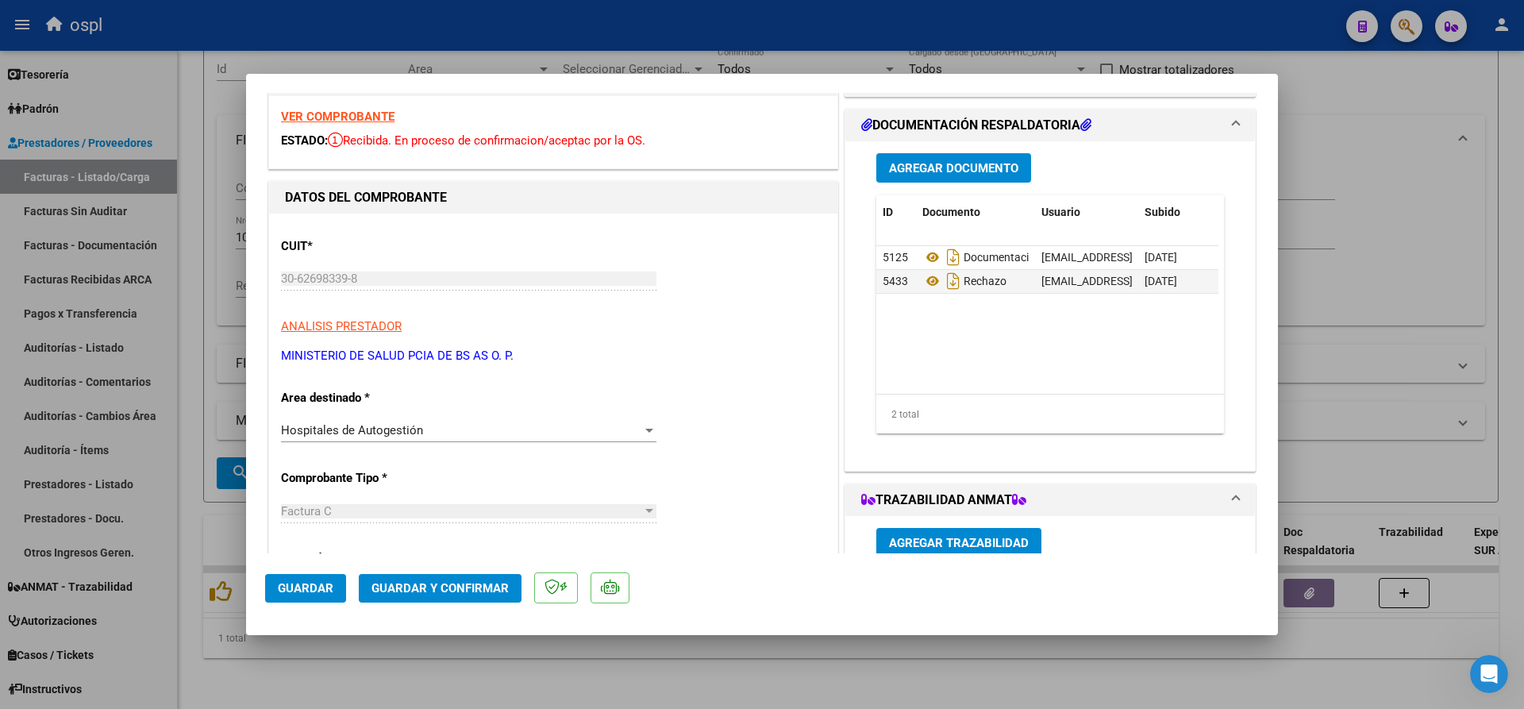
scroll to position [79, 0]
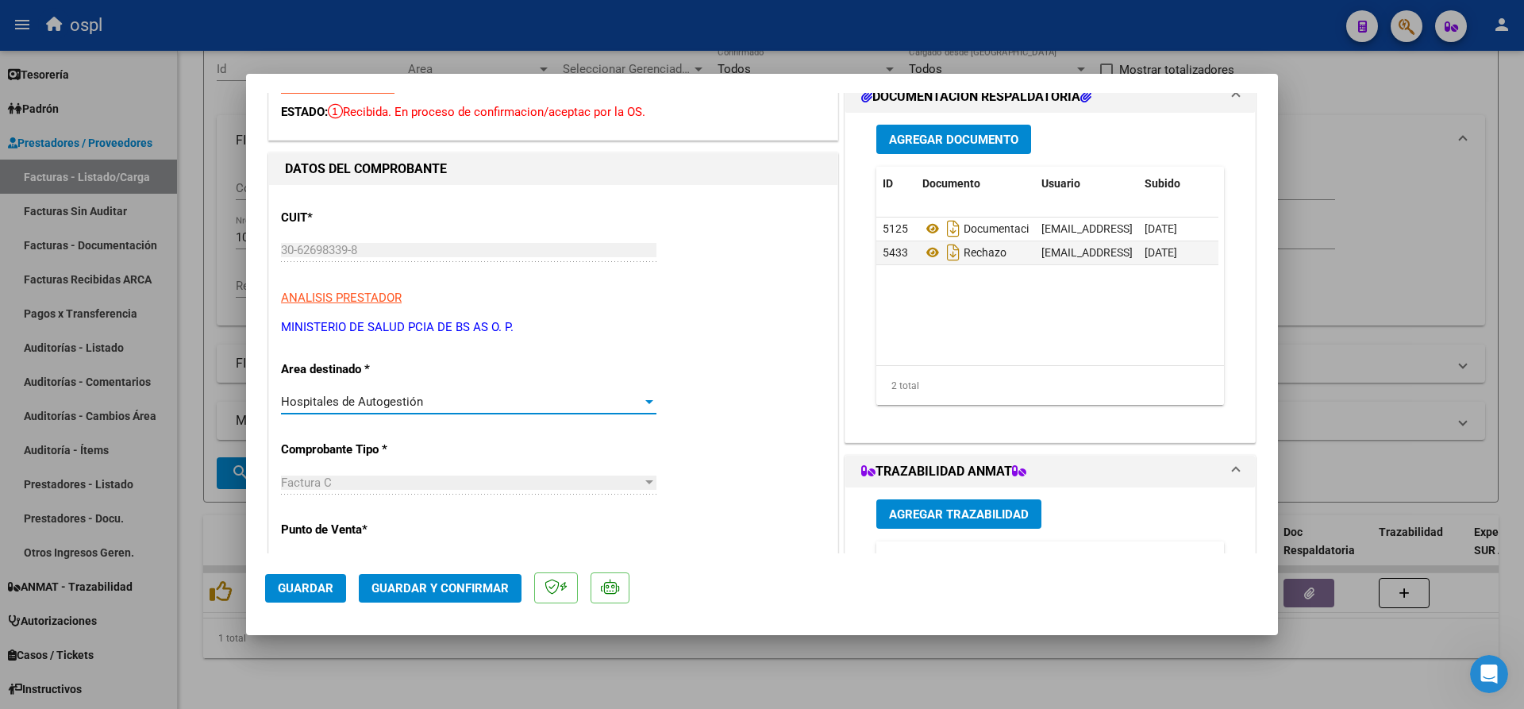
click at [393, 406] on span "Hospitales de Autogestión" at bounding box center [352, 402] width 142 height 14
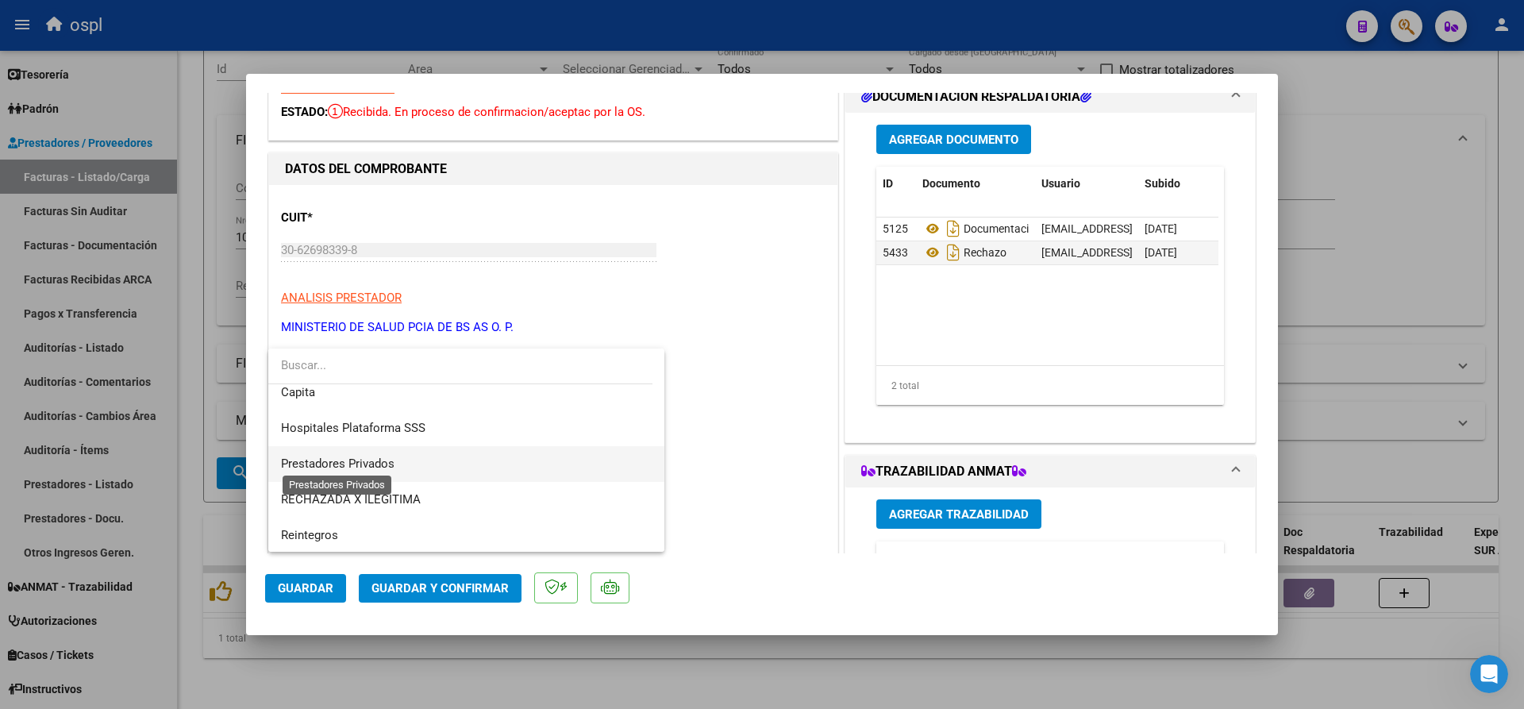
scroll to position [154, 0]
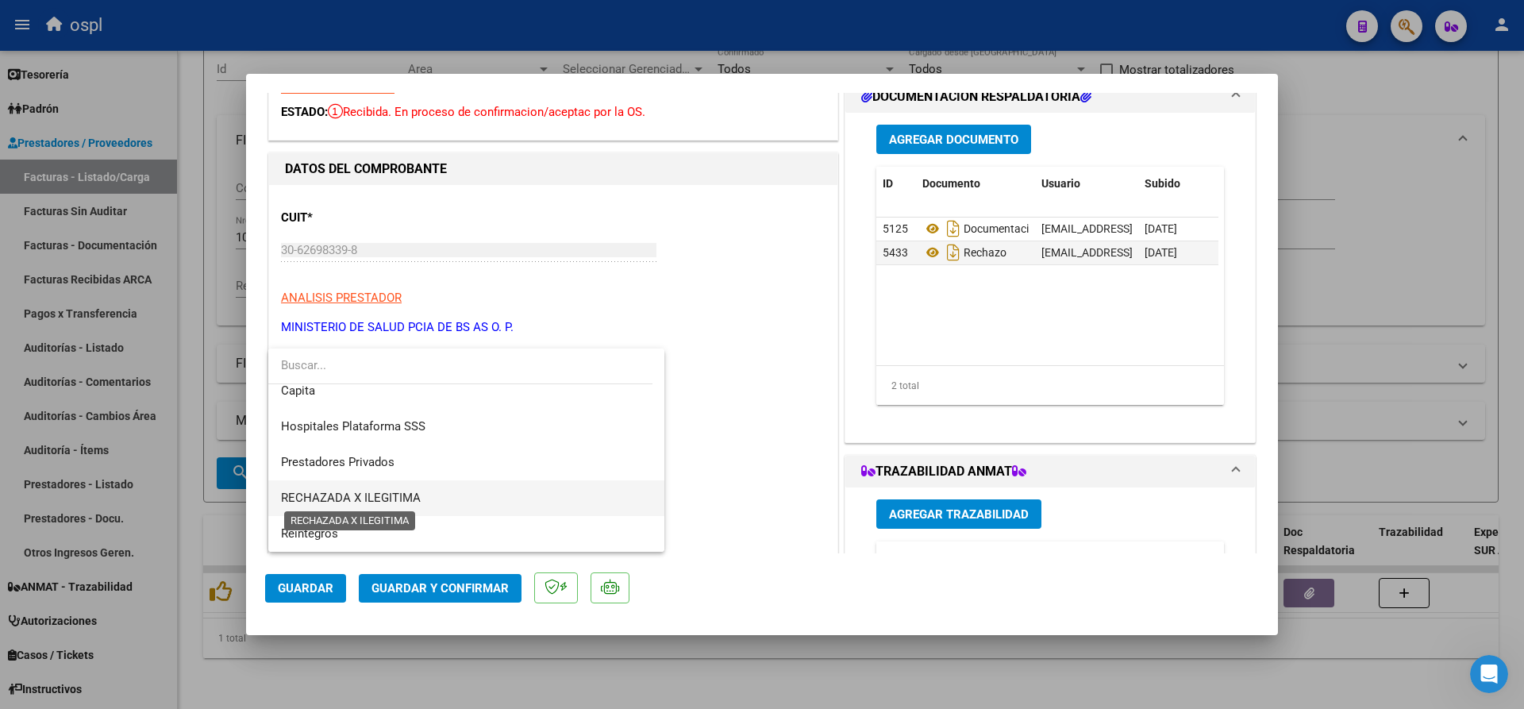
click at [364, 491] on span "RECHAZADA X ILEGITIMA" at bounding box center [351, 498] width 140 height 14
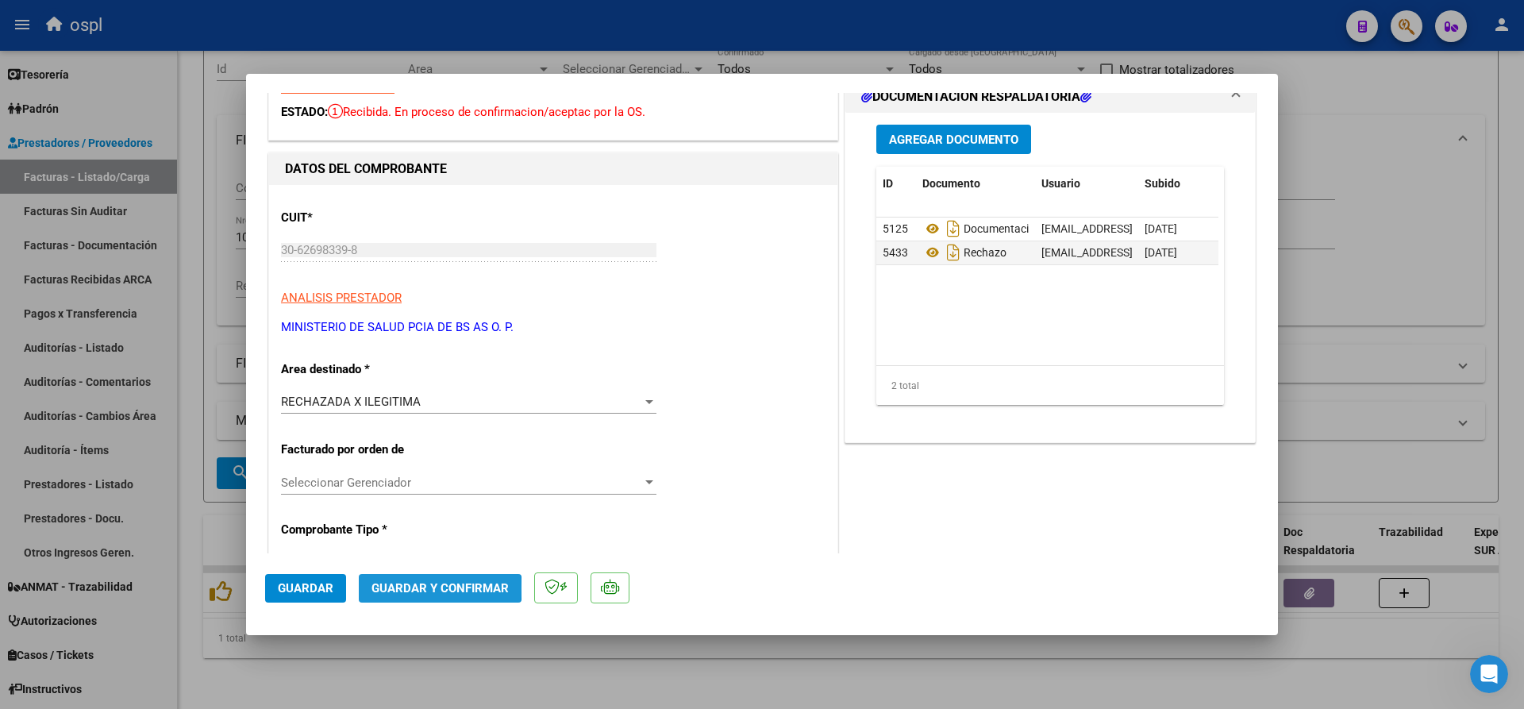
click at [434, 588] on span "Guardar y Confirmar" at bounding box center [440, 588] width 137 height 14
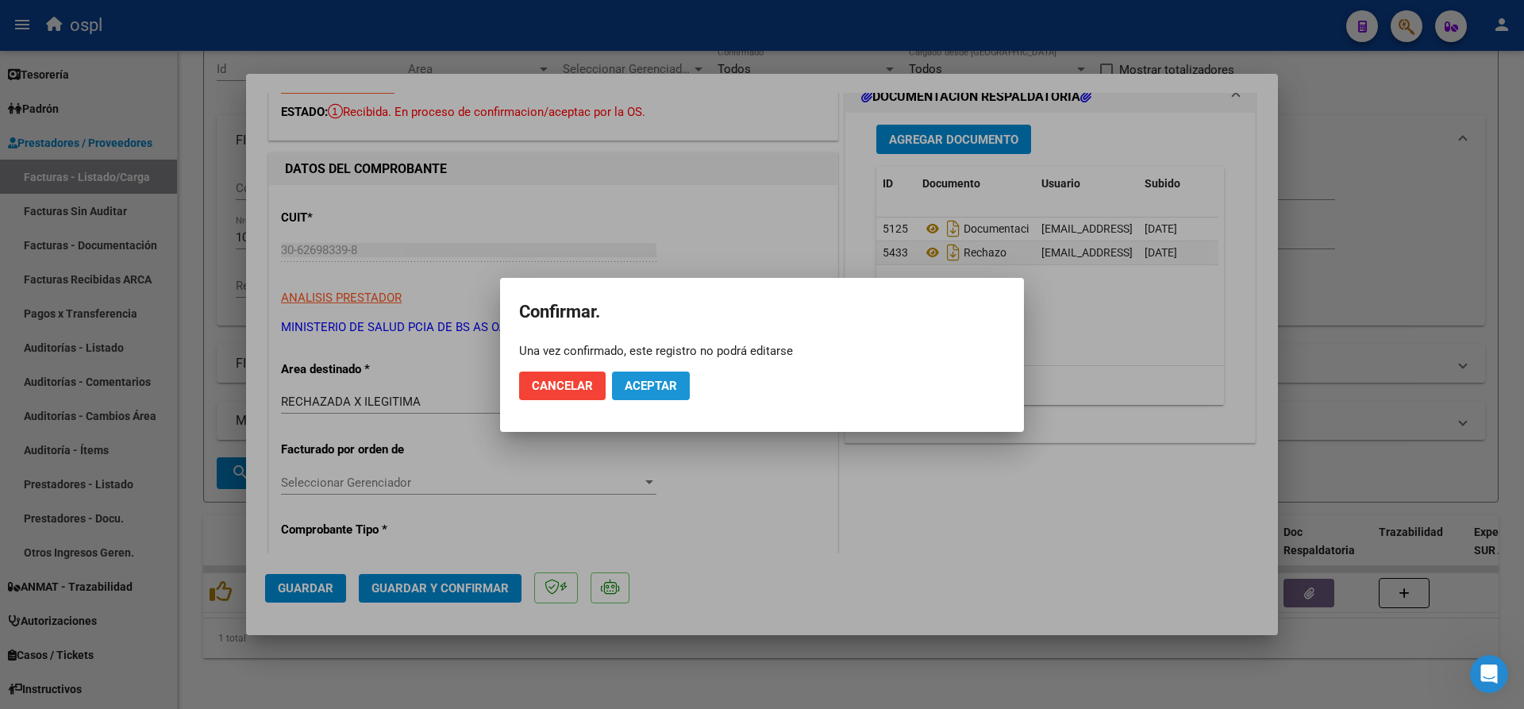
click at [647, 383] on span "Aceptar" at bounding box center [651, 386] width 52 height 14
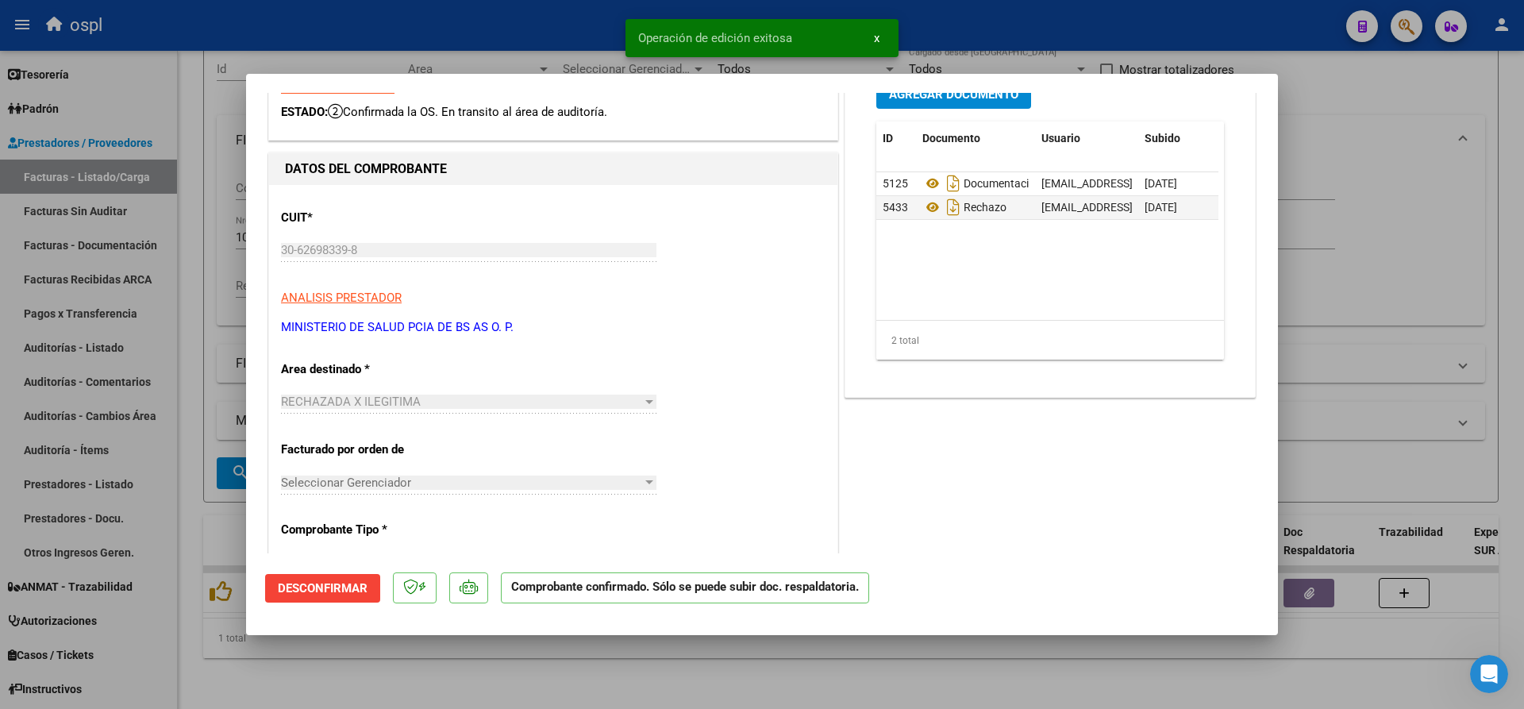
click at [423, 19] on div at bounding box center [762, 354] width 1524 height 709
type input "$ 0,00"
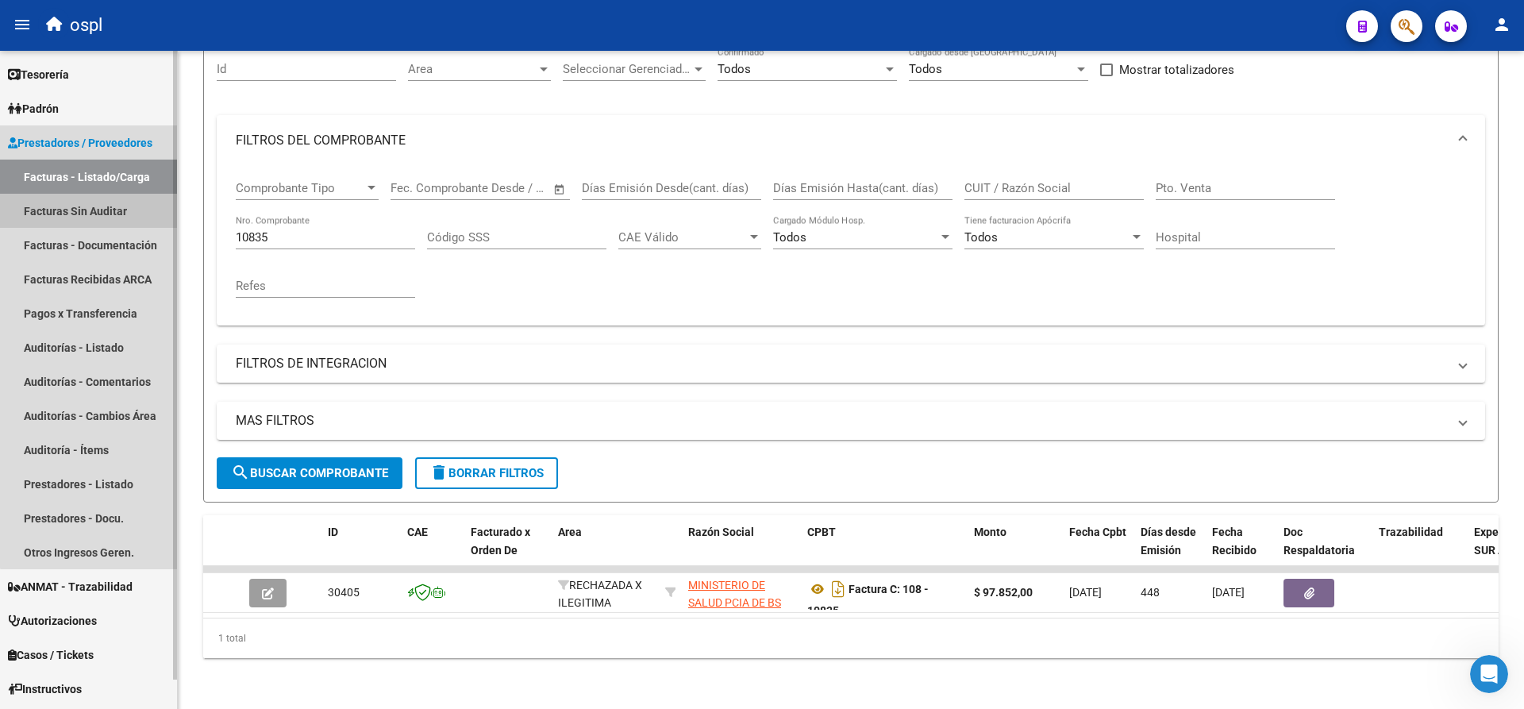
click at [135, 204] on link "Facturas Sin Auditar" at bounding box center [88, 211] width 177 height 34
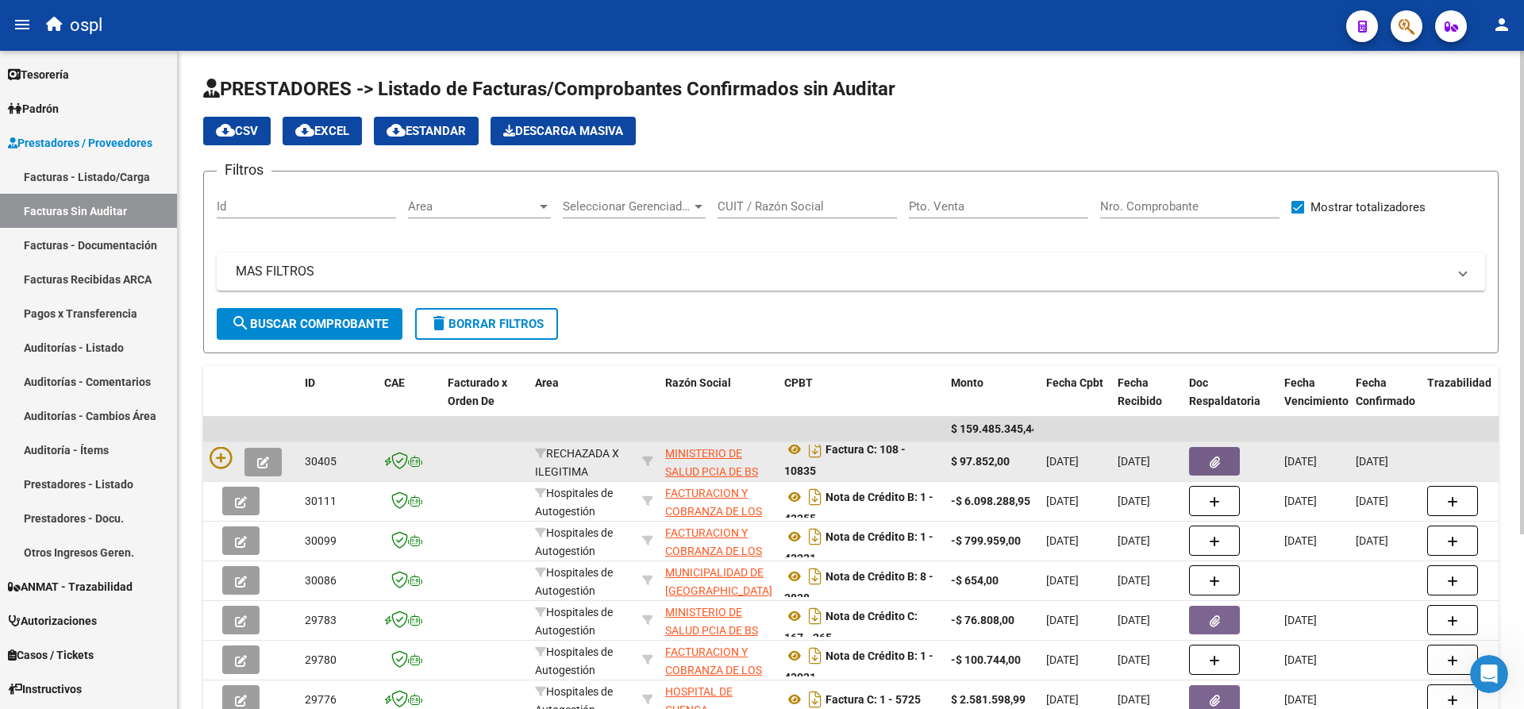
scroll to position [10, 0]
click at [223, 461] on icon at bounding box center [221, 458] width 22 height 22
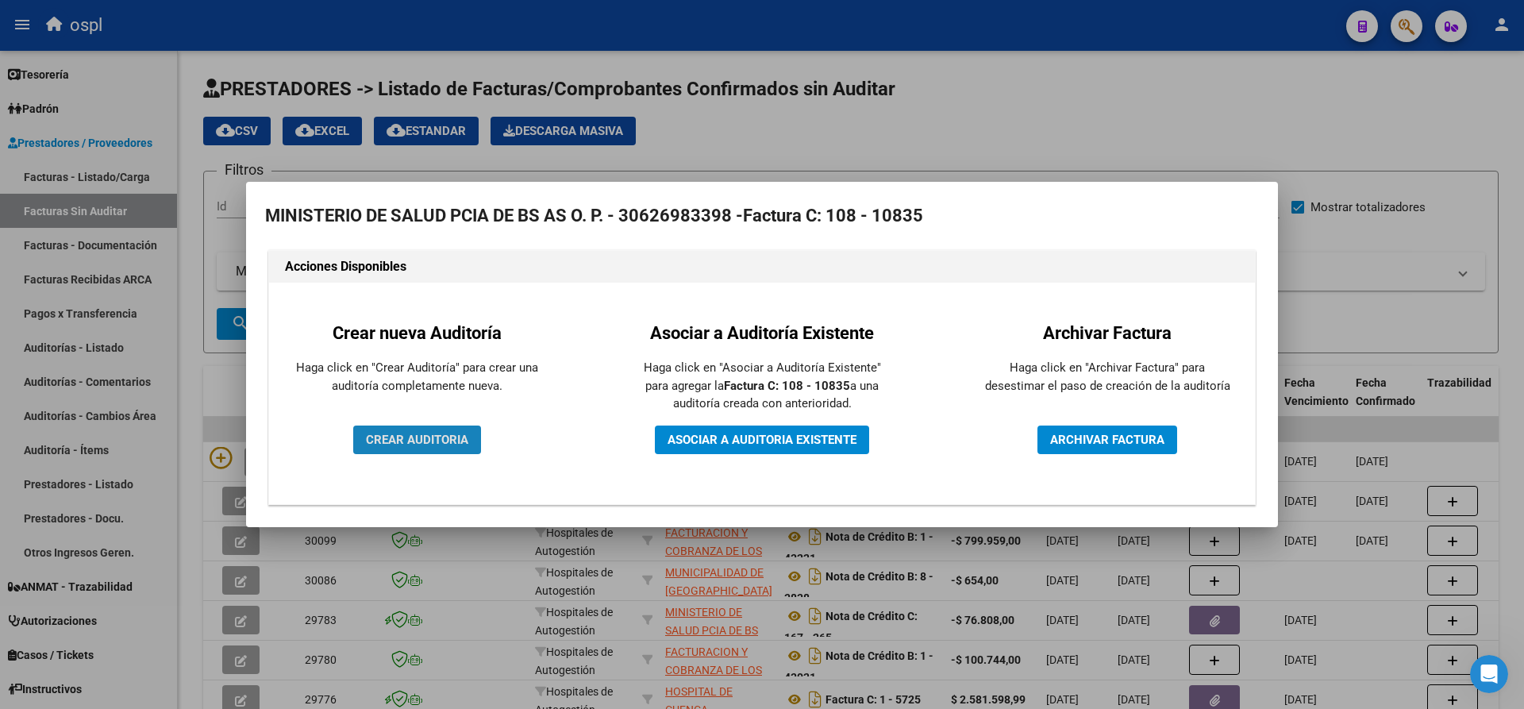
click at [400, 444] on span "CREAR AUDITORIA" at bounding box center [417, 440] width 102 height 14
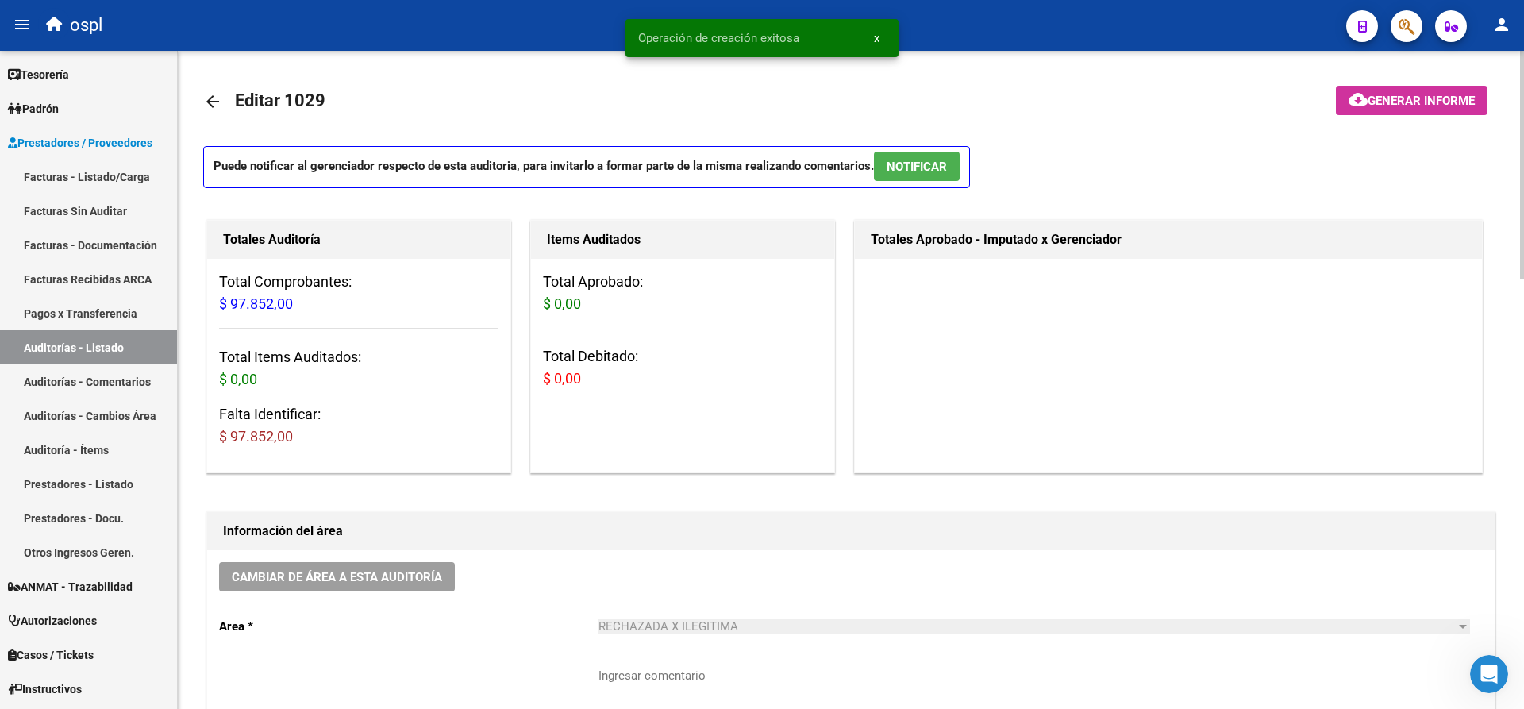
drag, startPoint x: 299, startPoint y: 432, endPoint x: 235, endPoint y: 437, distance: 64.5
click at [235, 437] on h3 "Falta Identificar: $ 97.852,00" at bounding box center [358, 425] width 279 height 44
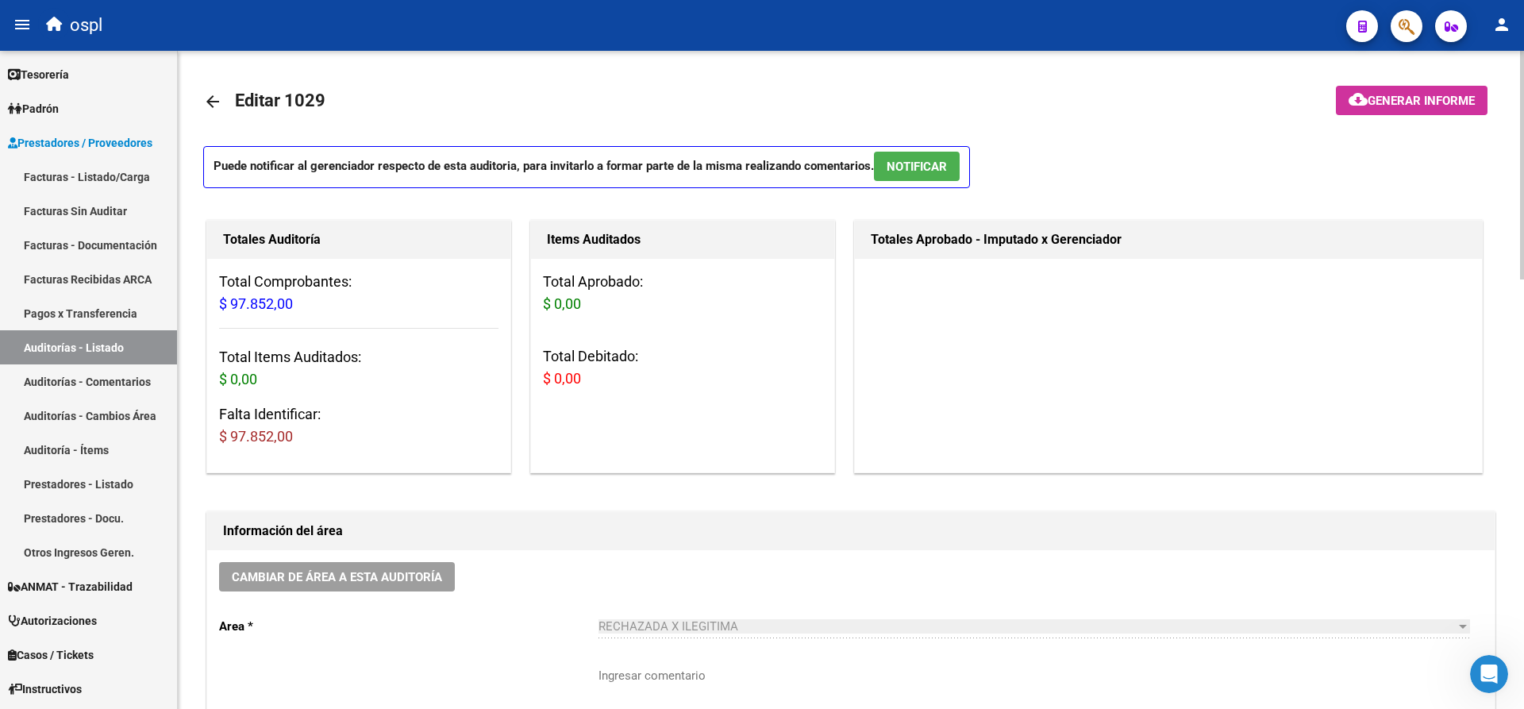
drag, startPoint x: 231, startPoint y: 437, endPoint x: 285, endPoint y: 435, distance: 54.0
click at [291, 438] on span "$ 97.852,00" at bounding box center [256, 436] width 74 height 17
copy span "97.852,00"
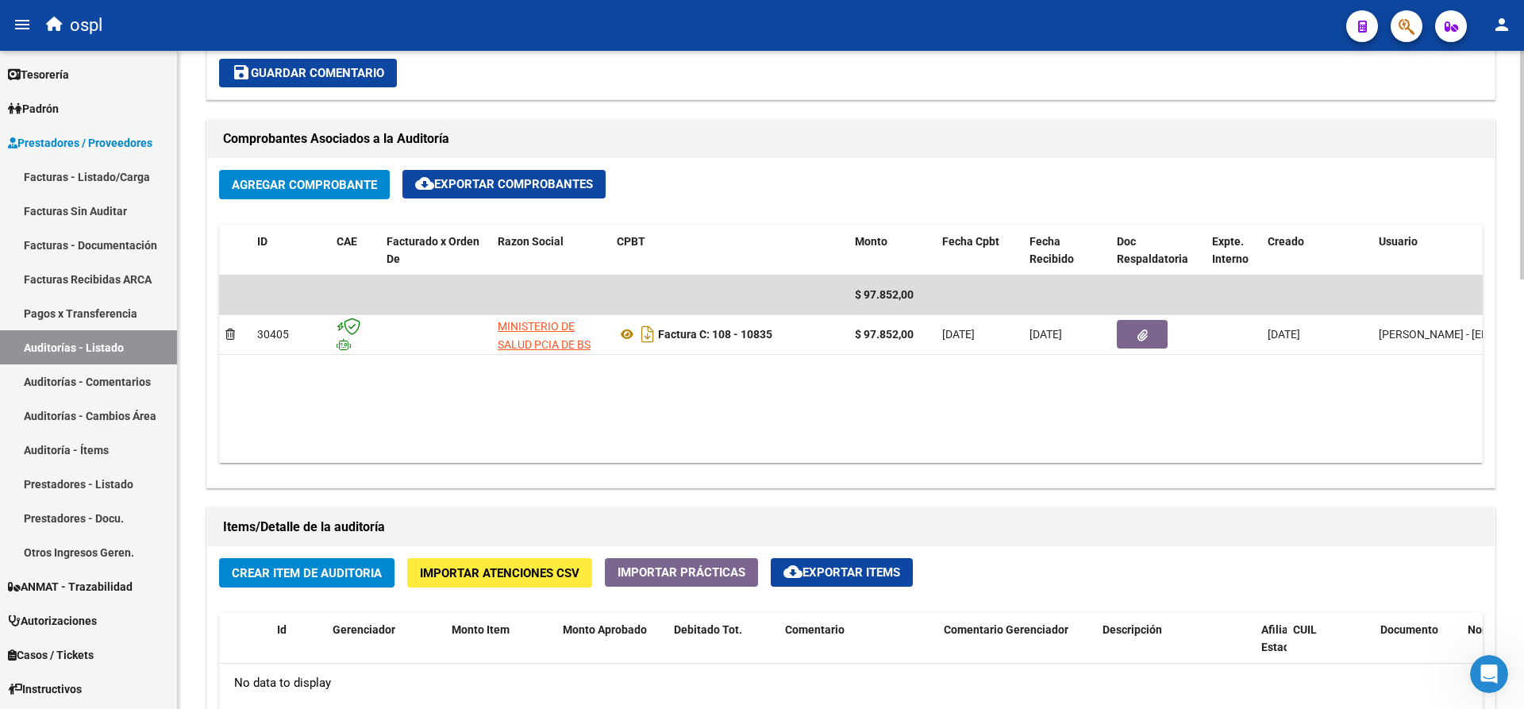
scroll to position [953, 0]
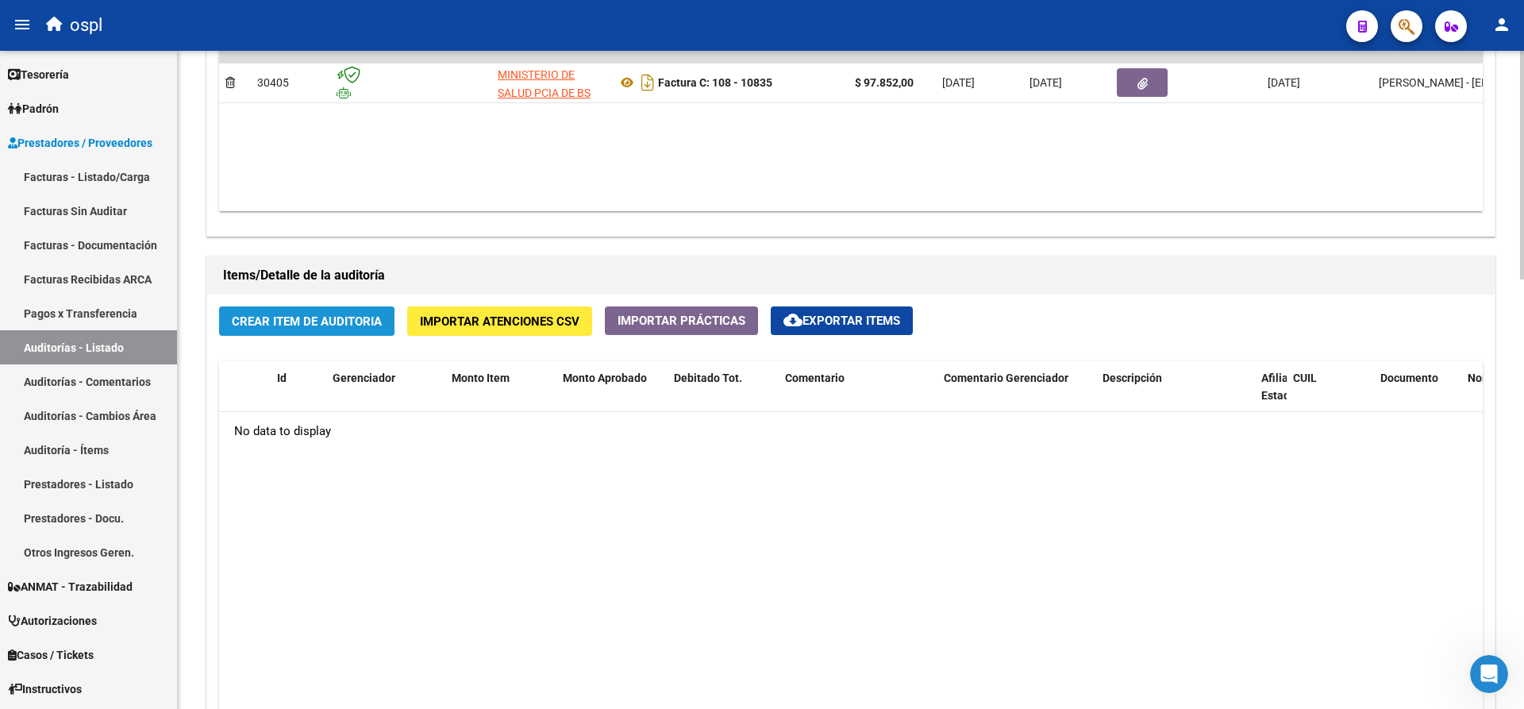
click at [303, 325] on span "Crear Item de Auditoria" at bounding box center [307, 321] width 150 height 14
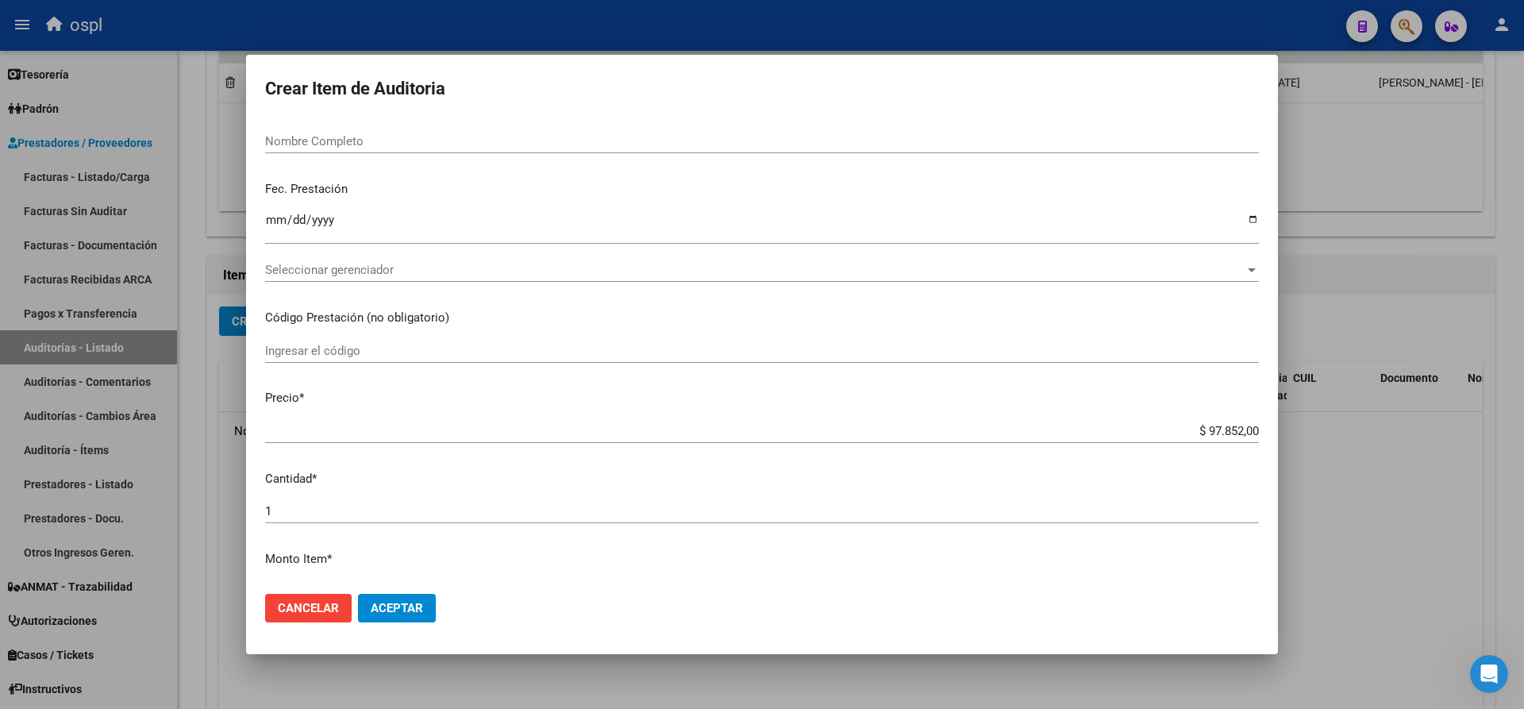
scroll to position [238, 0]
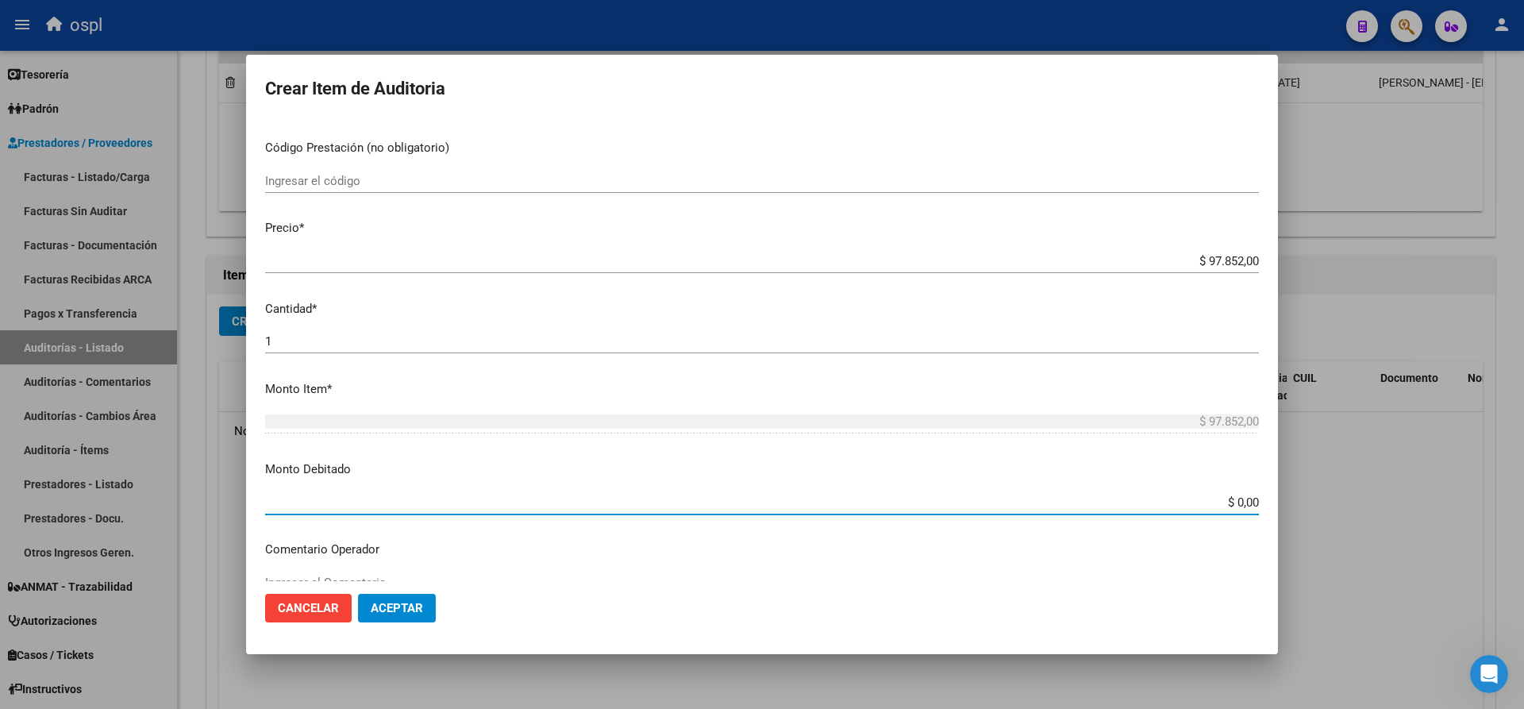
drag, startPoint x: 1214, startPoint y: 501, endPoint x: 1279, endPoint y: 506, distance: 65.3
click at [1279, 506] on div "Crear Item de Auditoria Nro Documento CUIL Nombre Completo Fec. Prestación Ingr…" at bounding box center [762, 354] width 1524 height 709
paste input "97.852"
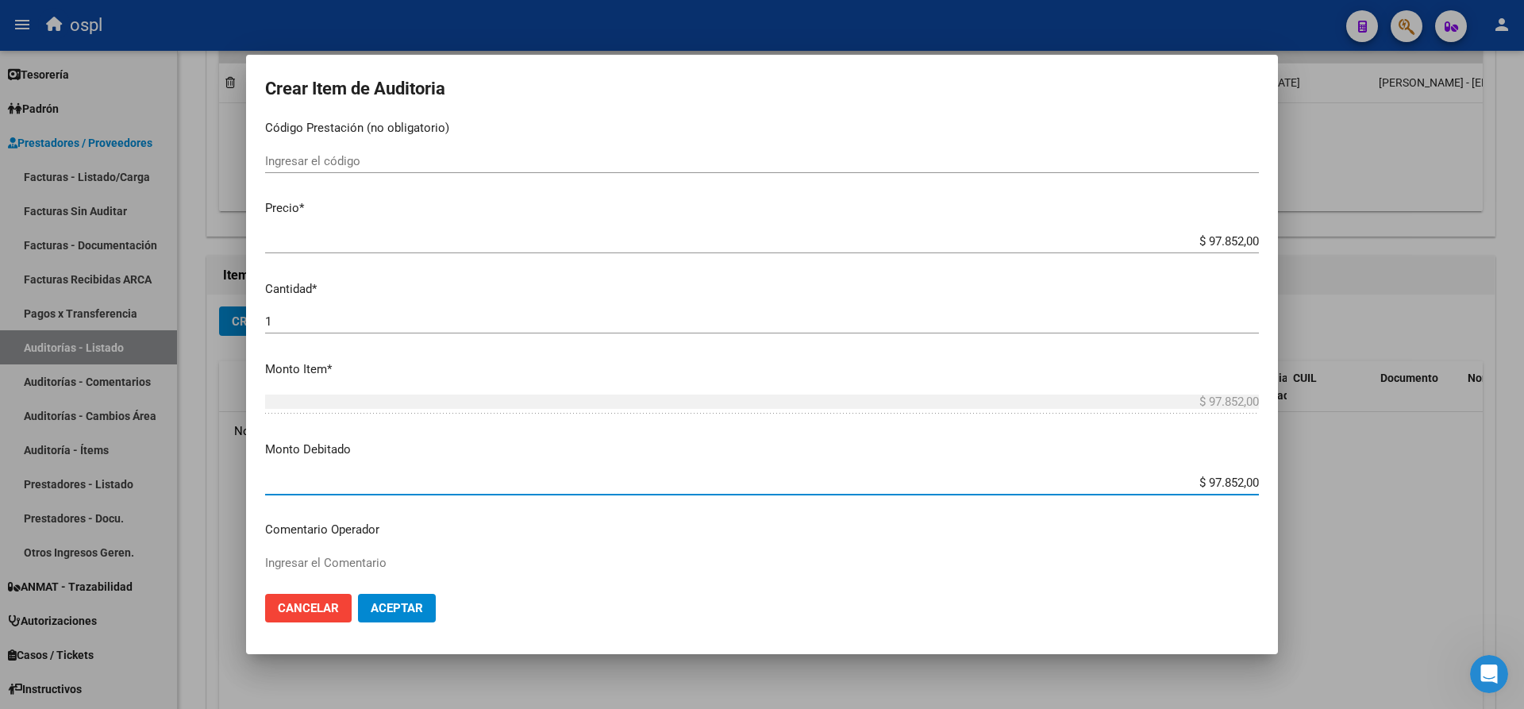
scroll to position [318, 0]
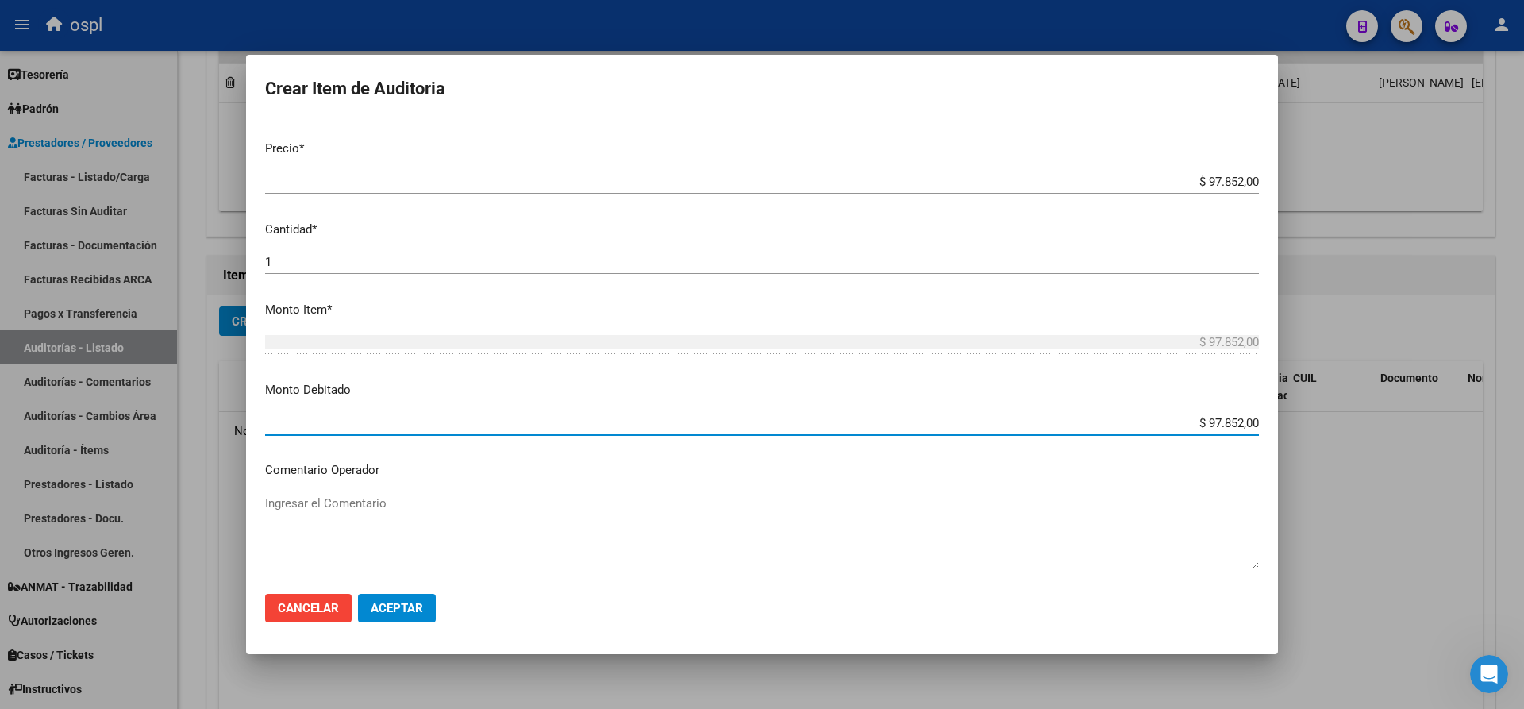
type input "$ 97.852,00"
click at [385, 492] on div "Ingresar el Comentario" at bounding box center [762, 531] width 994 height 81
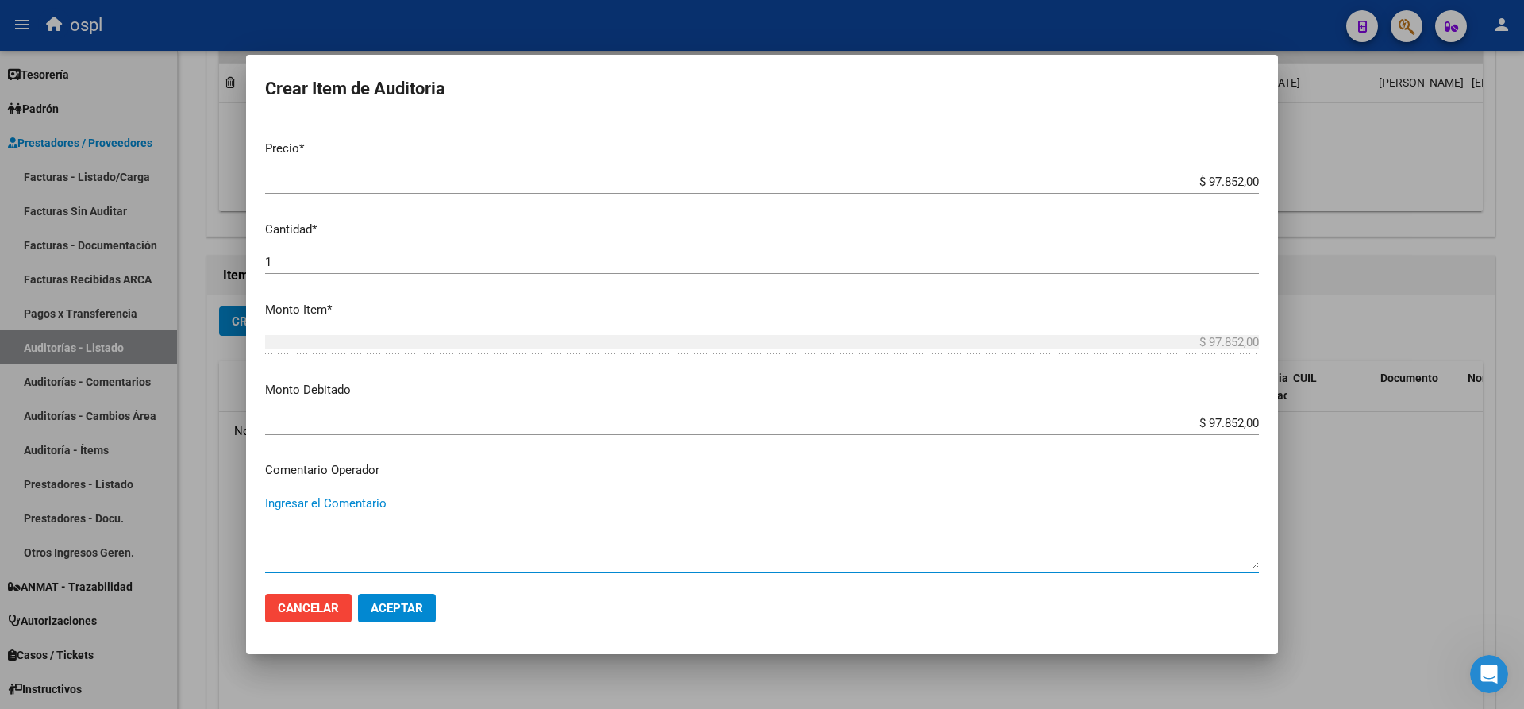
click at [375, 503] on textarea "Ingresar el Comentario" at bounding box center [762, 532] width 994 height 75
type textarea "FALTA DNI QUE ACREDITE LA ATENCIÓN MÉDICA"
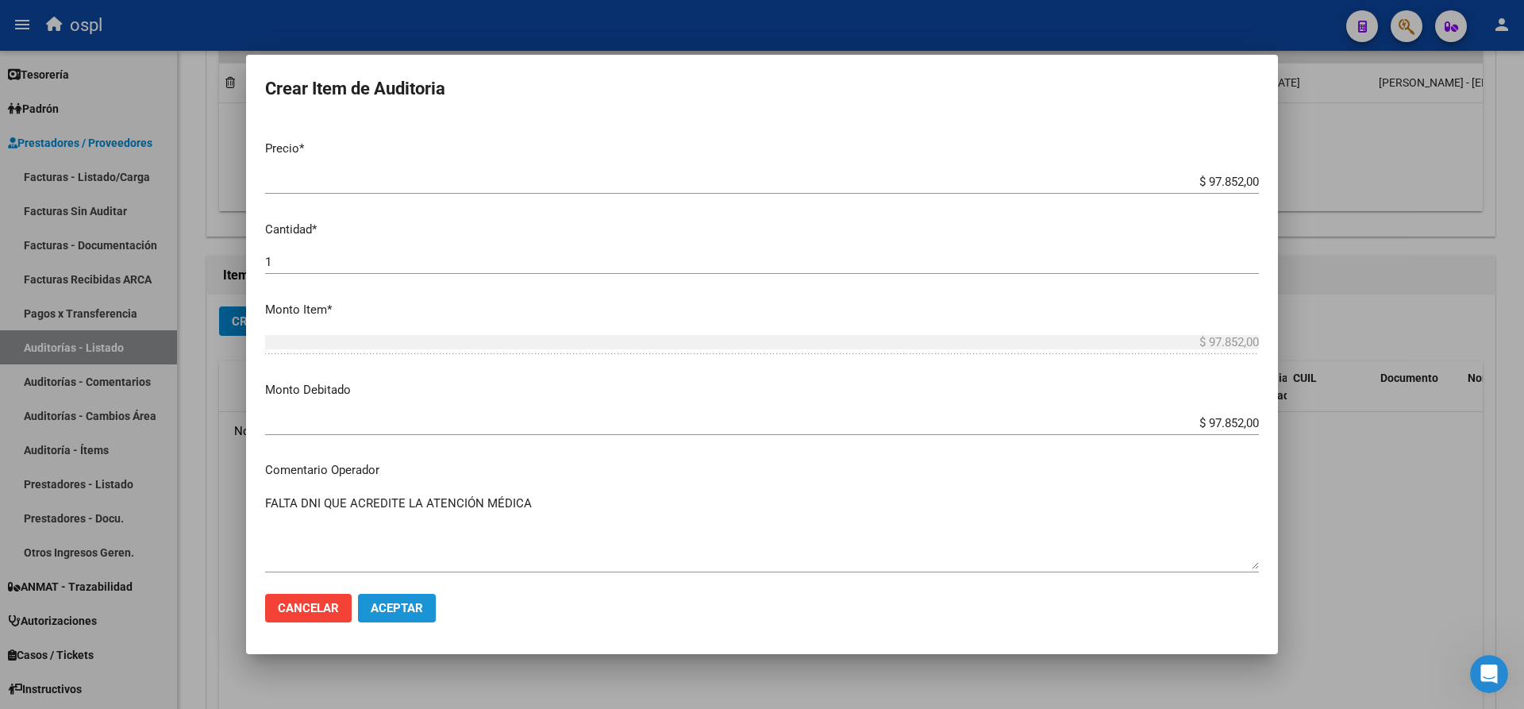
click at [403, 610] on span "Aceptar" at bounding box center [397, 608] width 52 height 14
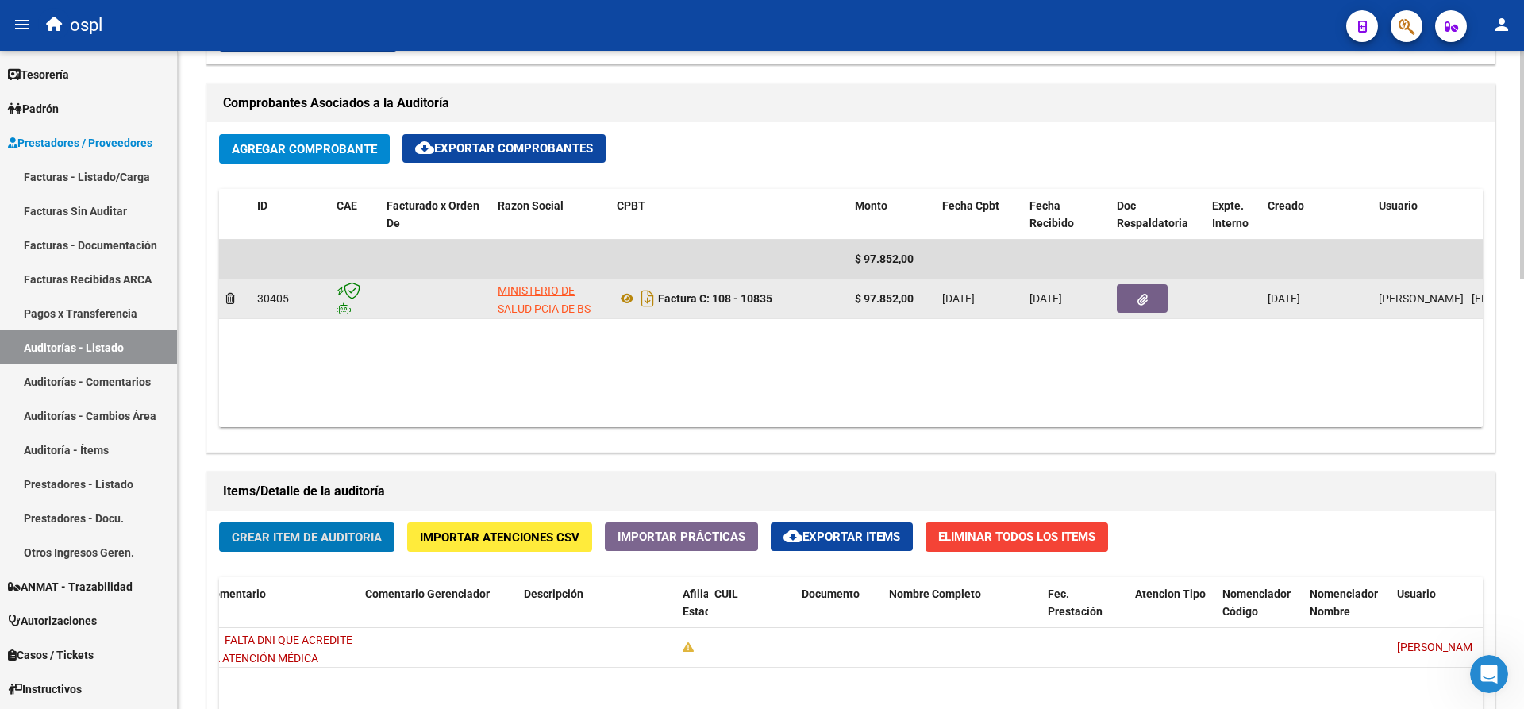
scroll to position [715, 0]
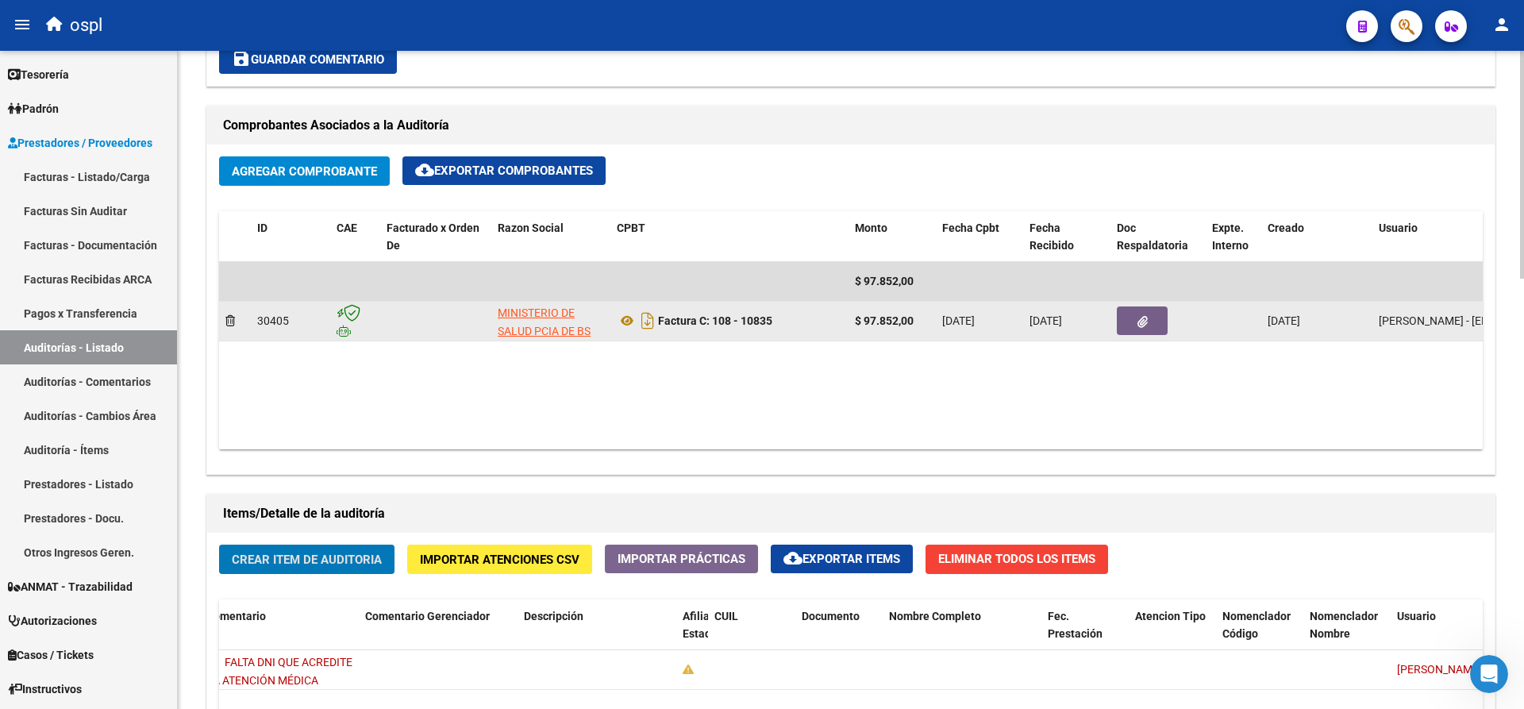
click at [1142, 323] on icon "button" at bounding box center [1143, 322] width 10 height 12
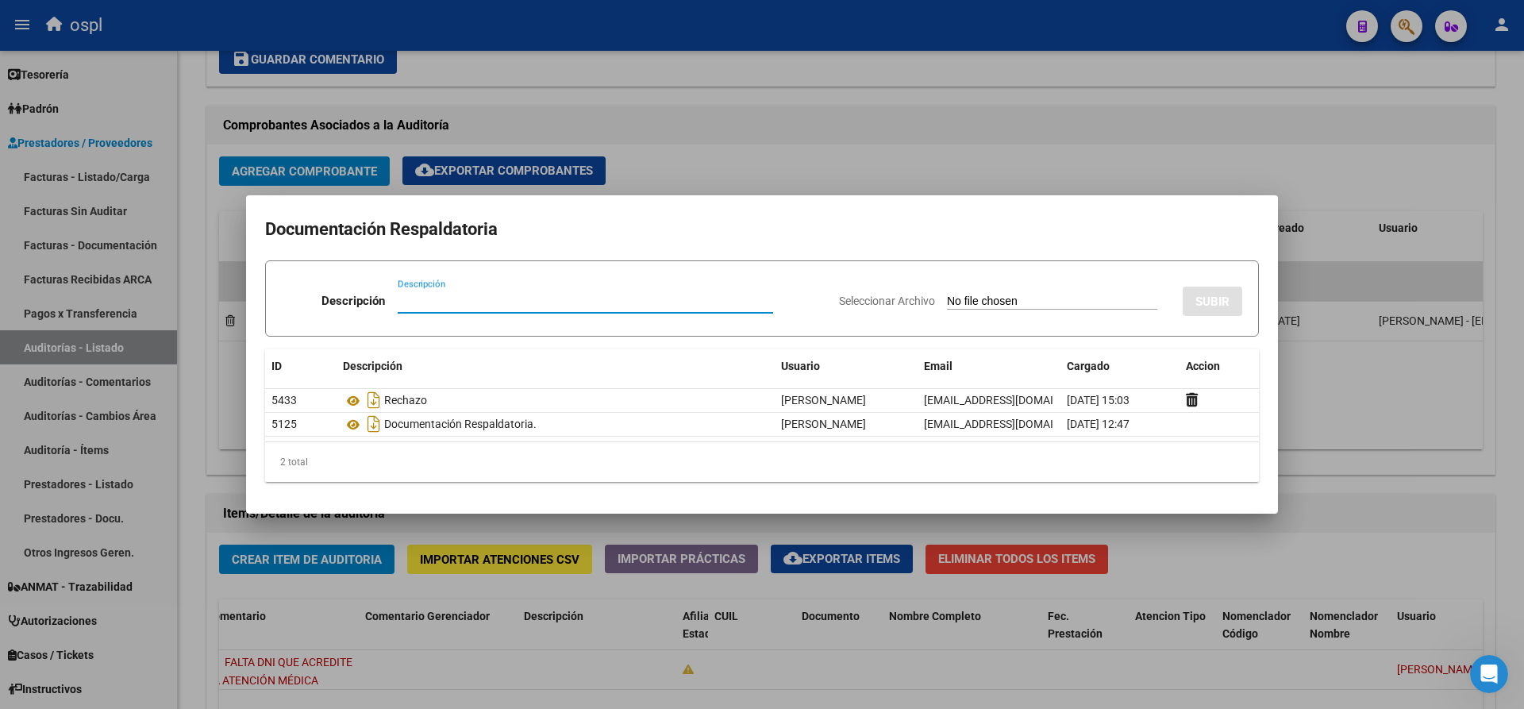
click at [909, 24] on div at bounding box center [762, 354] width 1524 height 709
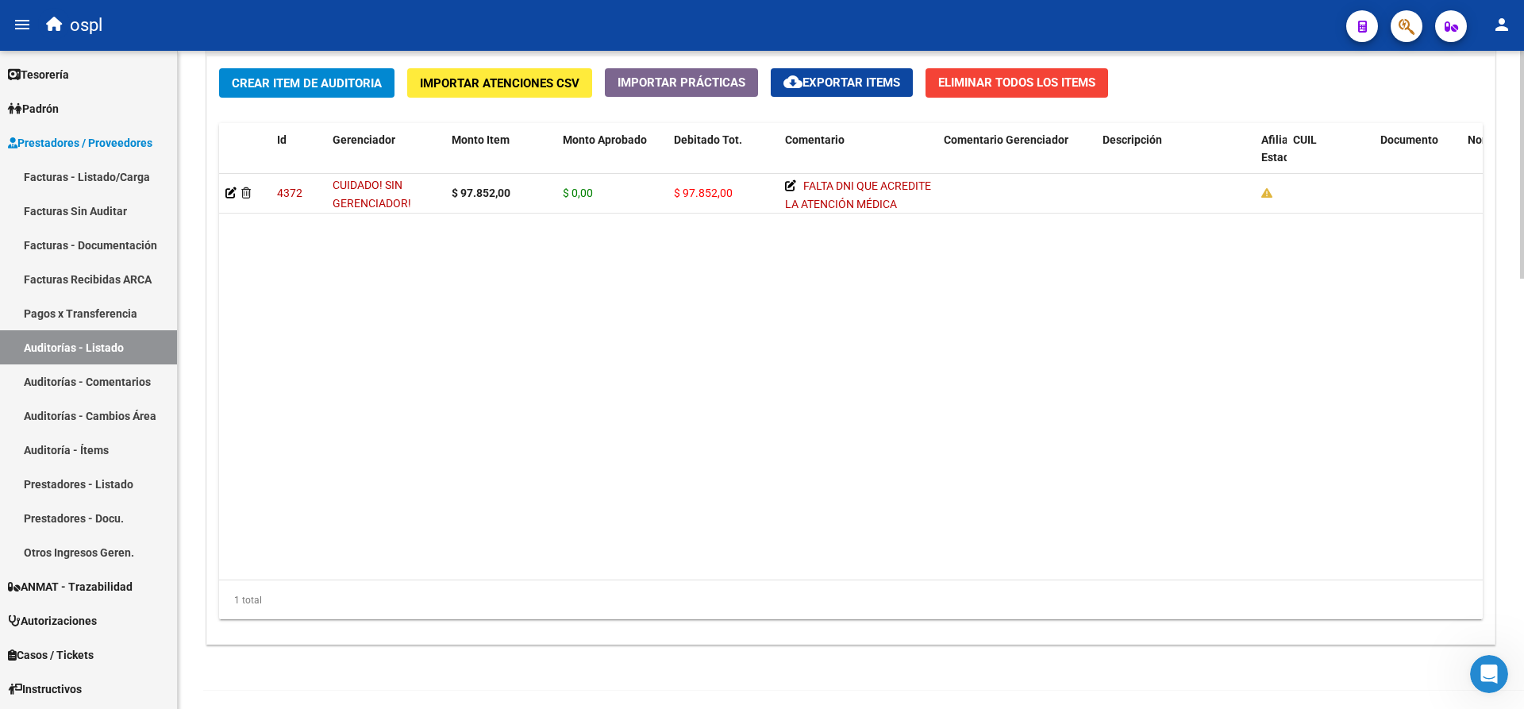
scroll to position [953, 0]
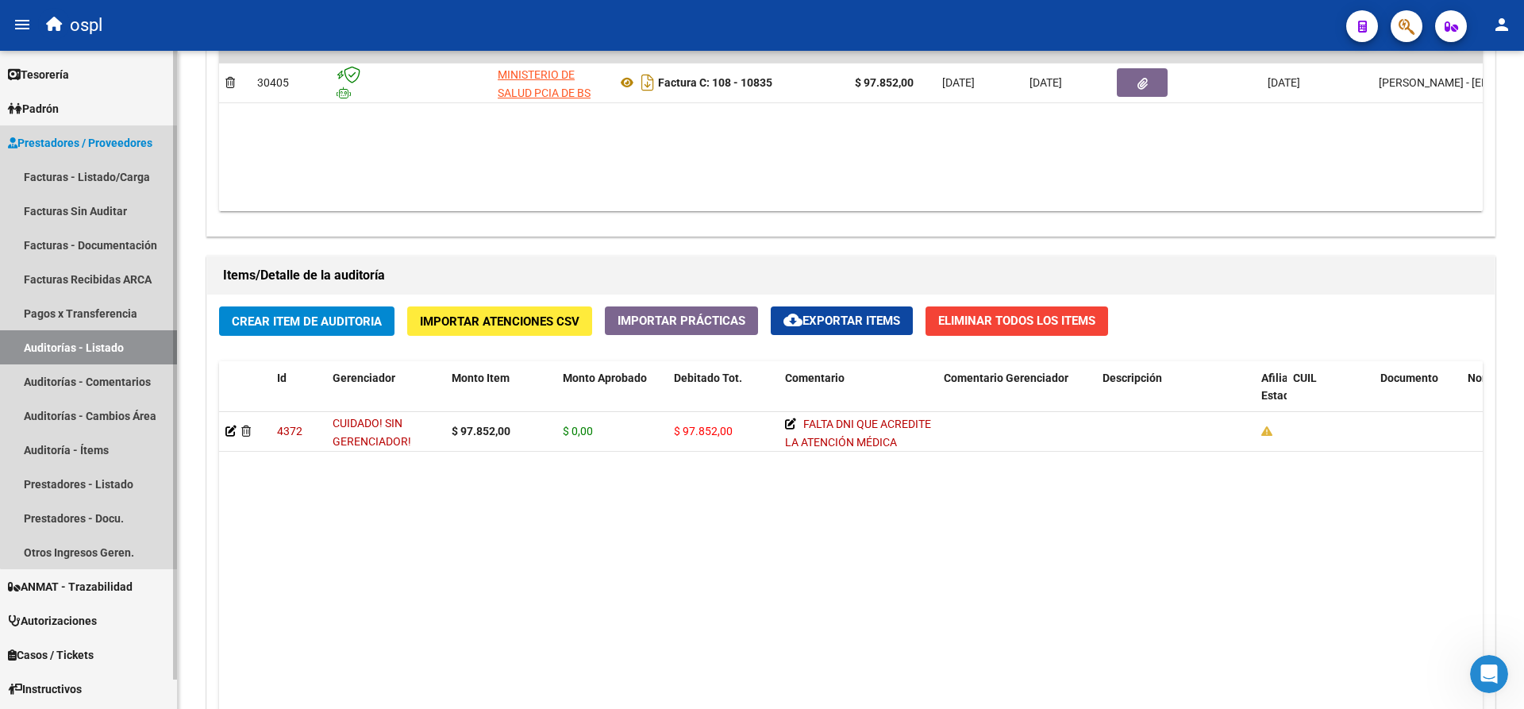
click at [137, 347] on link "Auditorías - Listado" at bounding box center [88, 347] width 177 height 34
